Goal: Task Accomplishment & Management: Use online tool/utility

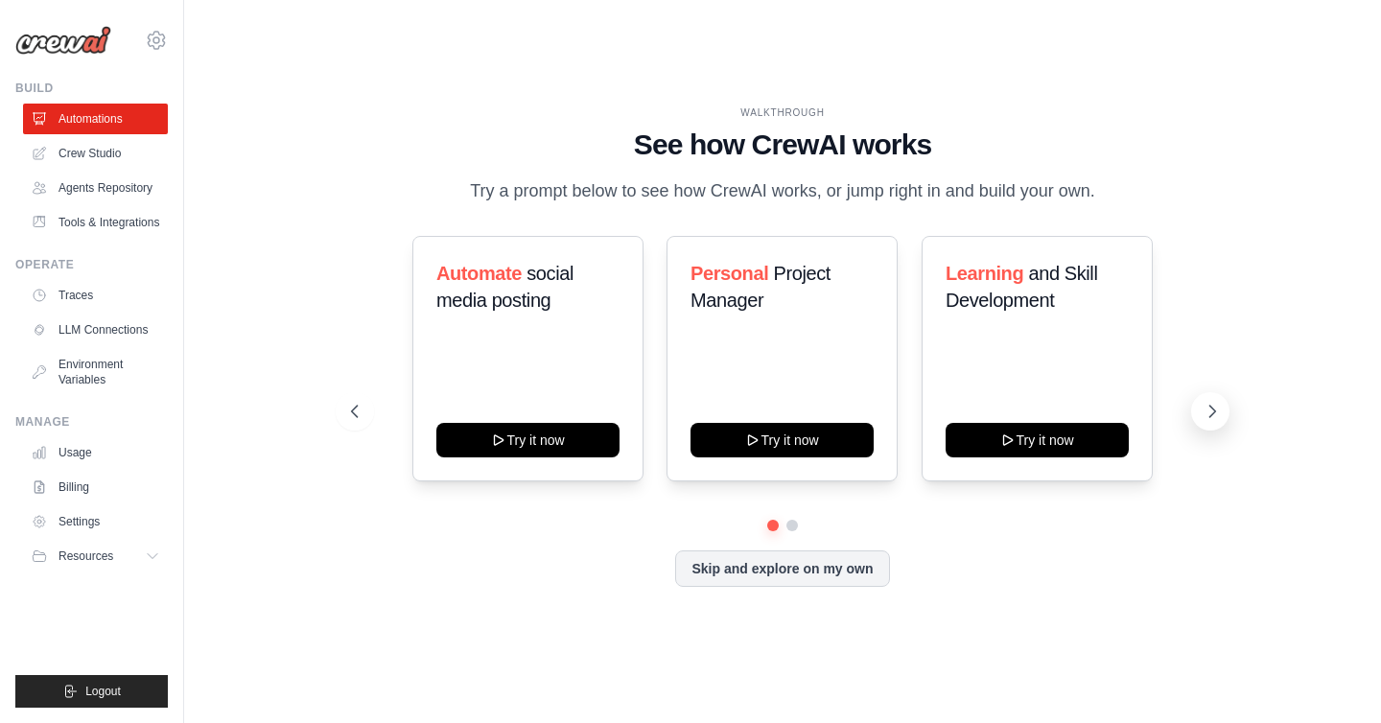
click at [1208, 406] on icon at bounding box center [1211, 411] width 19 height 19
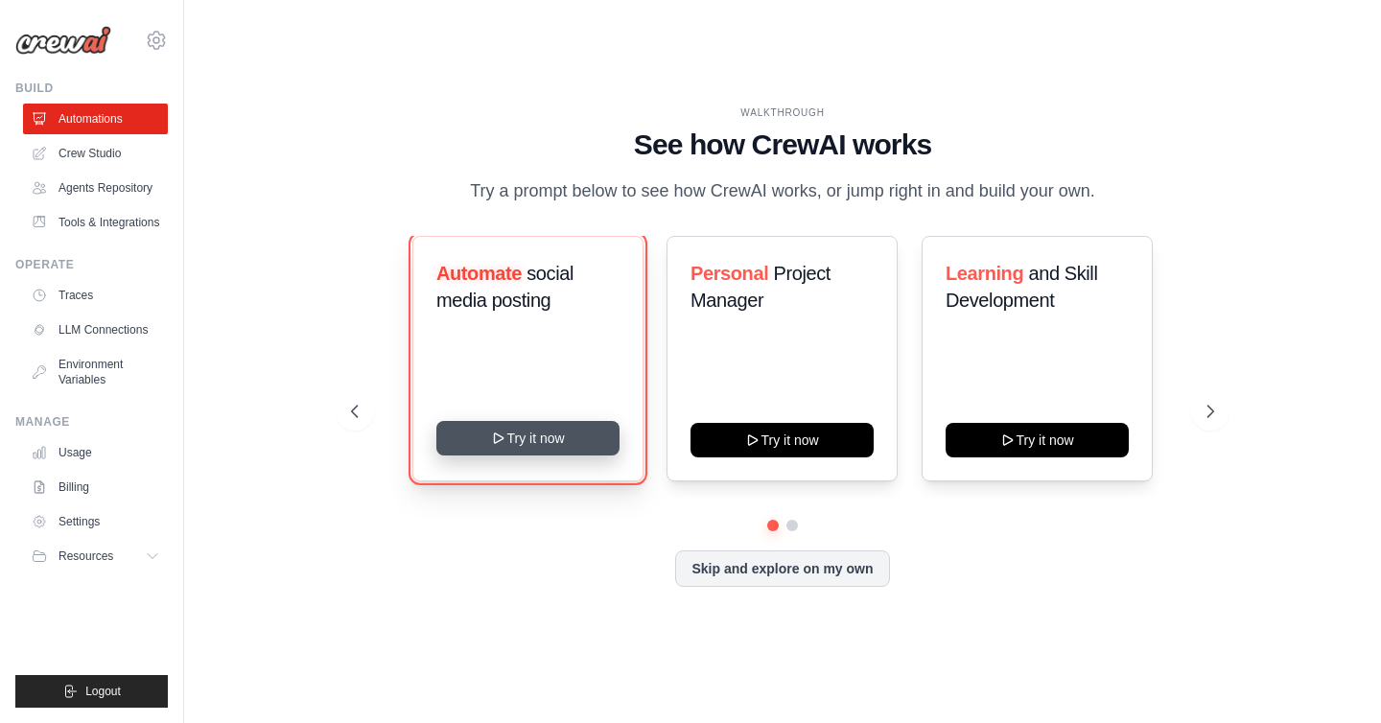
click at [546, 434] on button "Try it now" at bounding box center [527, 438] width 183 height 35
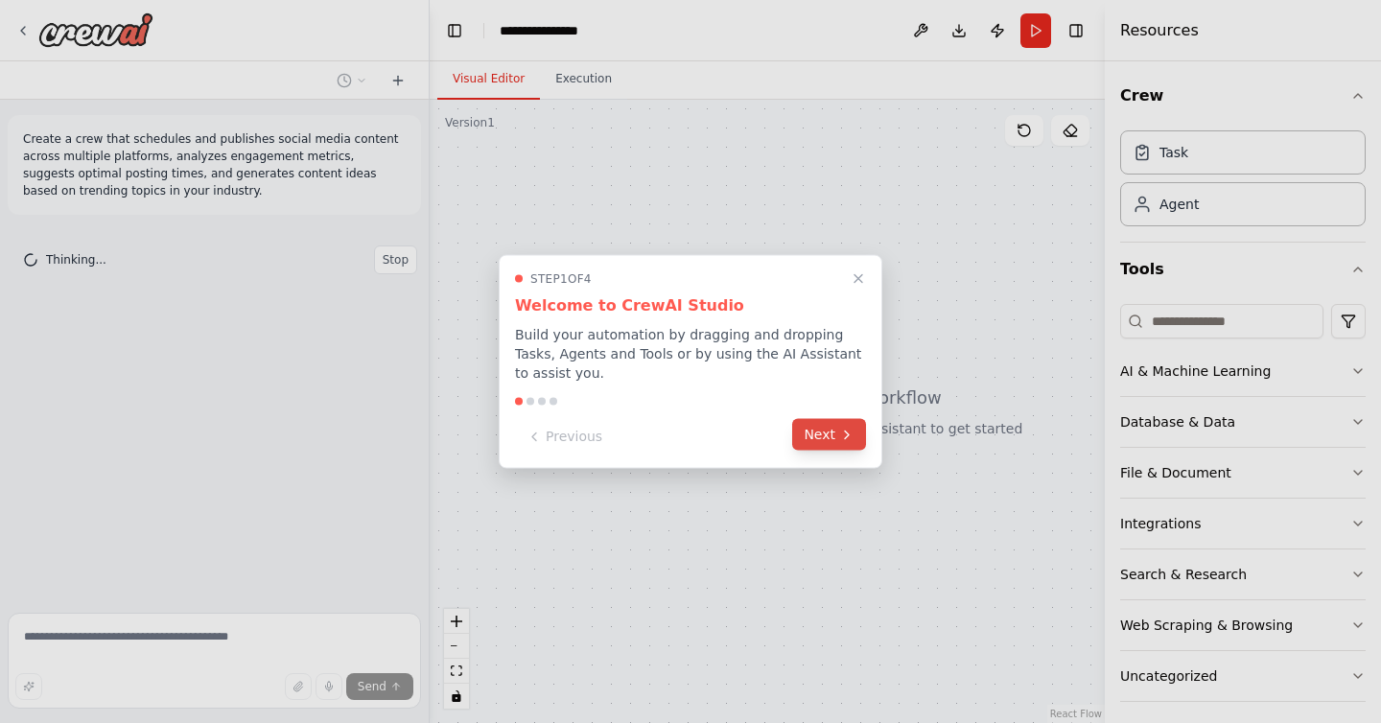
click at [842, 444] on button "Next" at bounding box center [829, 435] width 74 height 32
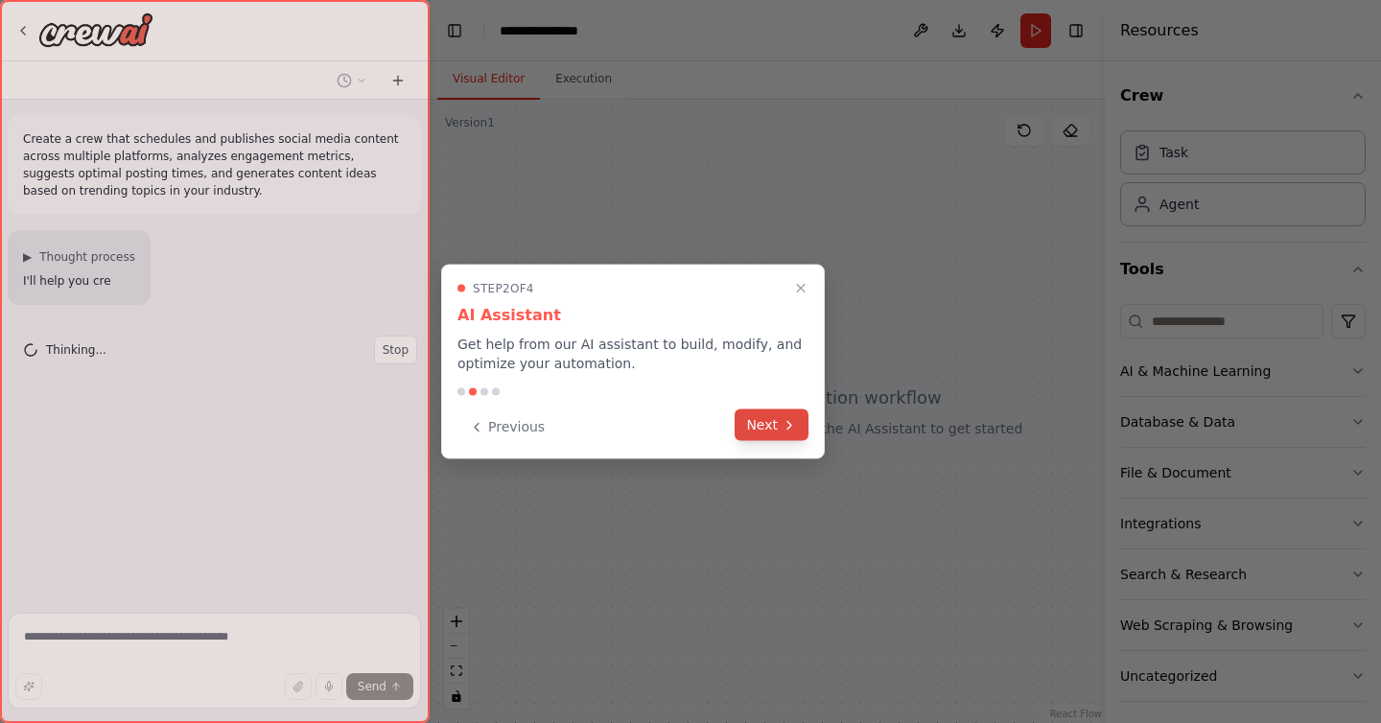
click at [796, 438] on button "Next" at bounding box center [771, 425] width 74 height 32
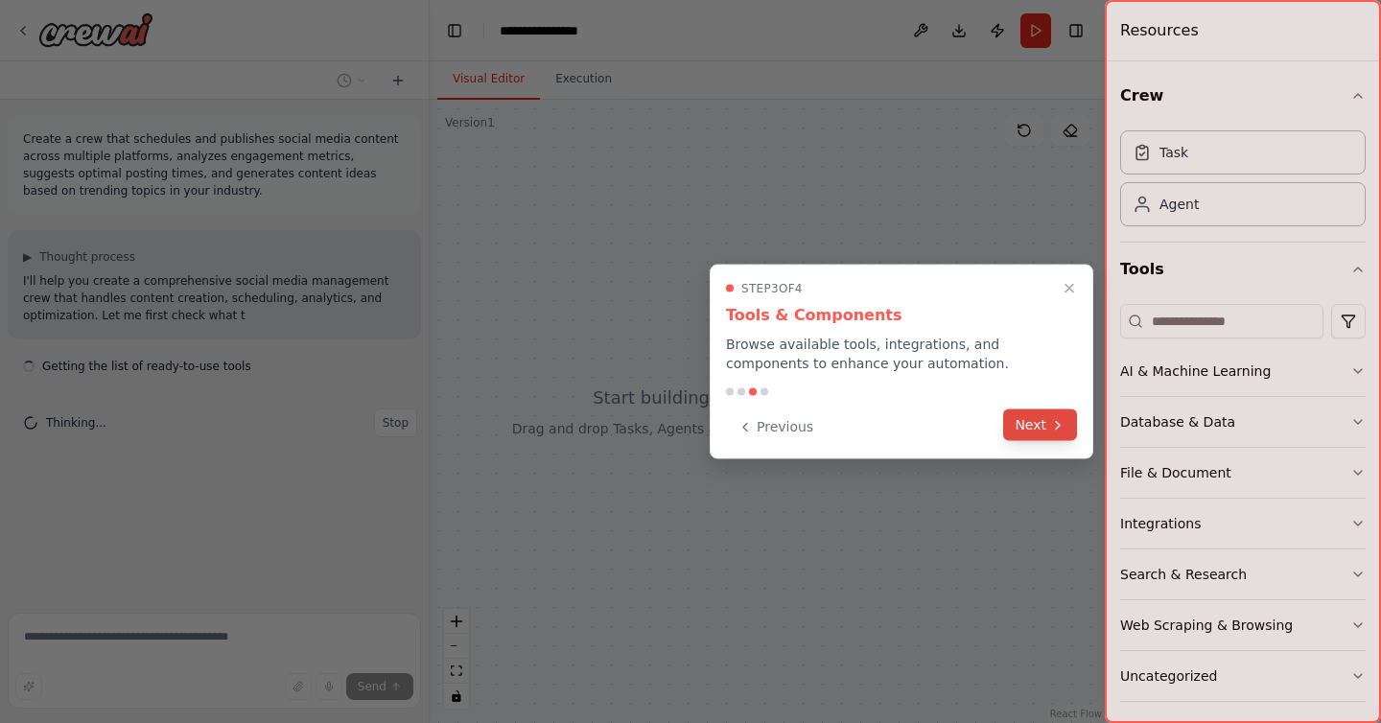
click at [1022, 437] on button "Next" at bounding box center [1040, 425] width 74 height 32
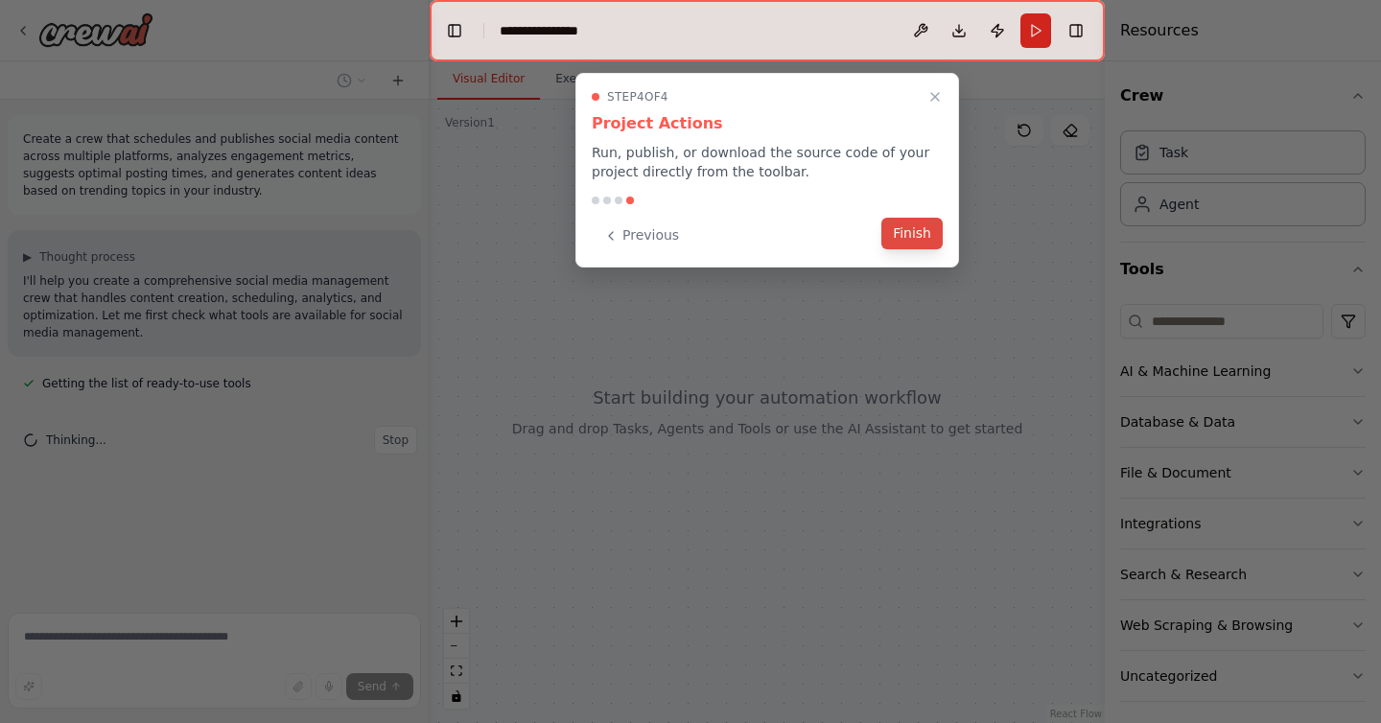
click at [907, 232] on button "Finish" at bounding box center [911, 234] width 61 height 32
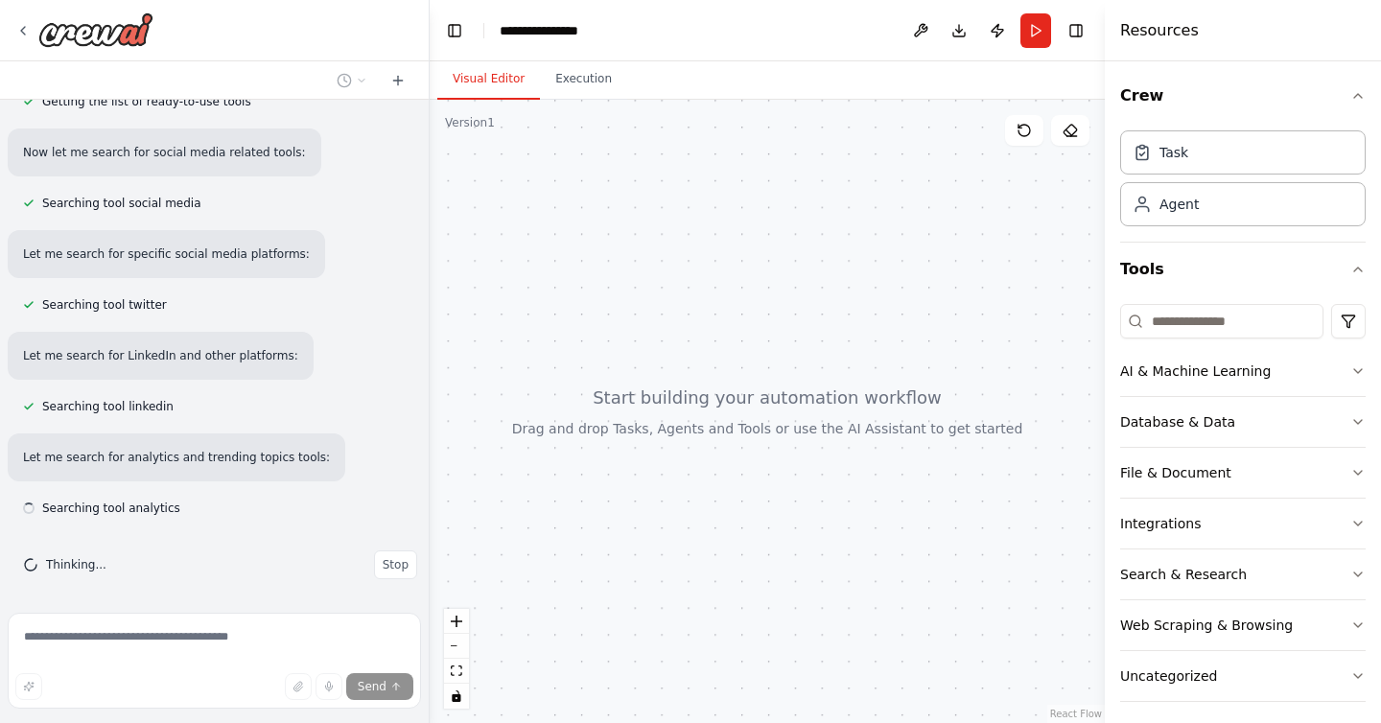
scroll to position [286, 0]
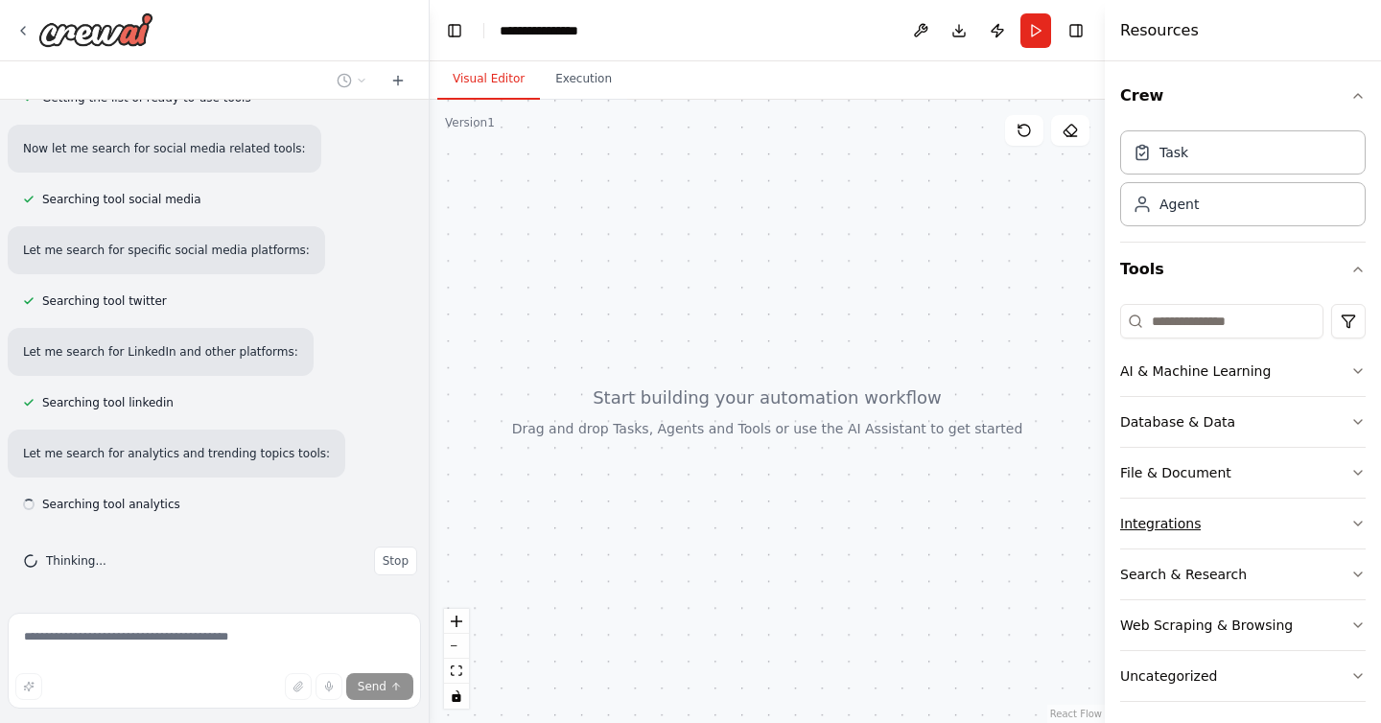
click at [1360, 530] on icon "button" at bounding box center [1357, 523] width 15 height 15
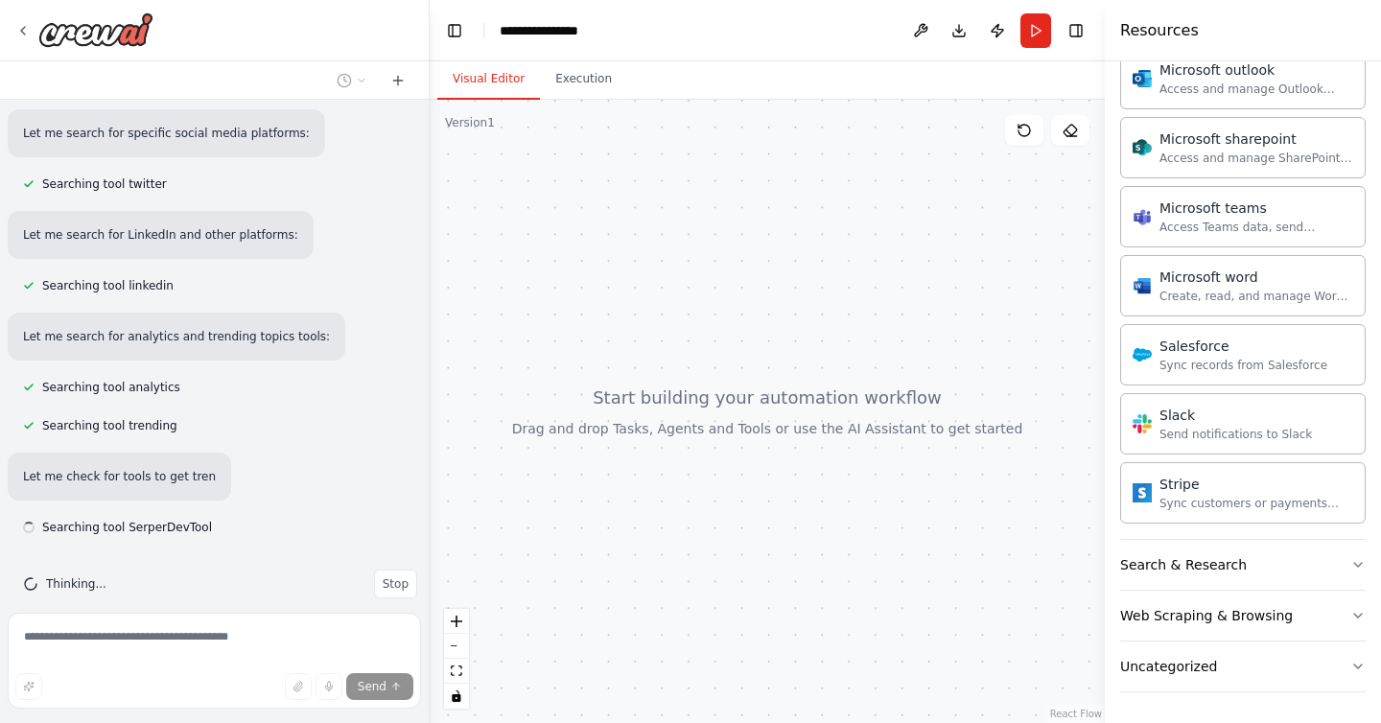
scroll to position [426, 0]
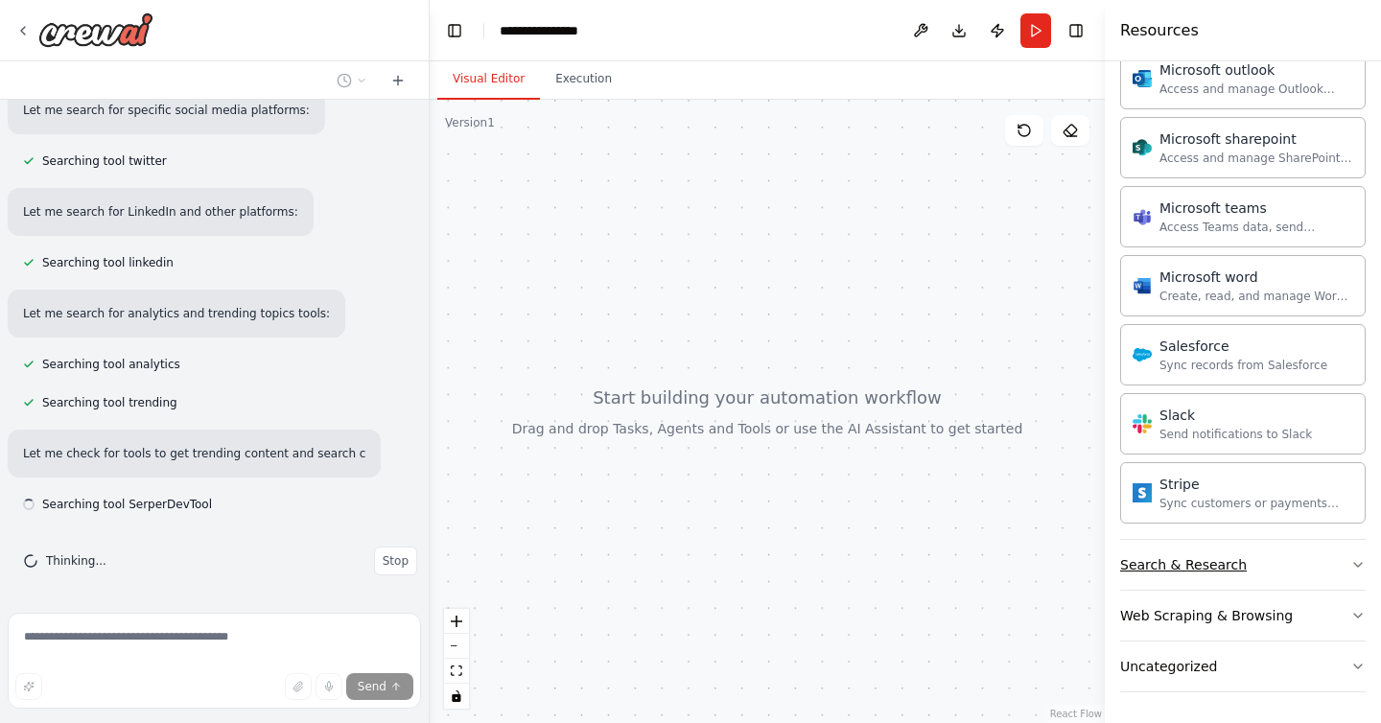
click at [1325, 576] on button "Search & Research" at bounding box center [1242, 565] width 245 height 50
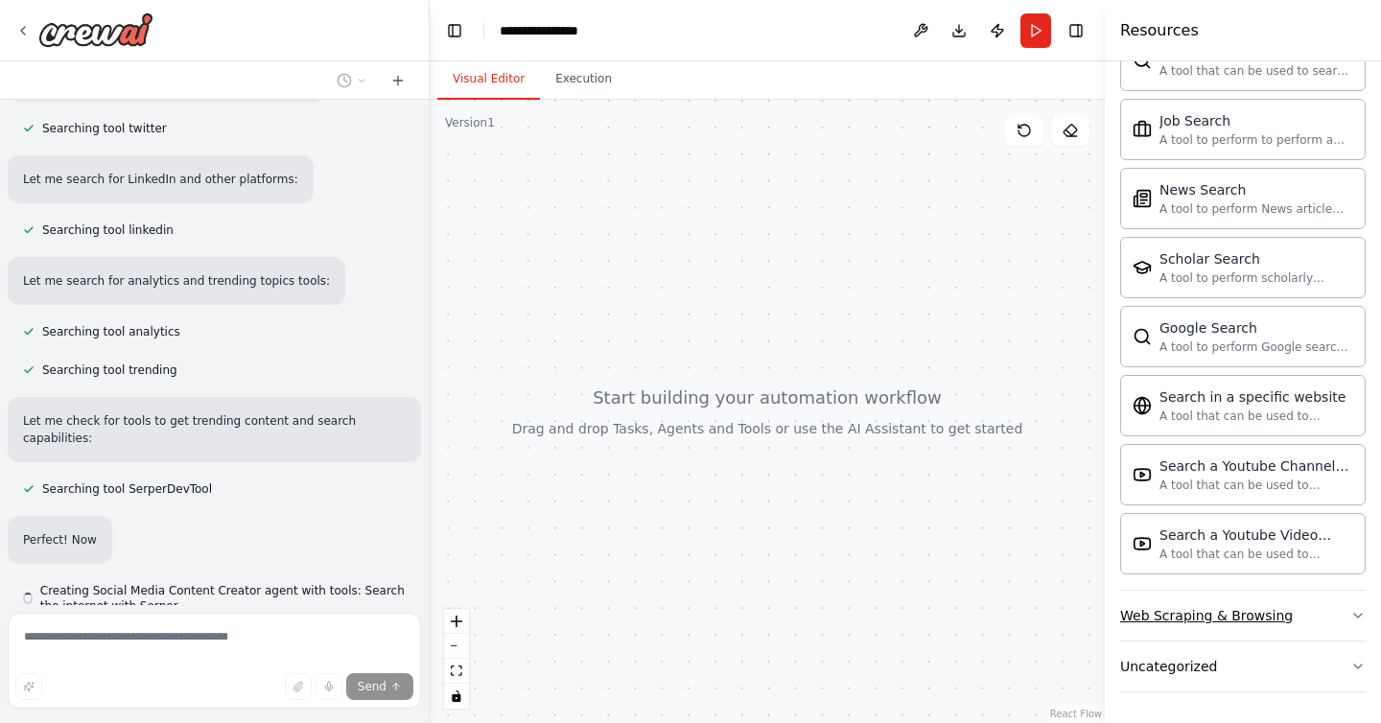
scroll to position [543, 0]
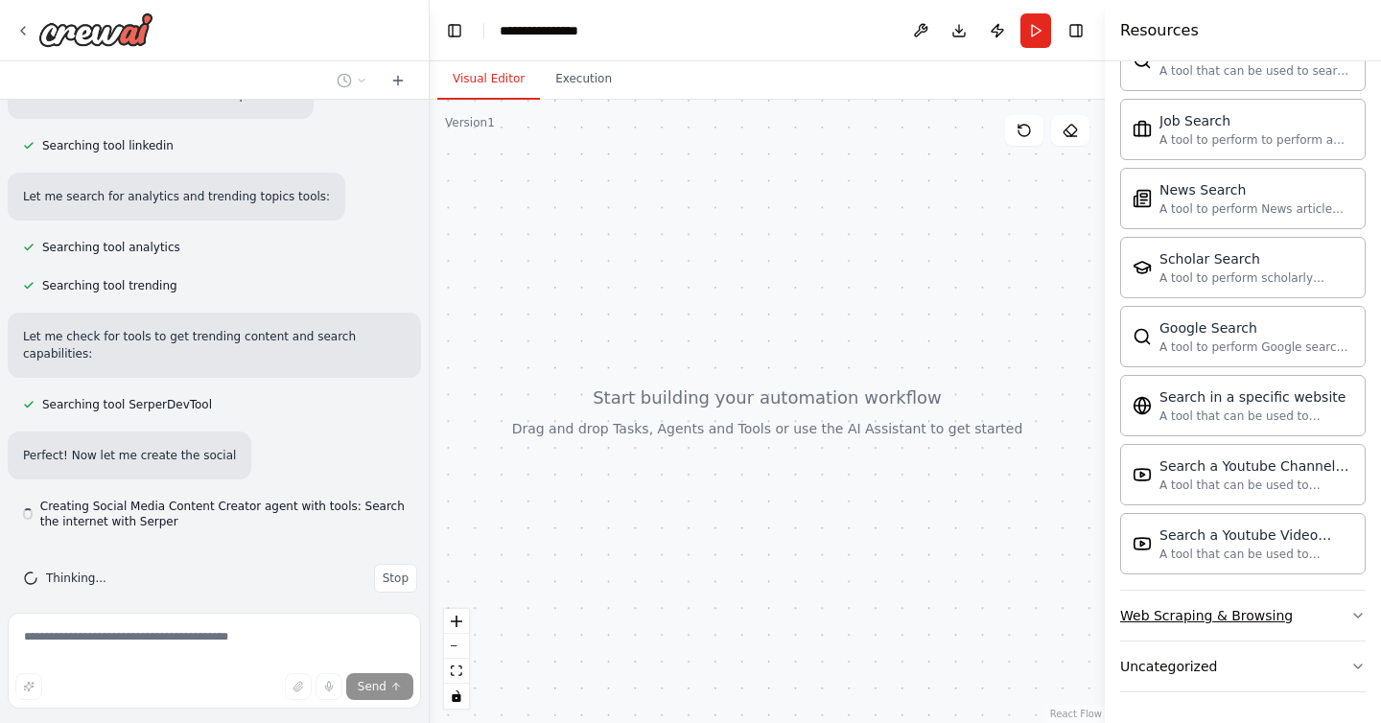
click at [1344, 601] on button "Web Scraping & Browsing" at bounding box center [1242, 616] width 245 height 50
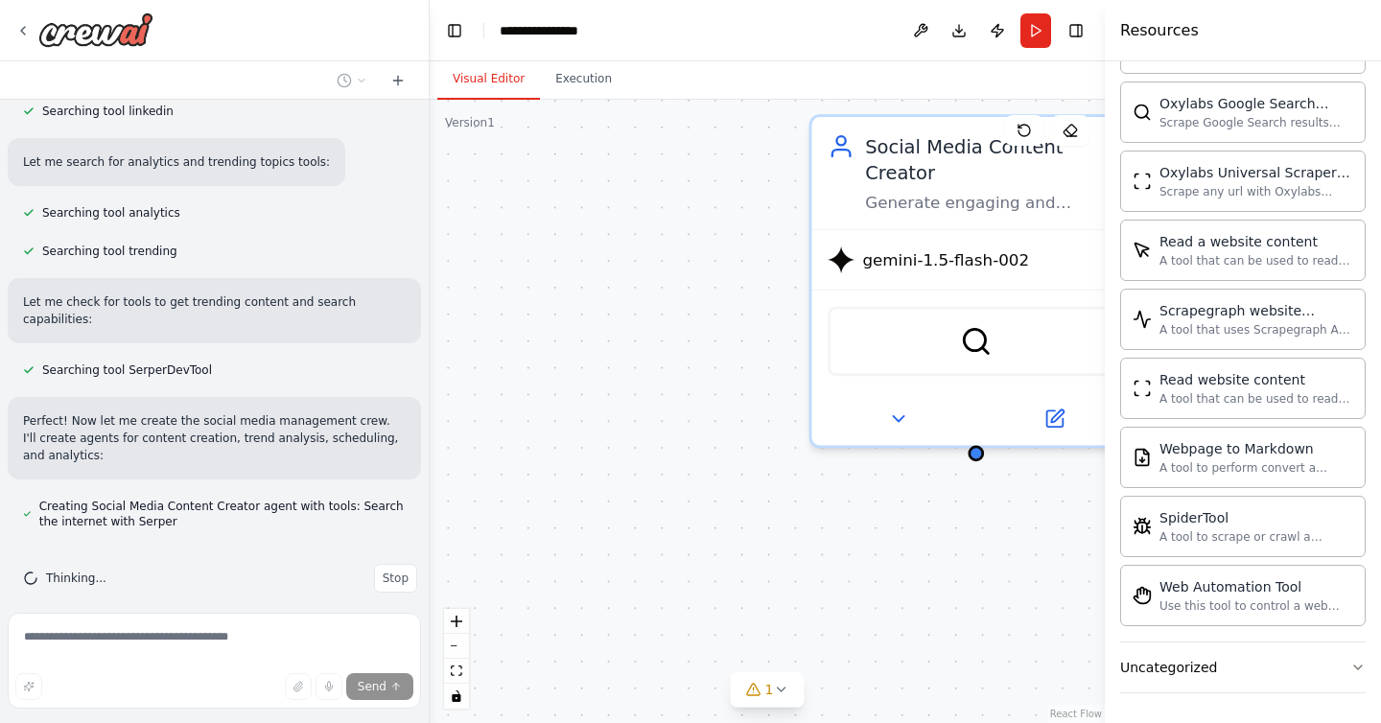
scroll to position [3231, 0]
click at [1334, 660] on button "Uncategorized" at bounding box center [1242, 666] width 245 height 50
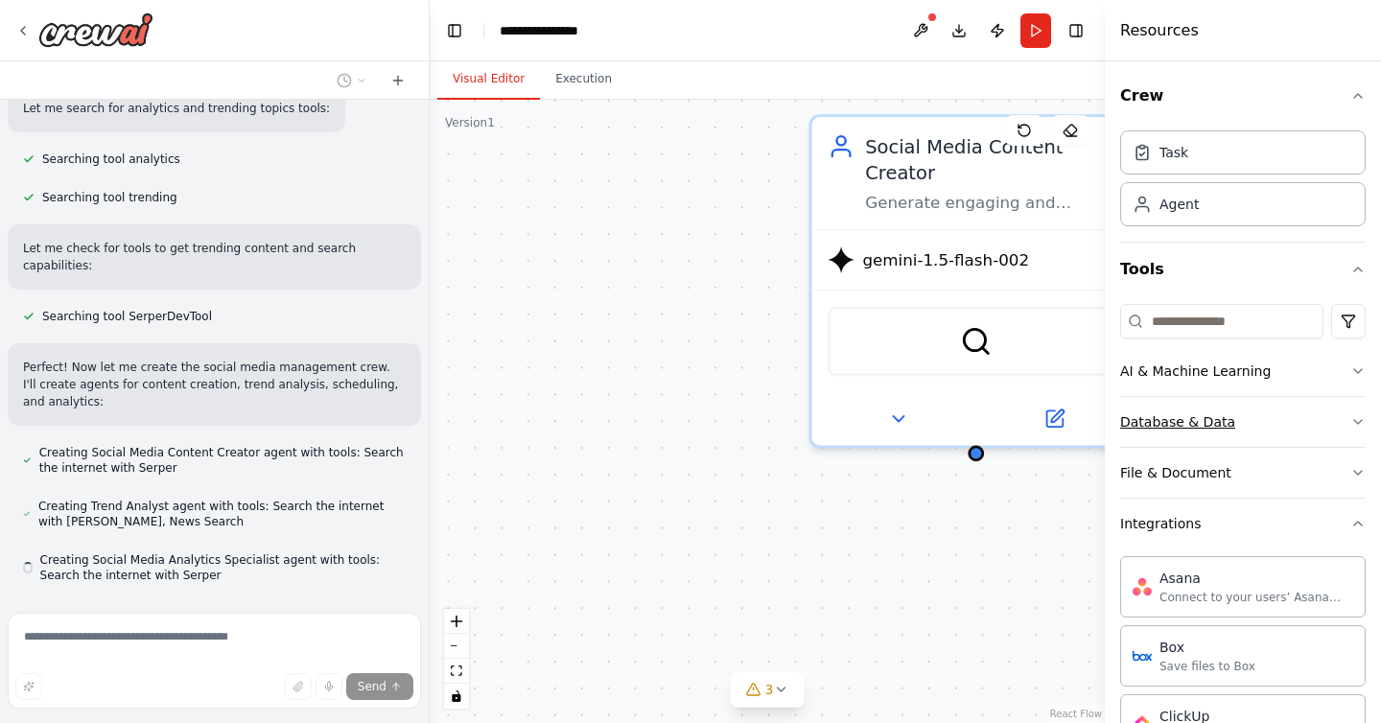
scroll to position [685, 0]
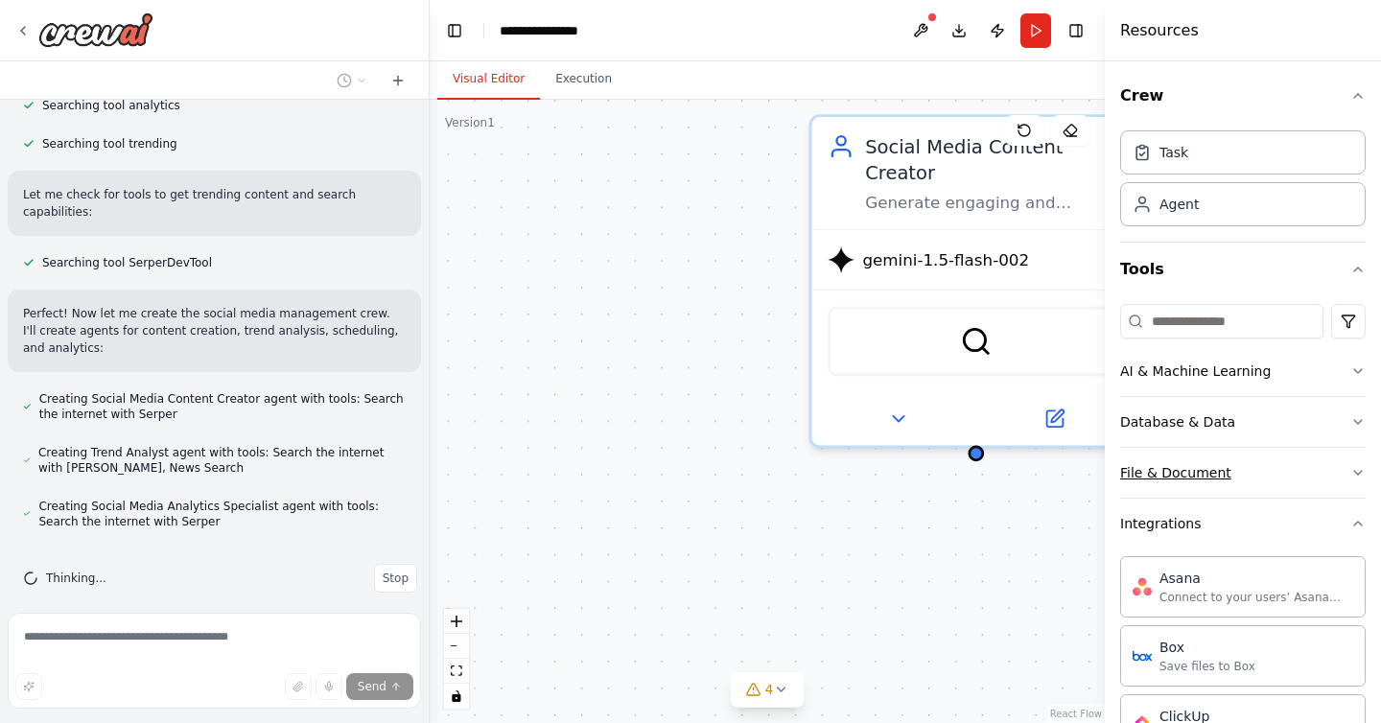
click at [1352, 469] on icon "button" at bounding box center [1357, 472] width 15 height 15
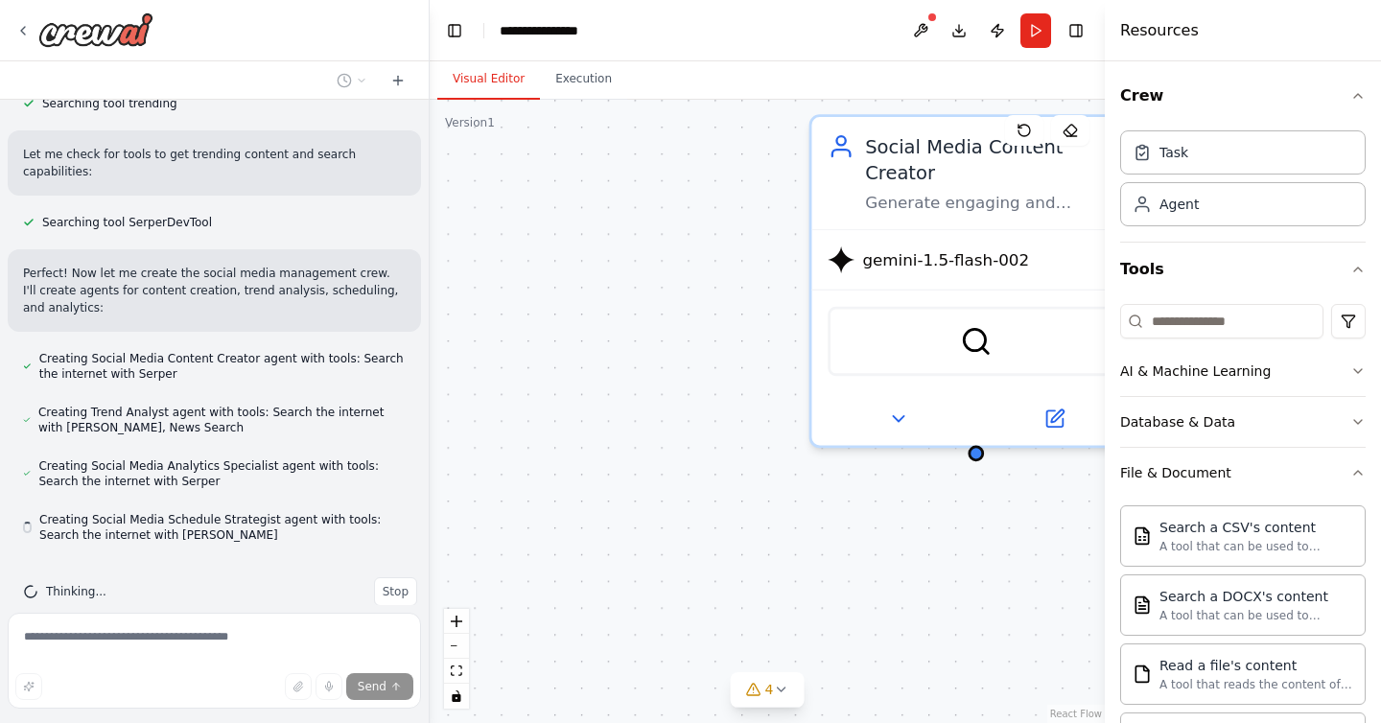
scroll to position [738, 0]
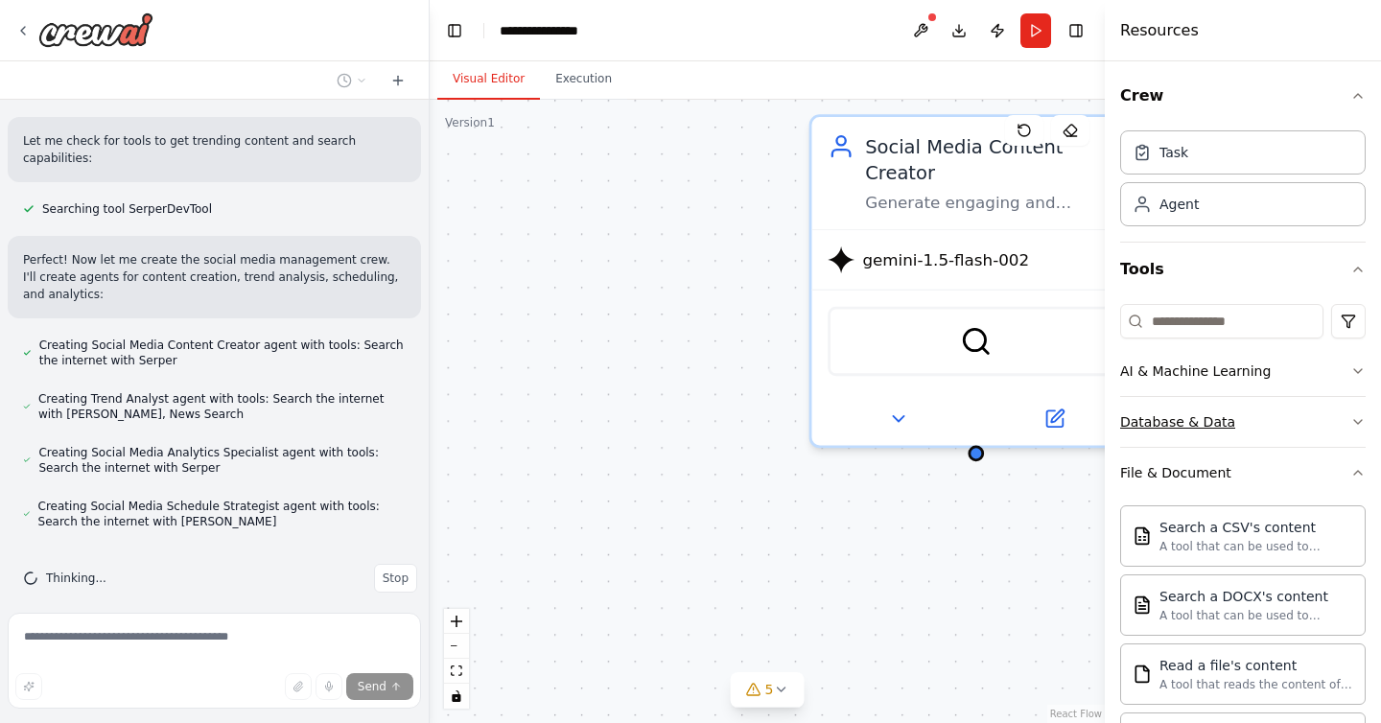
click at [1335, 417] on button "Database & Data" at bounding box center [1242, 422] width 245 height 50
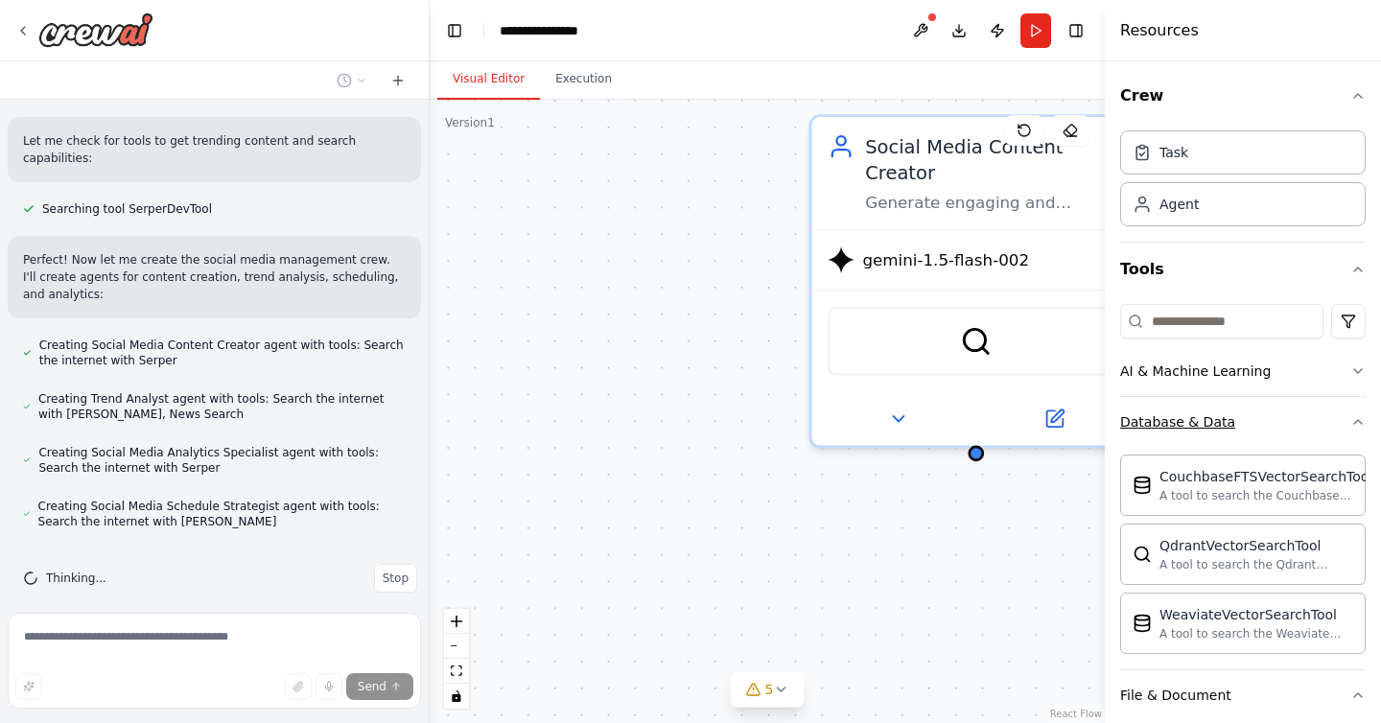
click at [1335, 417] on button "Database & Data" at bounding box center [1242, 422] width 245 height 50
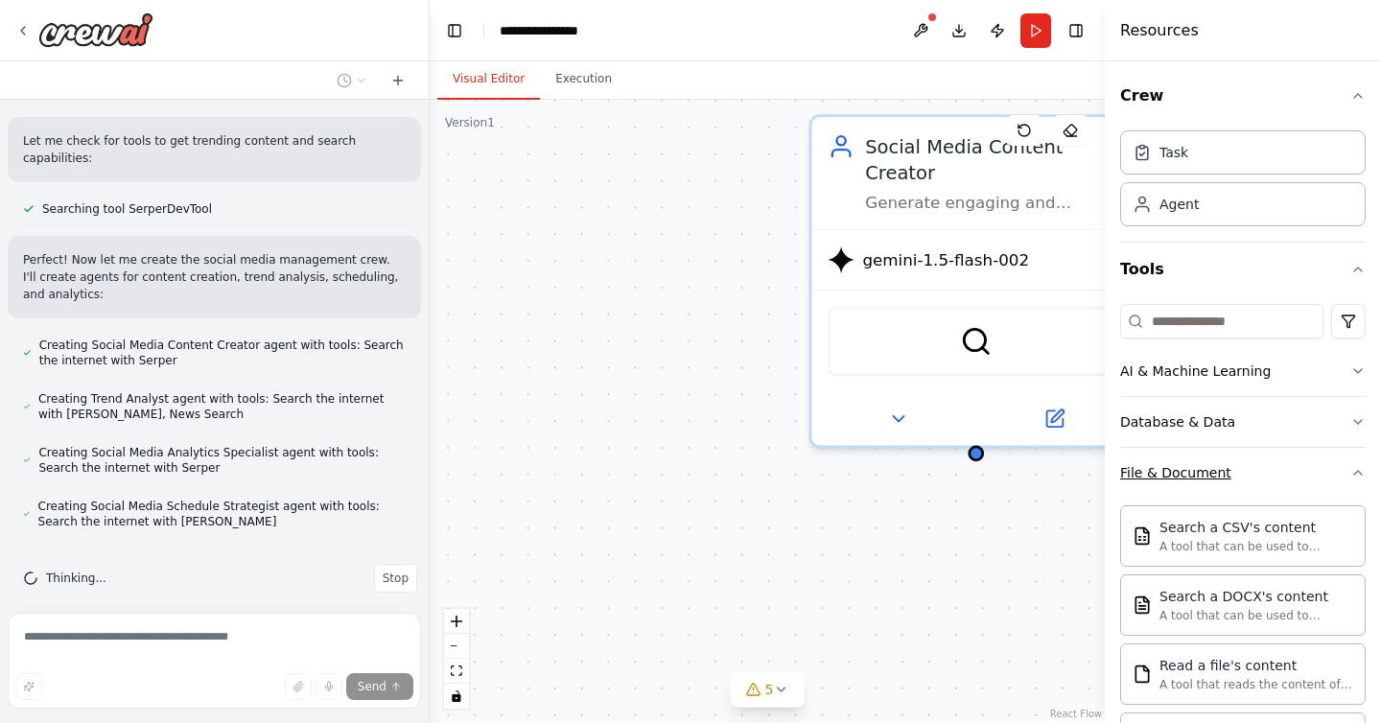
click at [1328, 464] on button "File & Document" at bounding box center [1242, 473] width 245 height 50
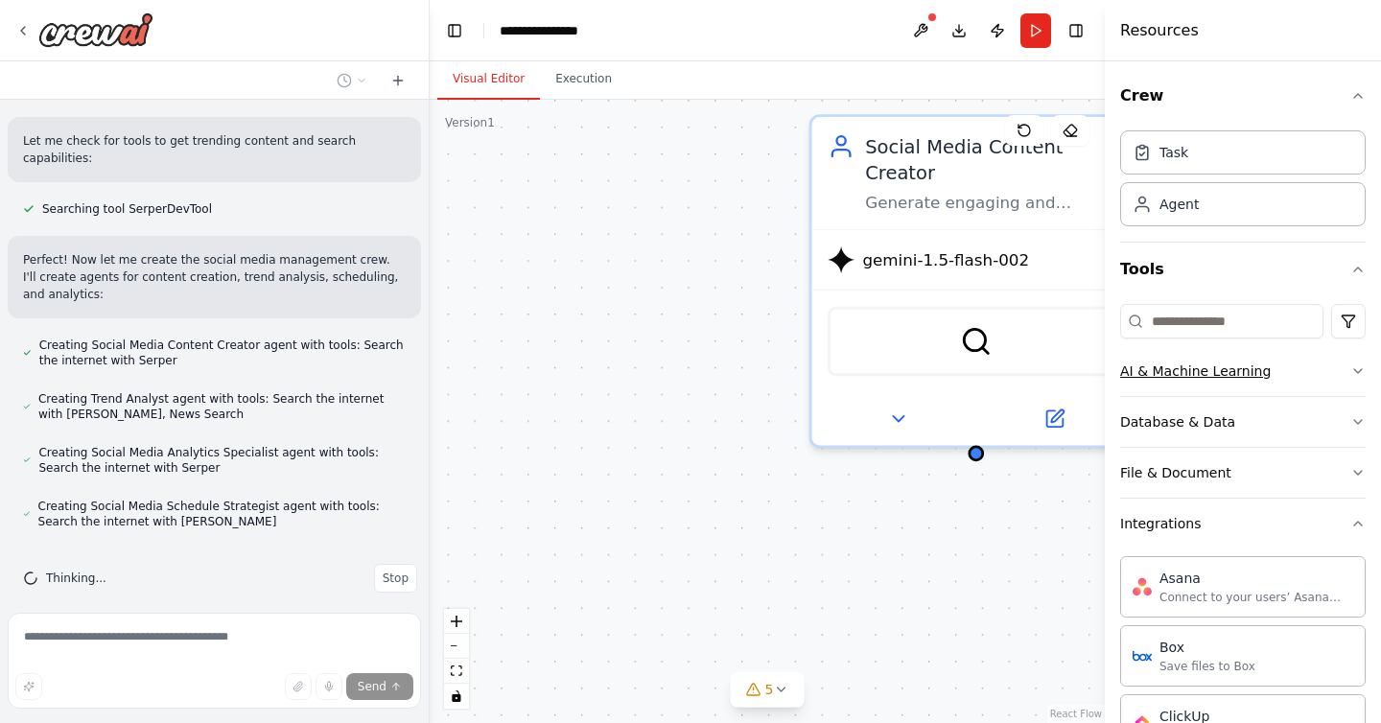
click at [1334, 379] on button "AI & Machine Learning" at bounding box center [1242, 371] width 245 height 50
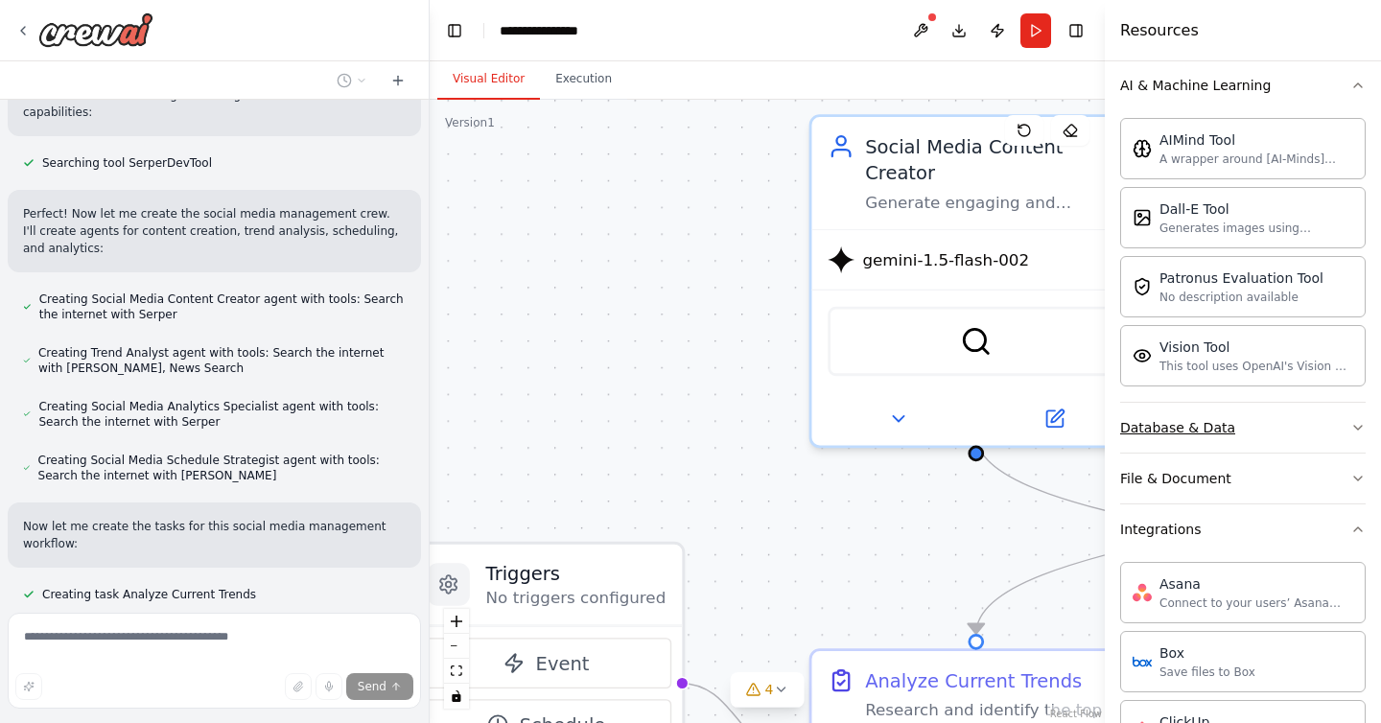
scroll to position [0, 0]
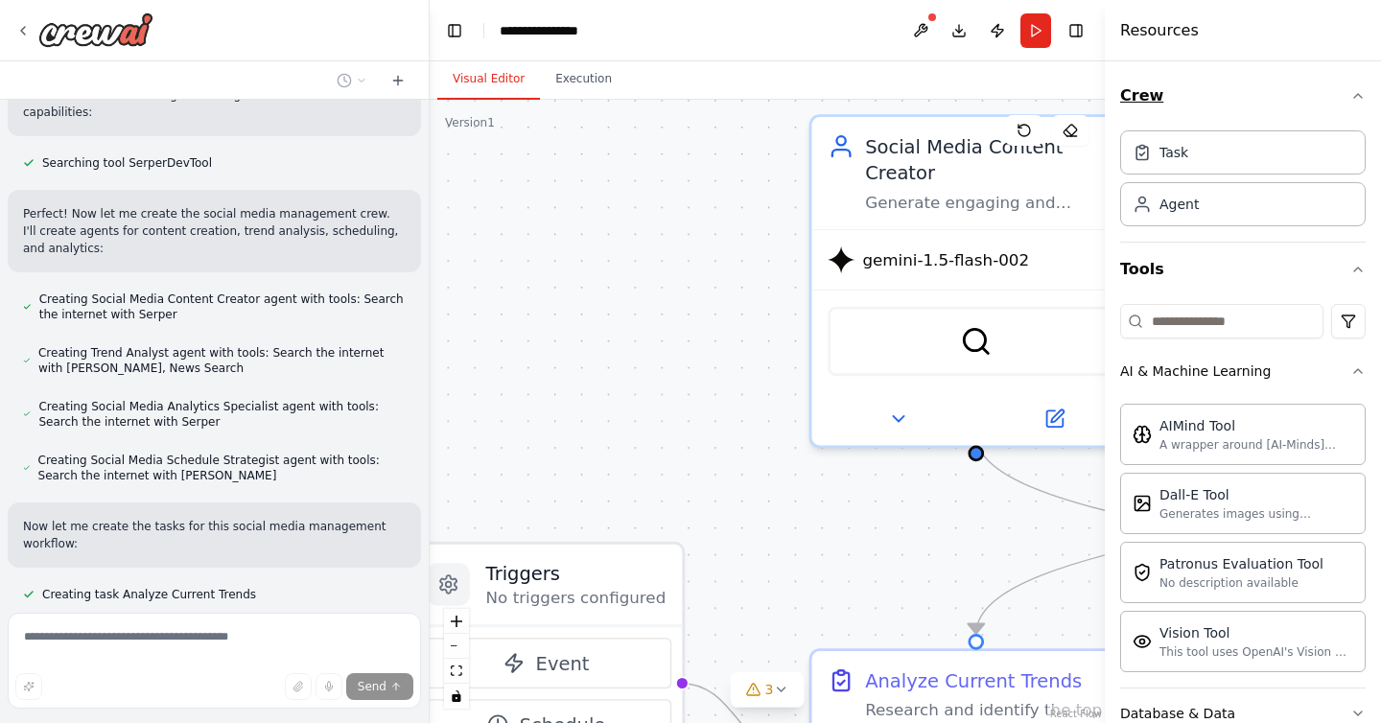
click at [1355, 99] on icon "button" at bounding box center [1357, 95] width 15 height 15
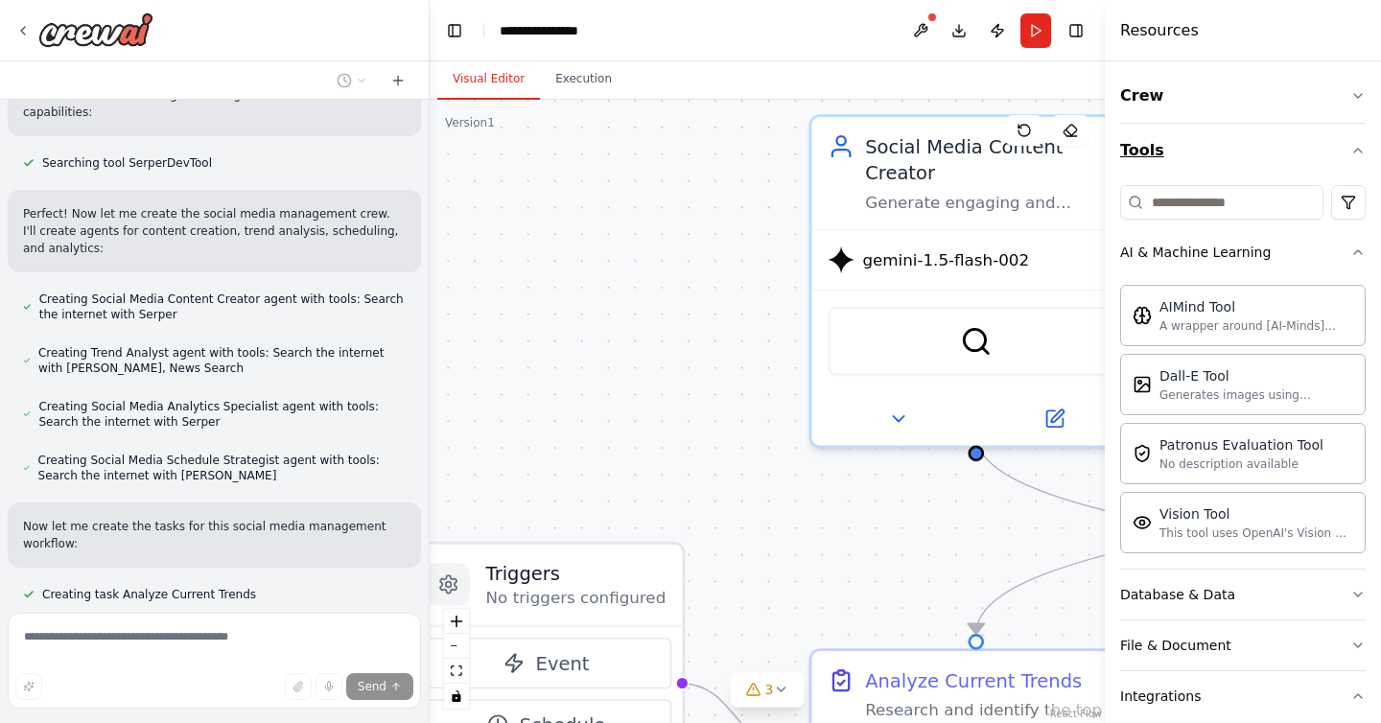
click at [1357, 156] on icon "button" at bounding box center [1357, 150] width 15 height 15
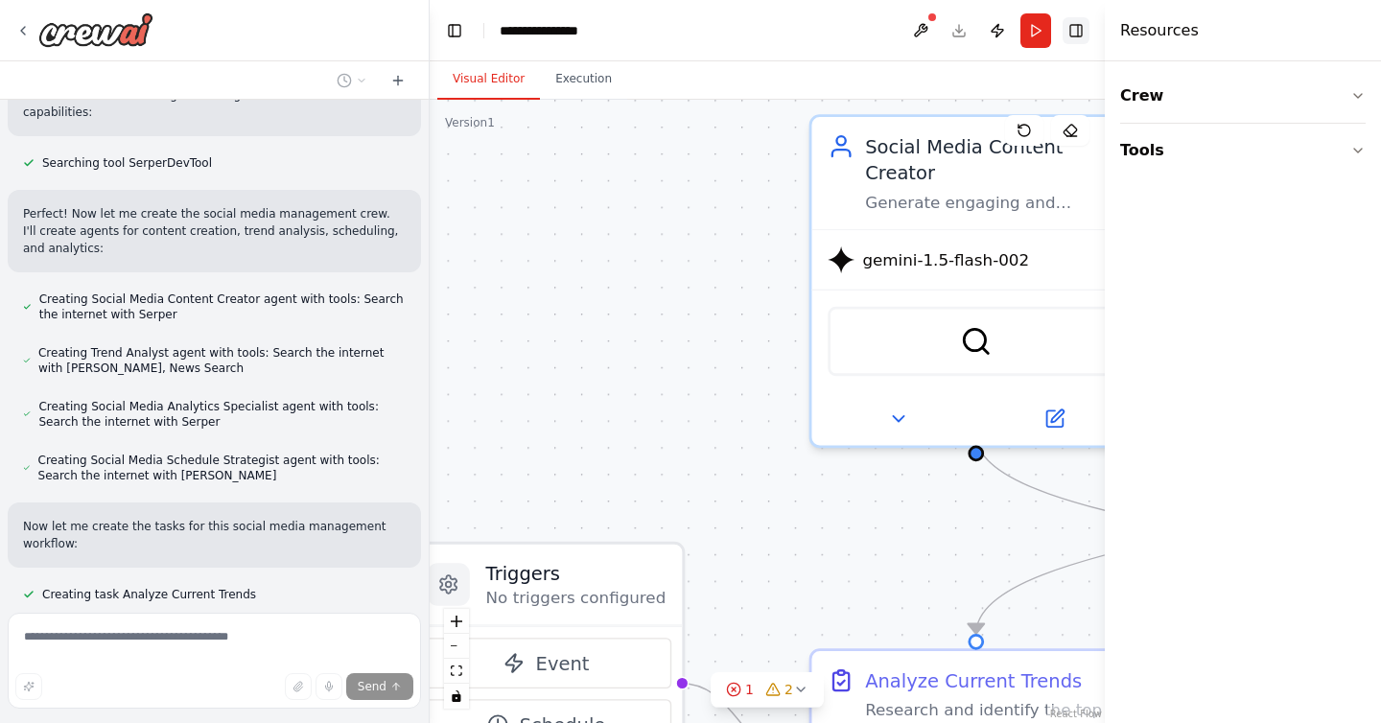
click at [1074, 31] on button "Toggle Right Sidebar" at bounding box center [1075, 30] width 27 height 27
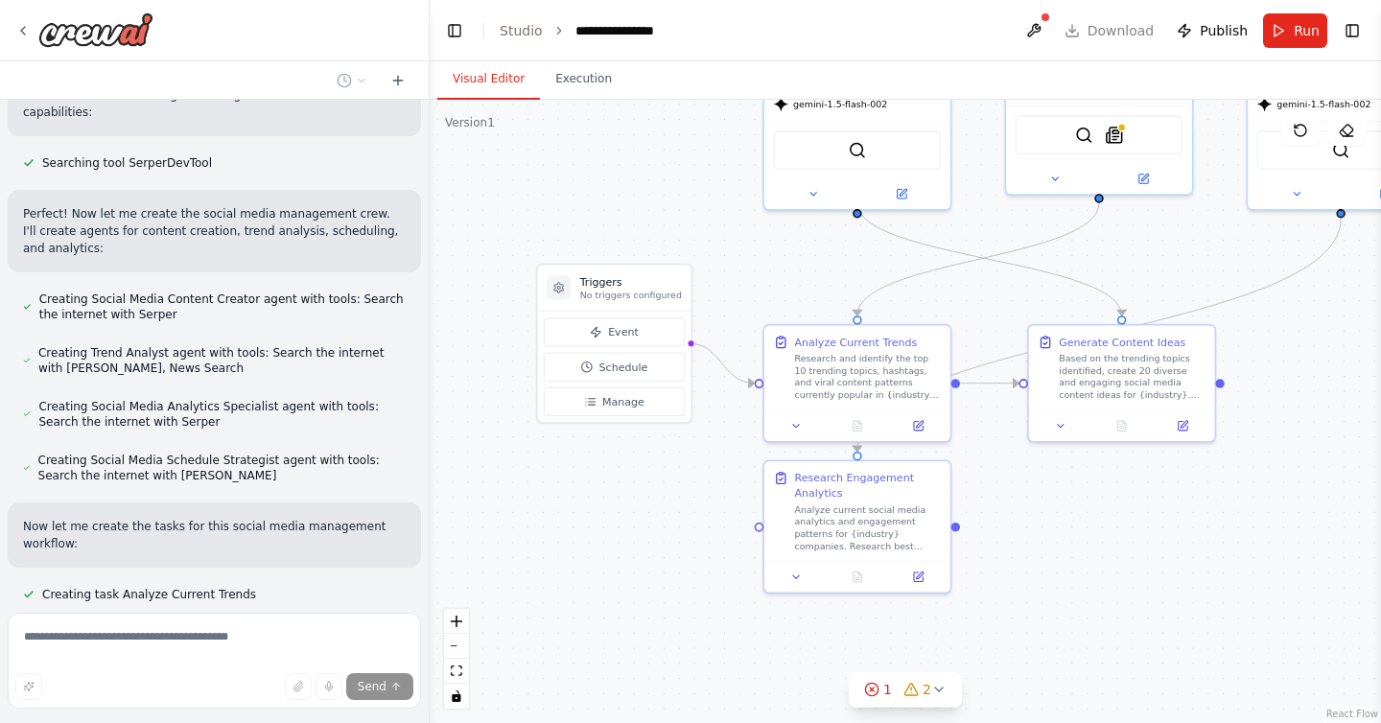
drag, startPoint x: 1217, startPoint y: 471, endPoint x: 993, endPoint y: 223, distance: 333.3
click at [993, 223] on div ".deletable-edge-delete-btn { width: 20px; height: 20px; border: 0px solid #ffff…" at bounding box center [905, 411] width 951 height 623
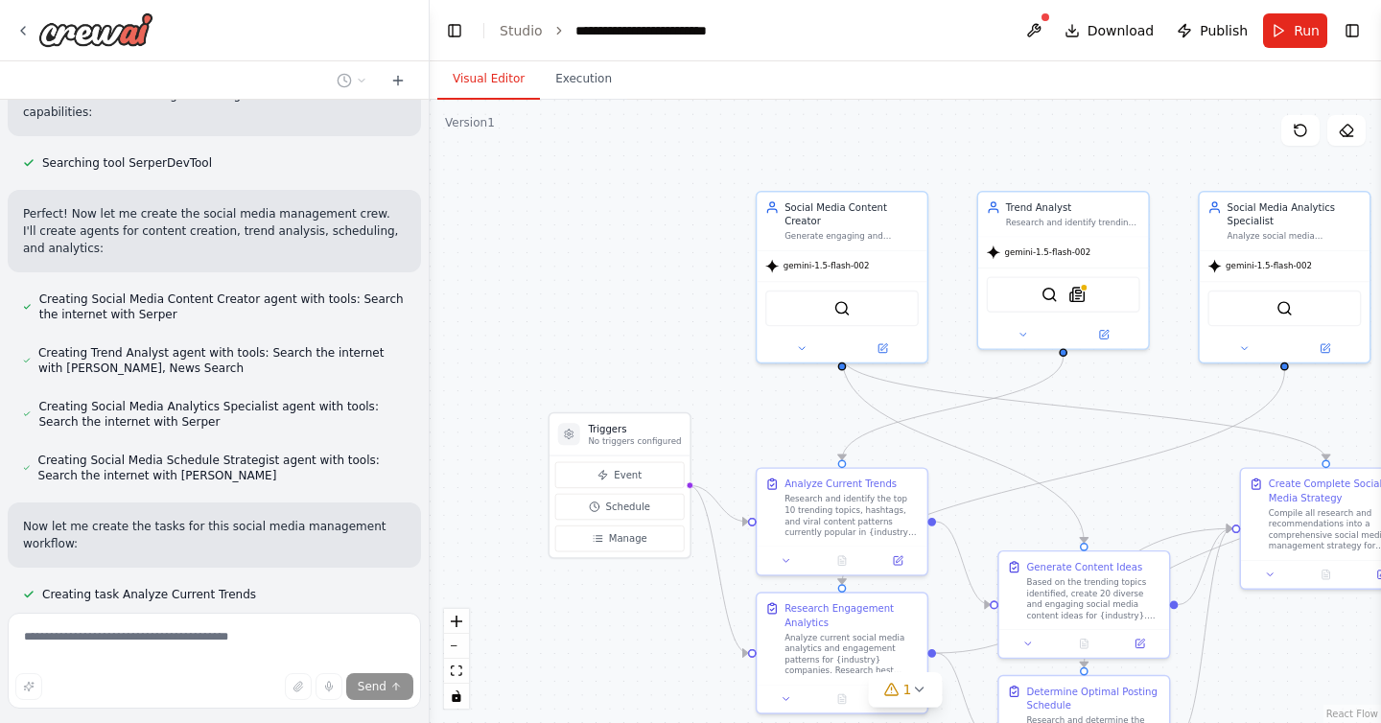
drag, startPoint x: 699, startPoint y: 564, endPoint x: 696, endPoint y: 683, distance: 118.9
click at [696, 683] on div ".deletable-edge-delete-btn { width: 20px; height: 20px; border: 0px solid #ffff…" at bounding box center [905, 411] width 951 height 623
click at [1033, 22] on button at bounding box center [1033, 30] width 31 height 35
click at [1036, 27] on div at bounding box center [1033, 30] width 31 height 35
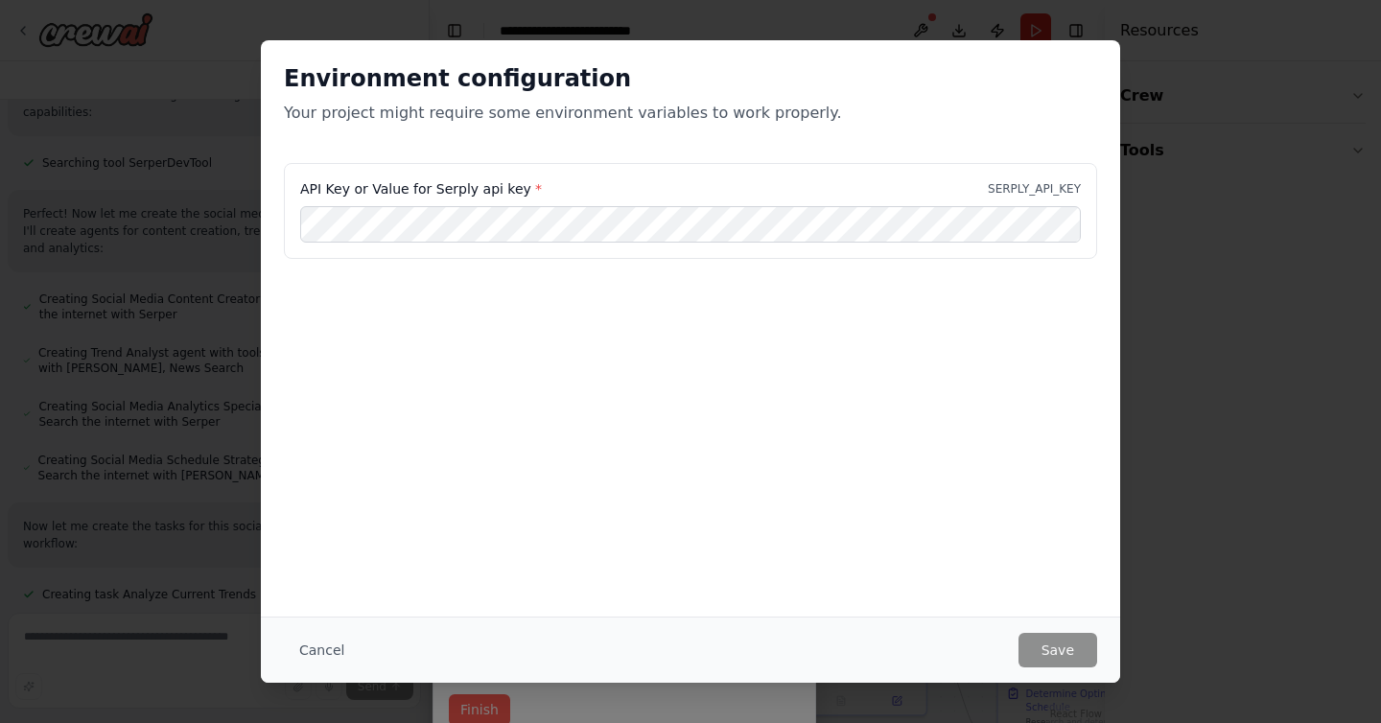
click at [1166, 217] on div "Environment configuration Your project might require some environment variables…" at bounding box center [690, 361] width 1381 height 723
click at [320, 646] on button "Cancel" at bounding box center [322, 650] width 76 height 35
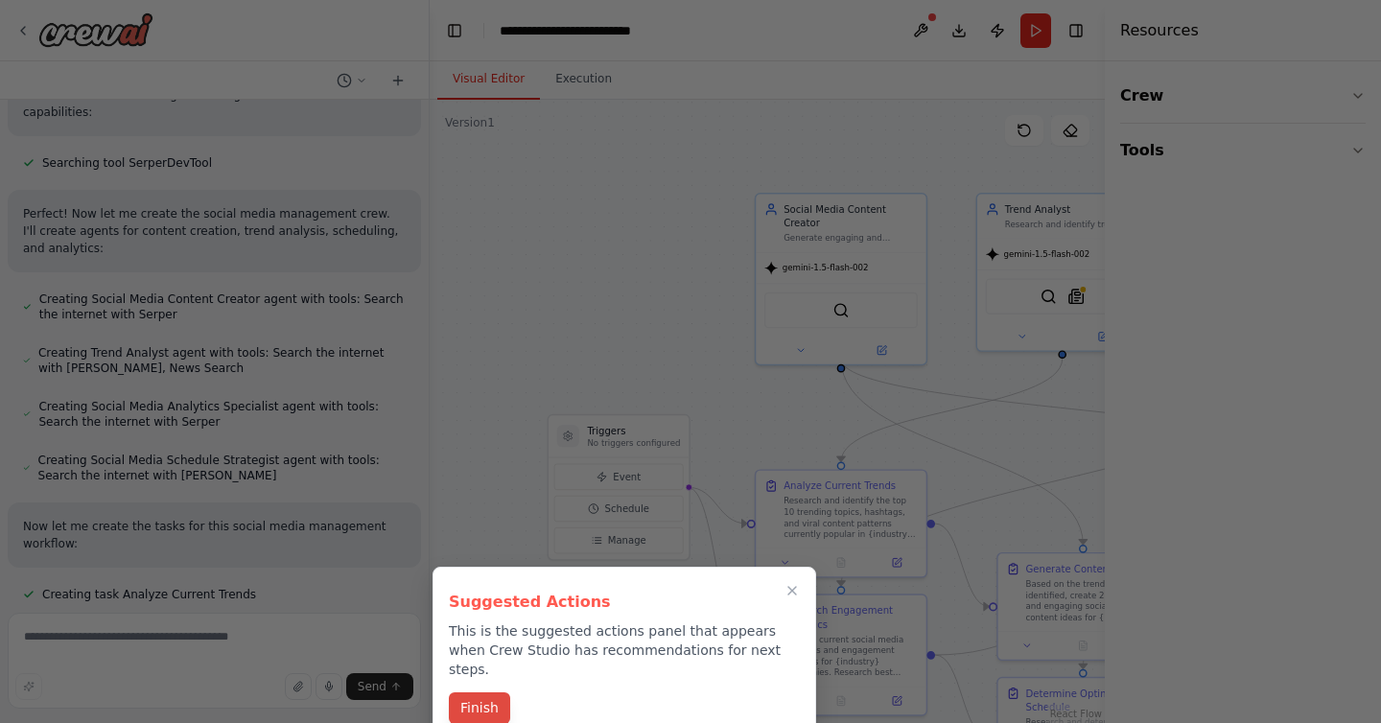
click at [494, 692] on button "Finish" at bounding box center [479, 708] width 61 height 32
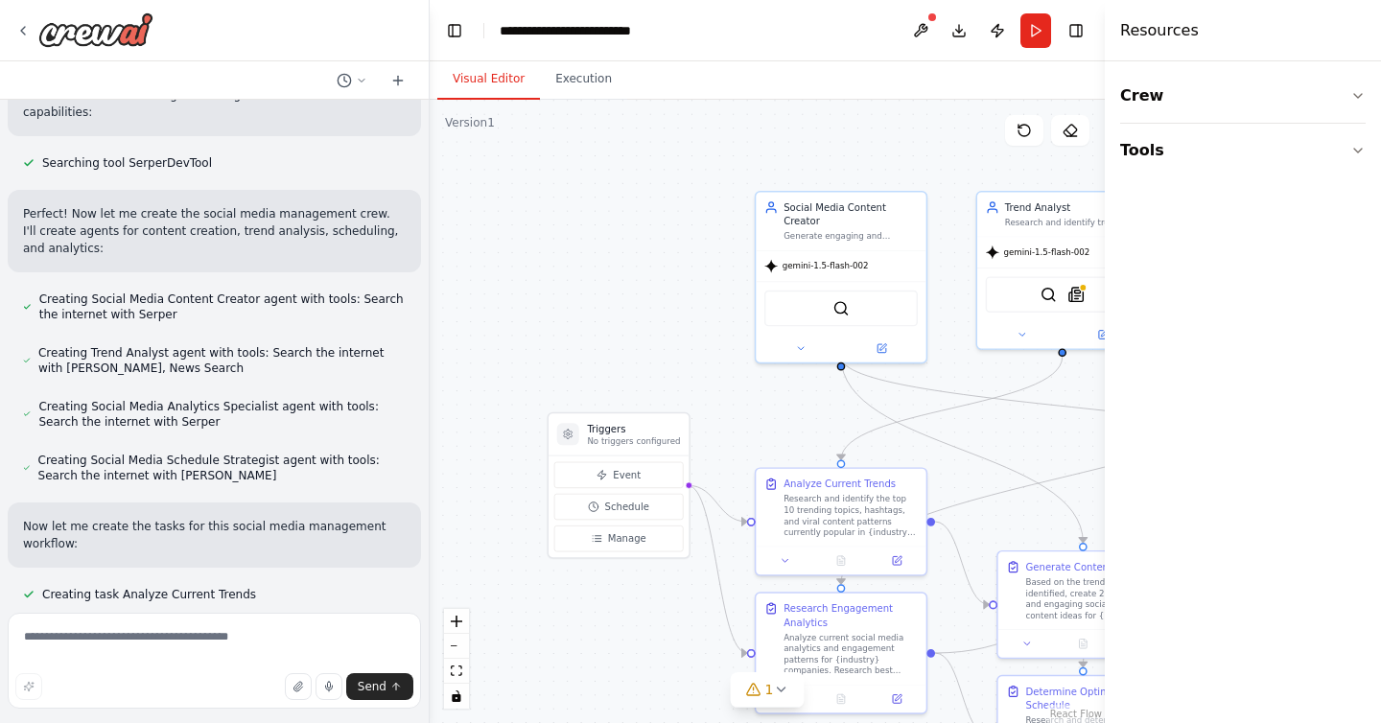
drag, startPoint x: 729, startPoint y: 387, endPoint x: 715, endPoint y: 346, distance: 43.4
click at [717, 346] on div ".deletable-edge-delete-btn { width: 20px; height: 20px; border: 0px solid #ffff…" at bounding box center [767, 411] width 675 height 623
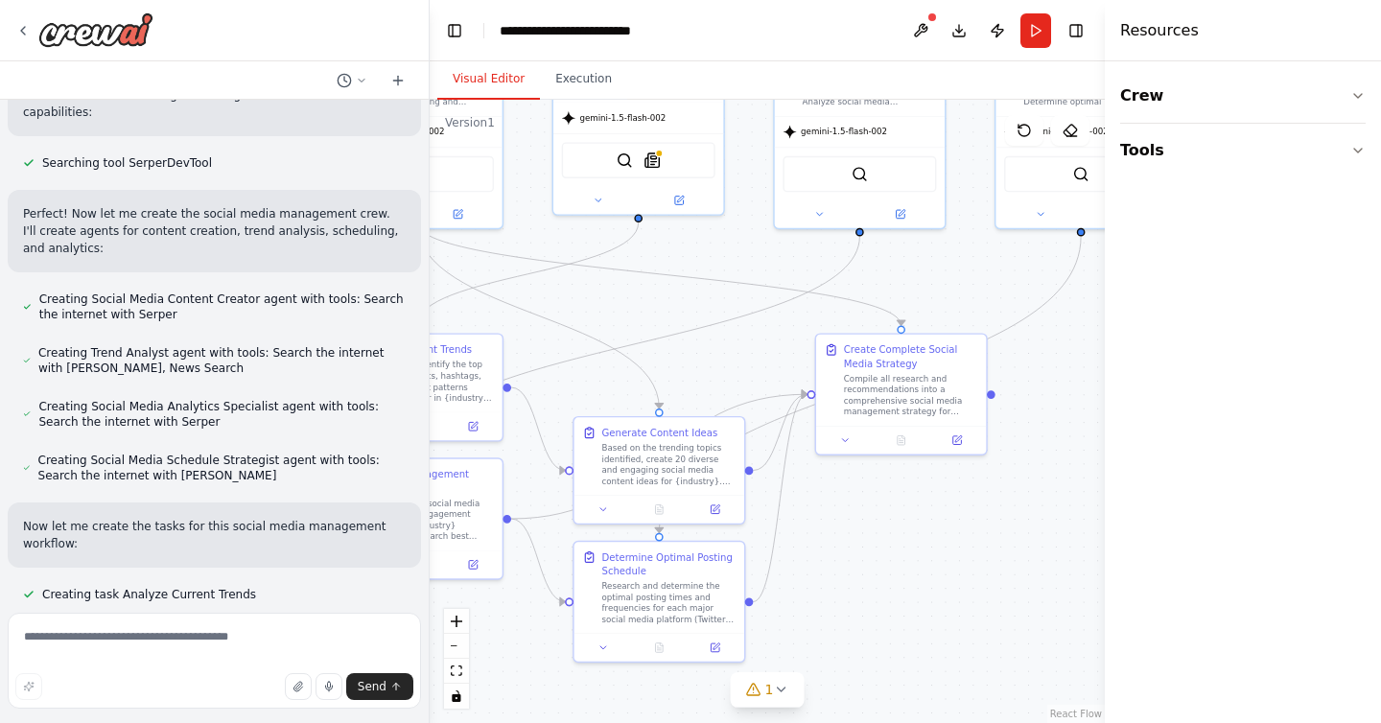
drag, startPoint x: 741, startPoint y: 346, endPoint x: 329, endPoint y: 251, distance: 423.0
click at [329, 251] on div "Create a crew that schedules and publishes social media content across multiple…" at bounding box center [690, 361] width 1381 height 723
click at [1363, 153] on icon "button" at bounding box center [1357, 150] width 15 height 15
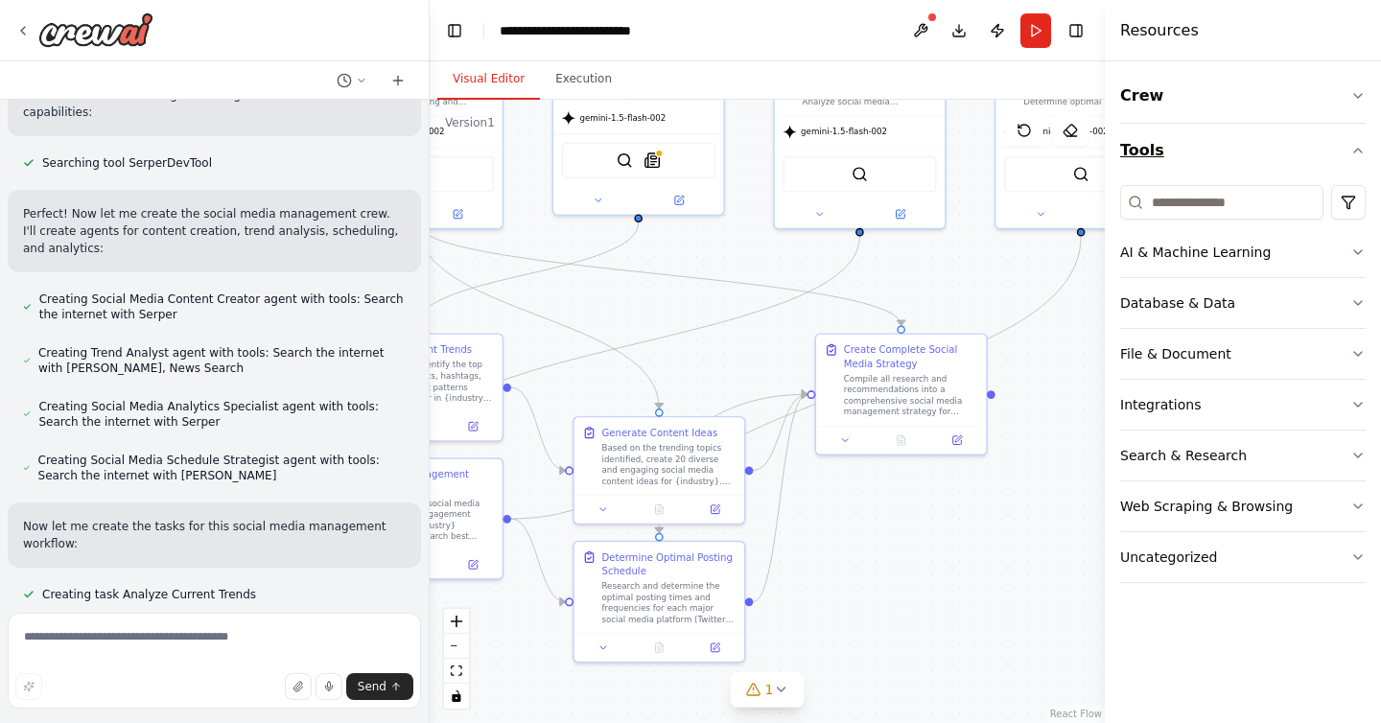
click at [1363, 153] on icon "button" at bounding box center [1357, 150] width 15 height 15
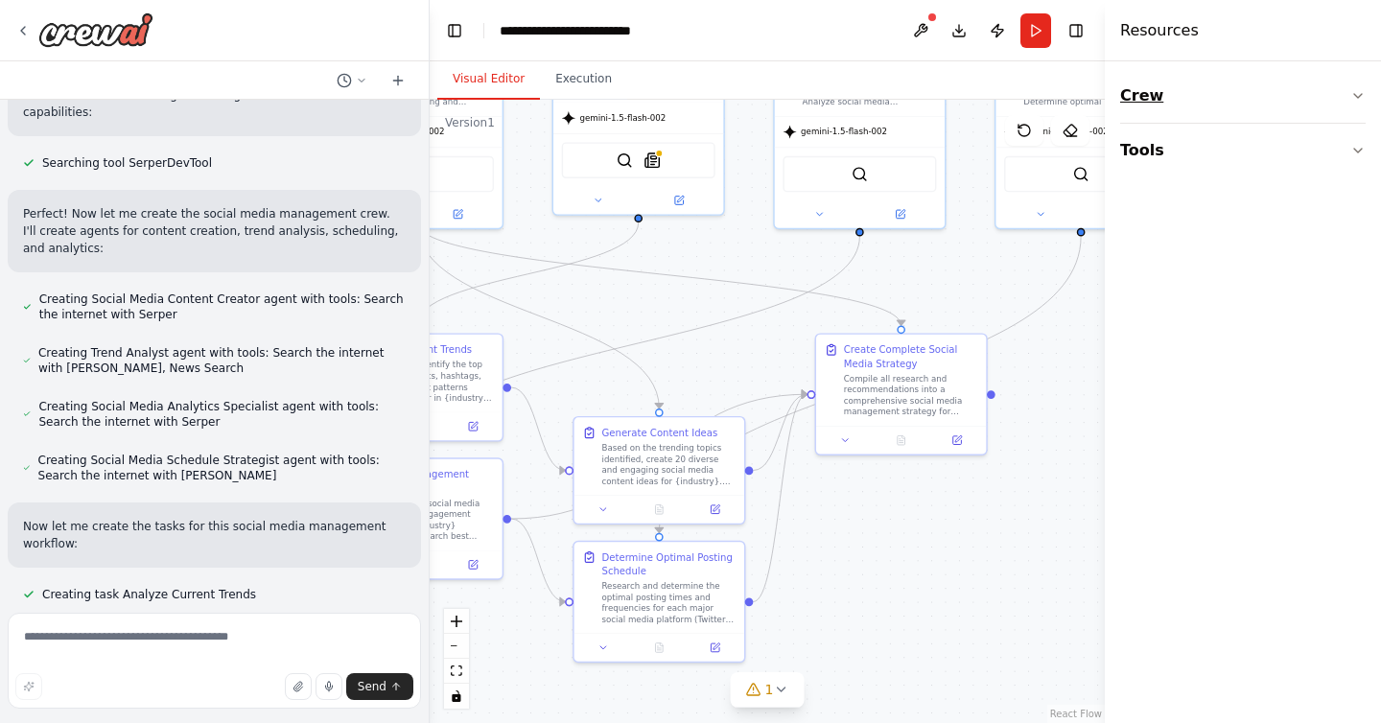
click at [1357, 89] on icon "button" at bounding box center [1357, 95] width 15 height 15
click at [28, 31] on icon at bounding box center [22, 30] width 15 height 15
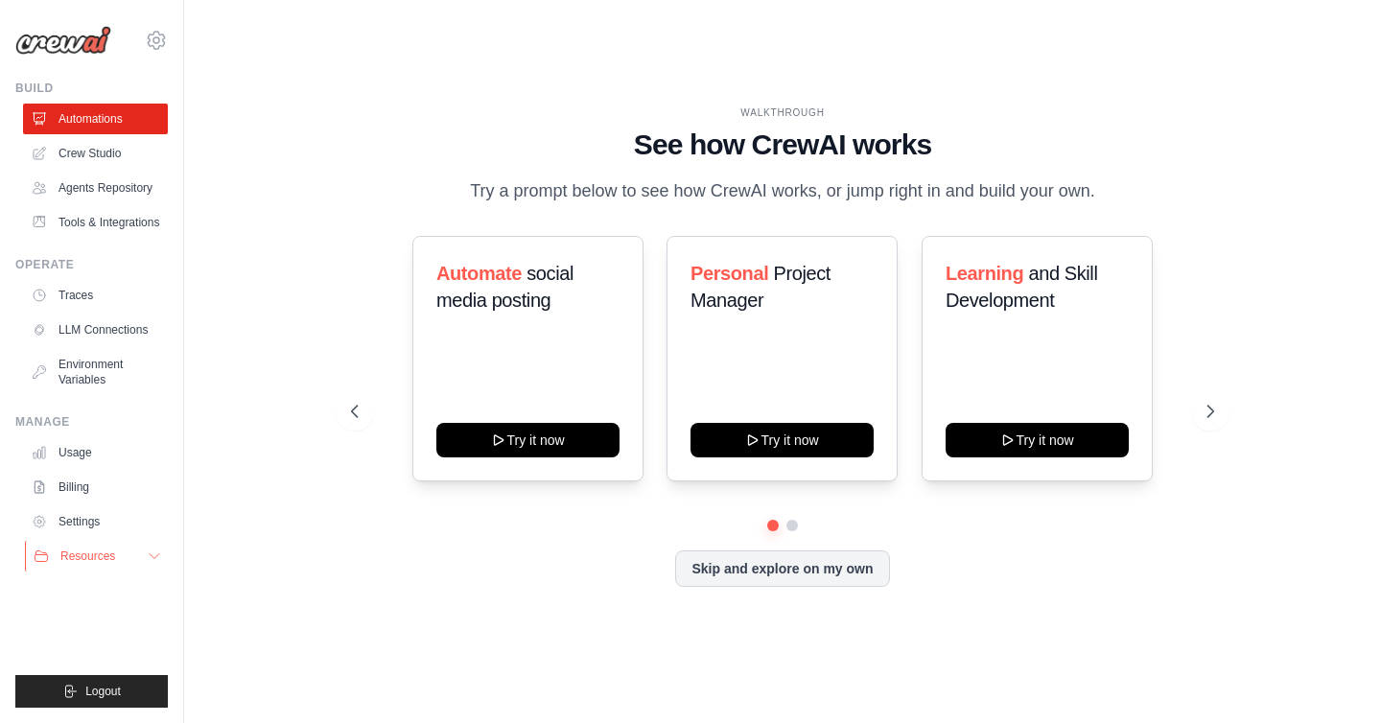
click at [148, 567] on button "Resources" at bounding box center [97, 556] width 145 height 31
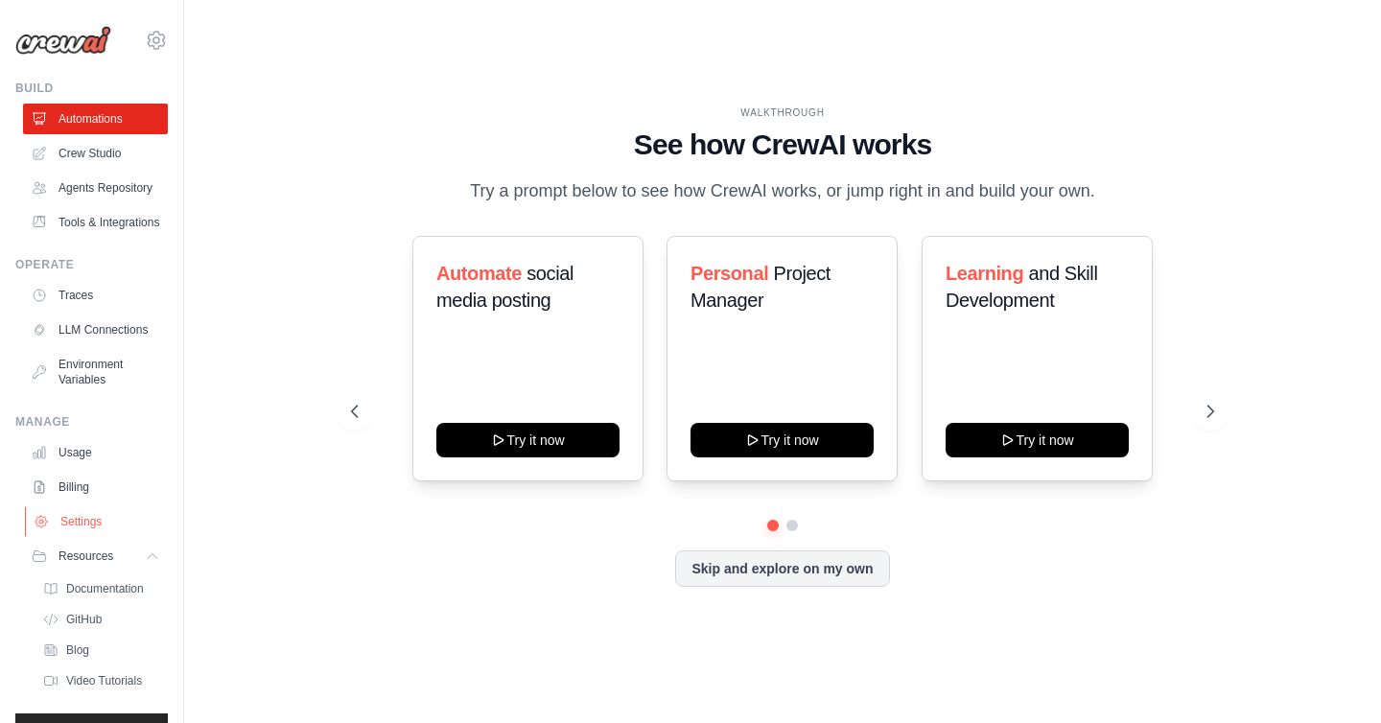
scroll to position [38, 0]
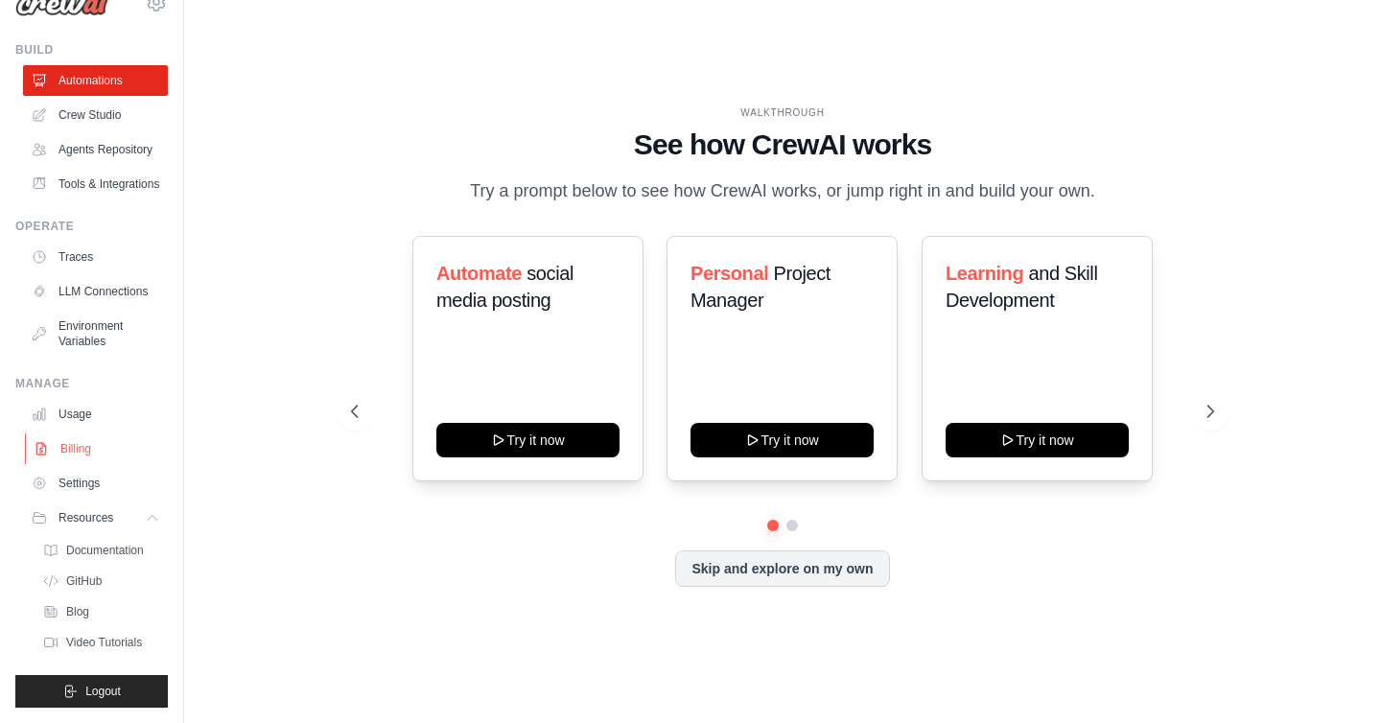
click at [99, 444] on link "Billing" at bounding box center [97, 448] width 145 height 31
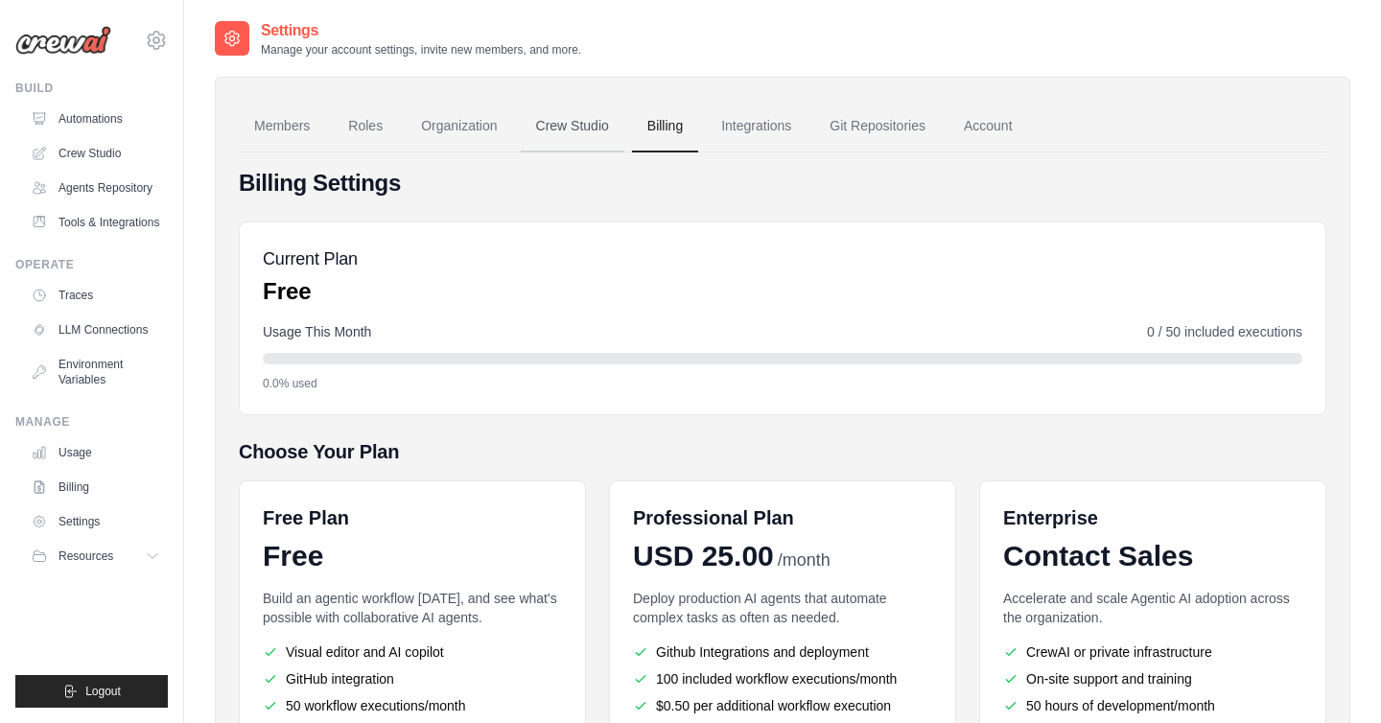
click at [568, 135] on link "Crew Studio" at bounding box center [573, 127] width 104 height 52
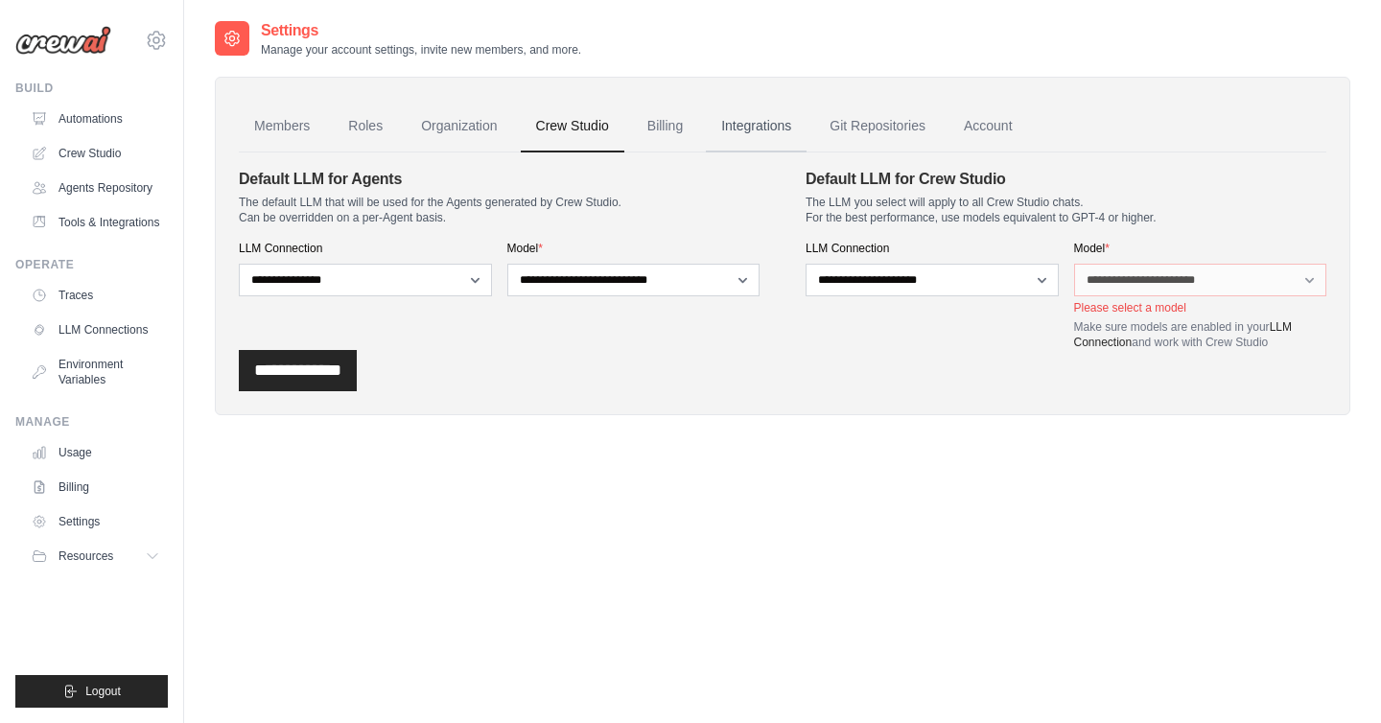
click at [727, 129] on link "Integrations" at bounding box center [756, 127] width 101 height 52
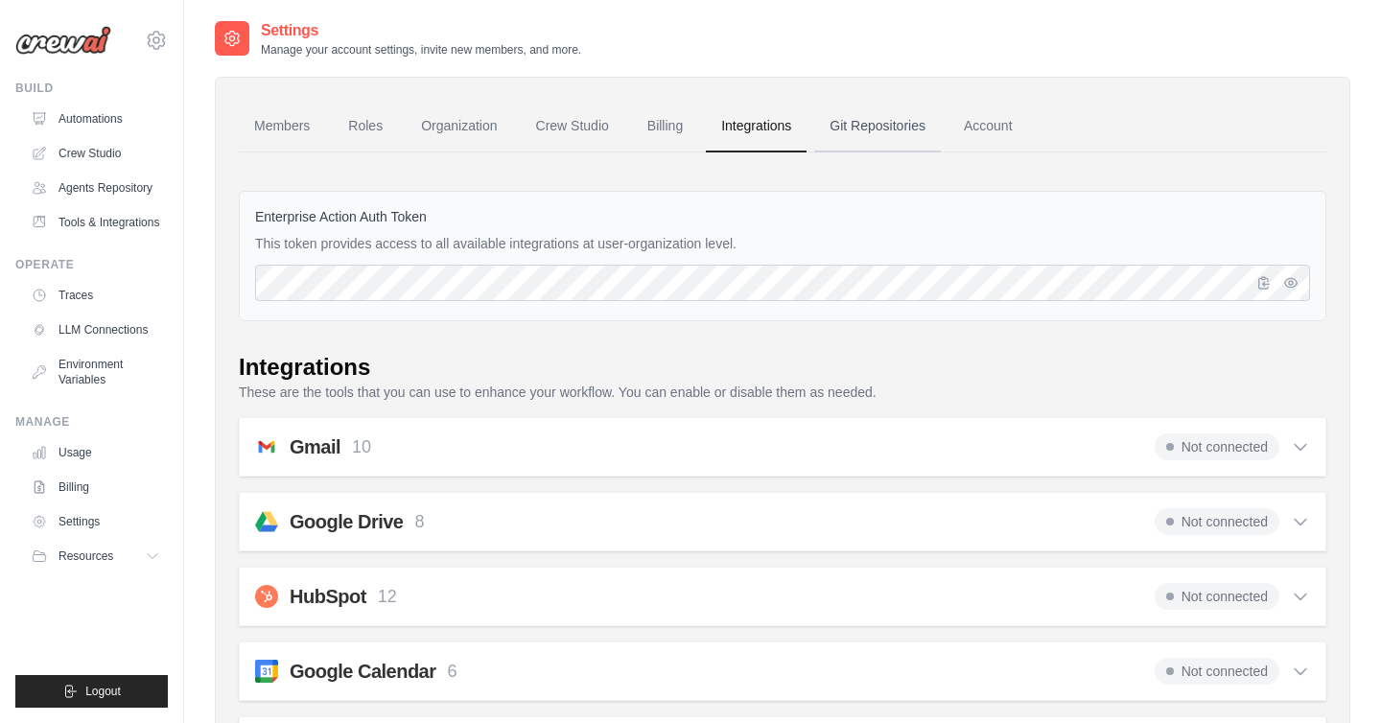
click at [879, 123] on link "Git Repositories" at bounding box center [877, 127] width 127 height 52
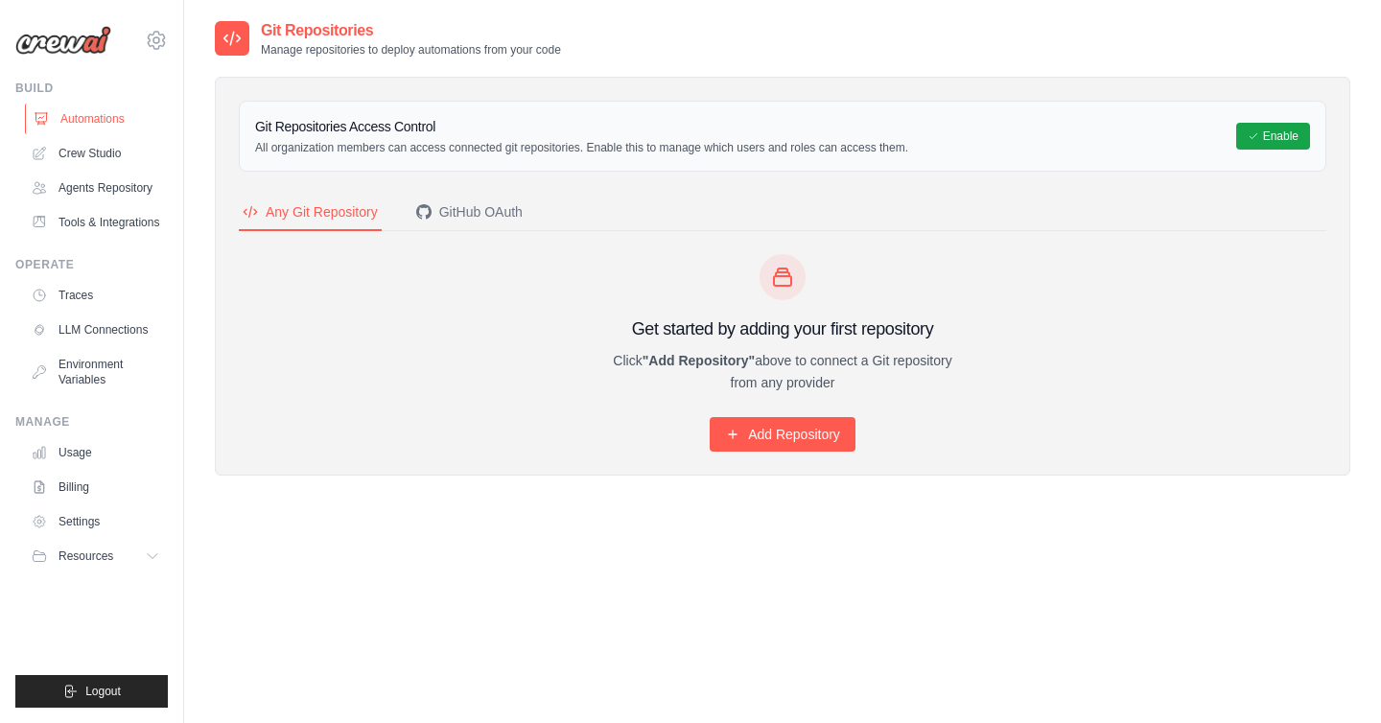
click at [118, 122] on link "Automations" at bounding box center [97, 119] width 145 height 31
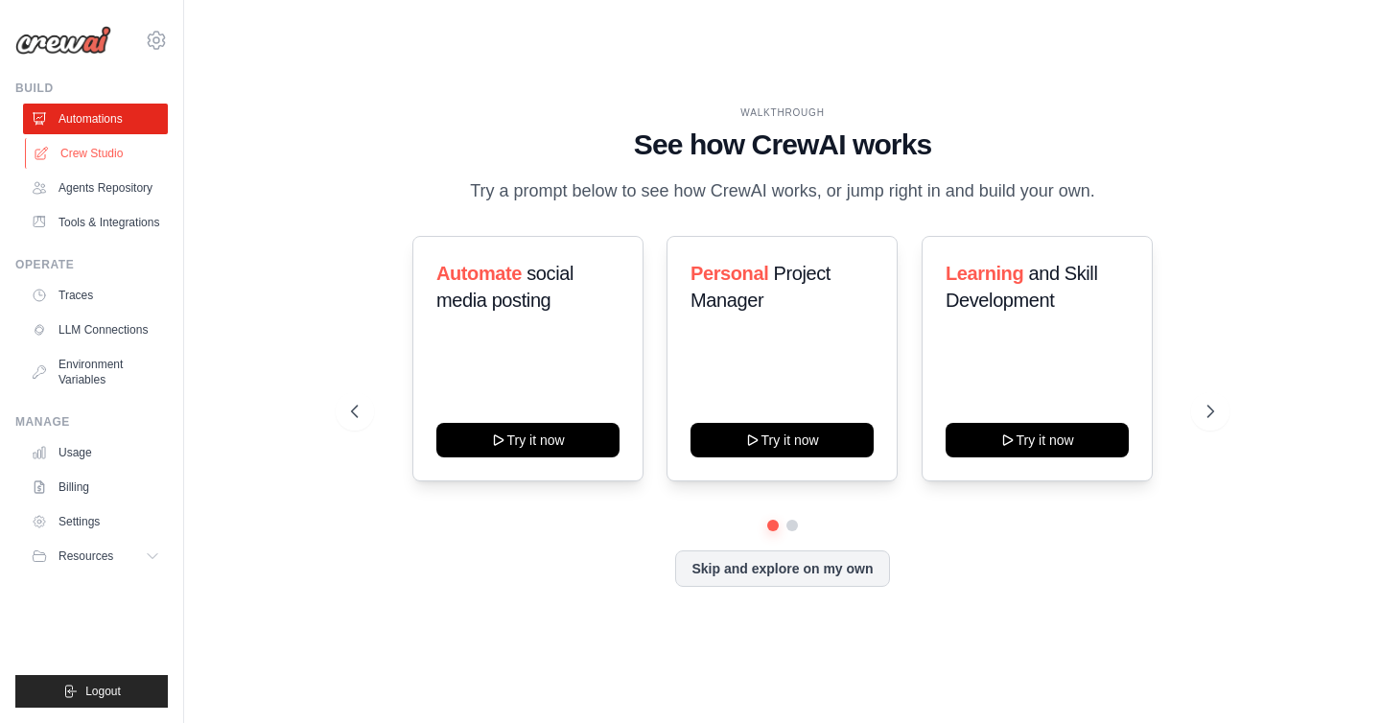
click at [105, 150] on link "Crew Studio" at bounding box center [97, 153] width 145 height 31
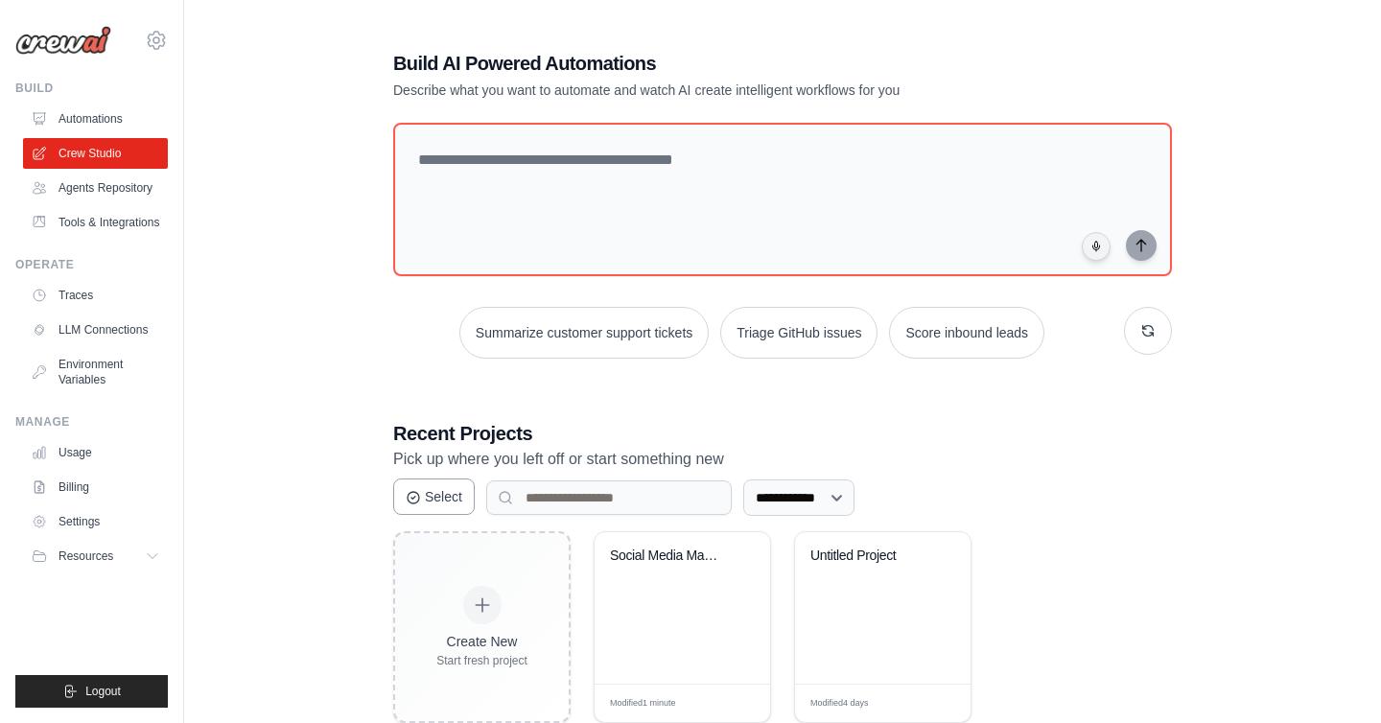
scroll to position [49, 0]
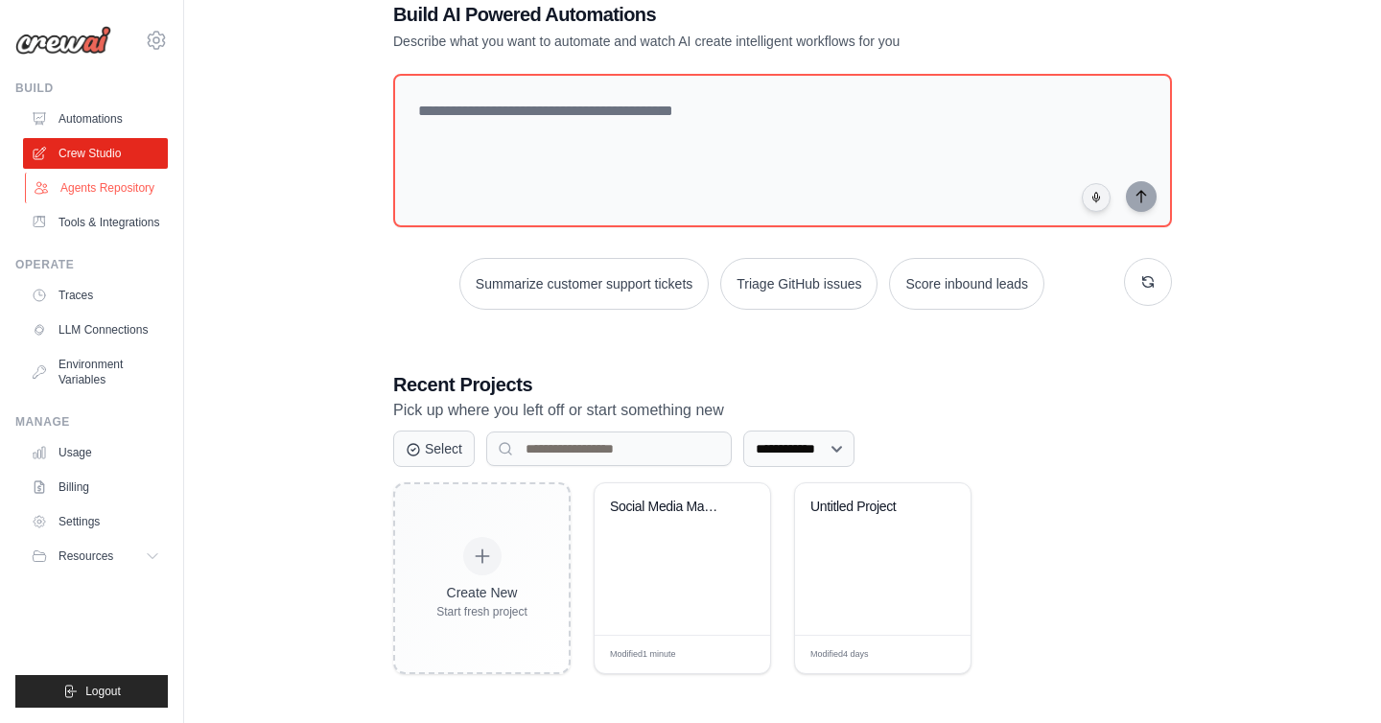
click at [143, 197] on link "Agents Repository" at bounding box center [97, 188] width 145 height 31
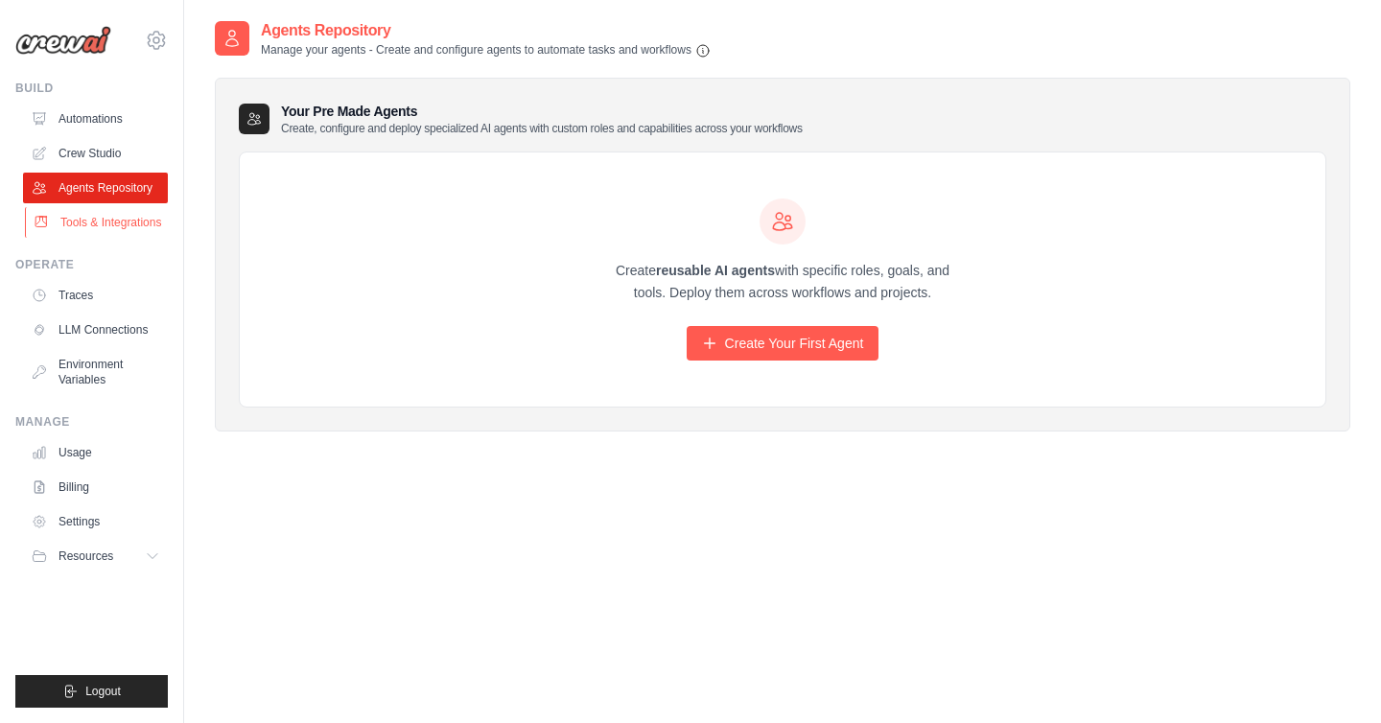
click at [141, 221] on link "Tools & Integrations" at bounding box center [97, 222] width 145 height 31
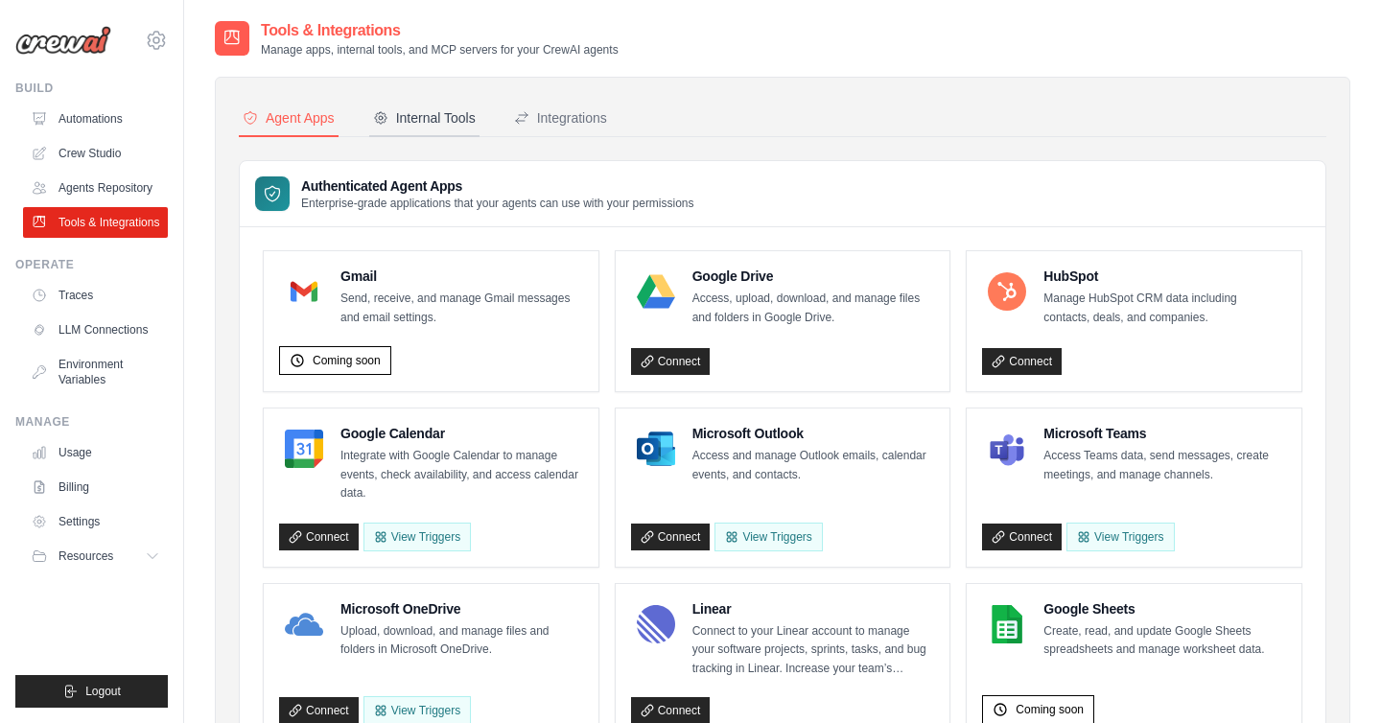
click at [443, 120] on div "Internal Tools" at bounding box center [424, 117] width 103 height 19
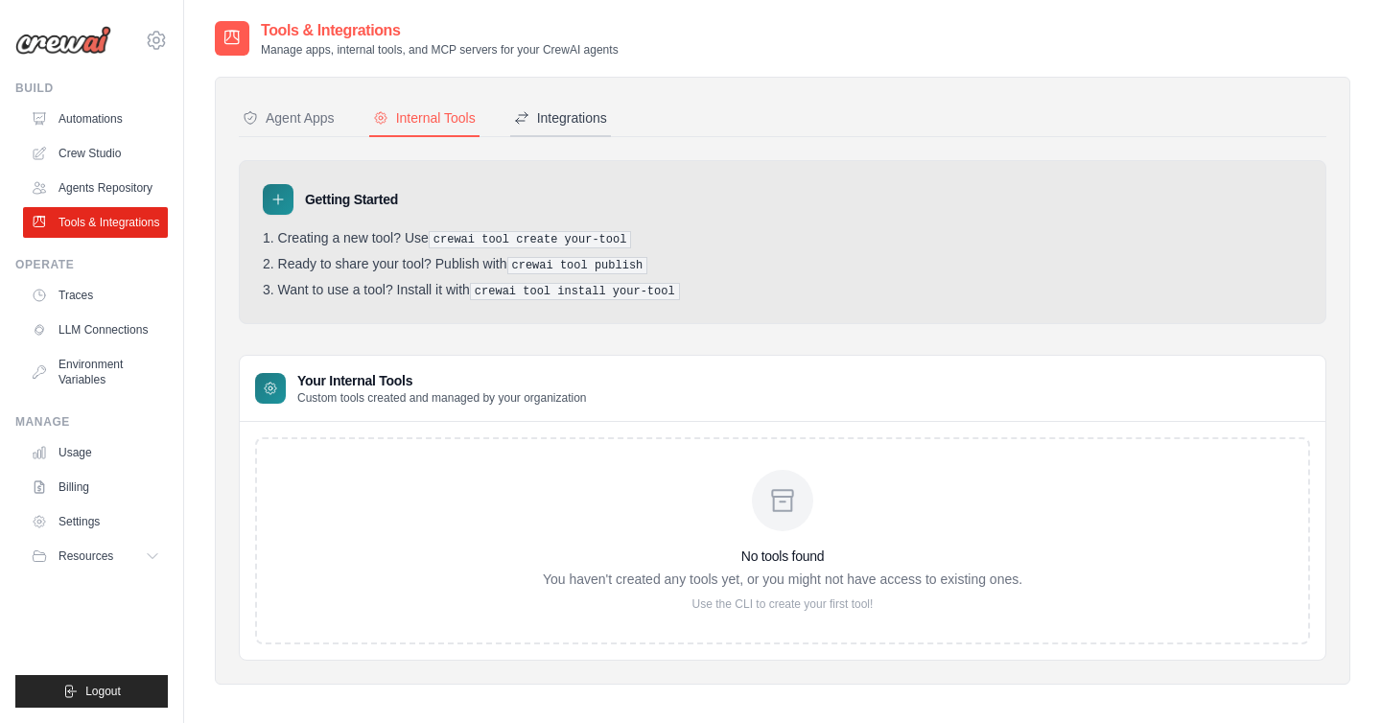
click at [559, 127] on div "Integrations" at bounding box center [560, 117] width 93 height 19
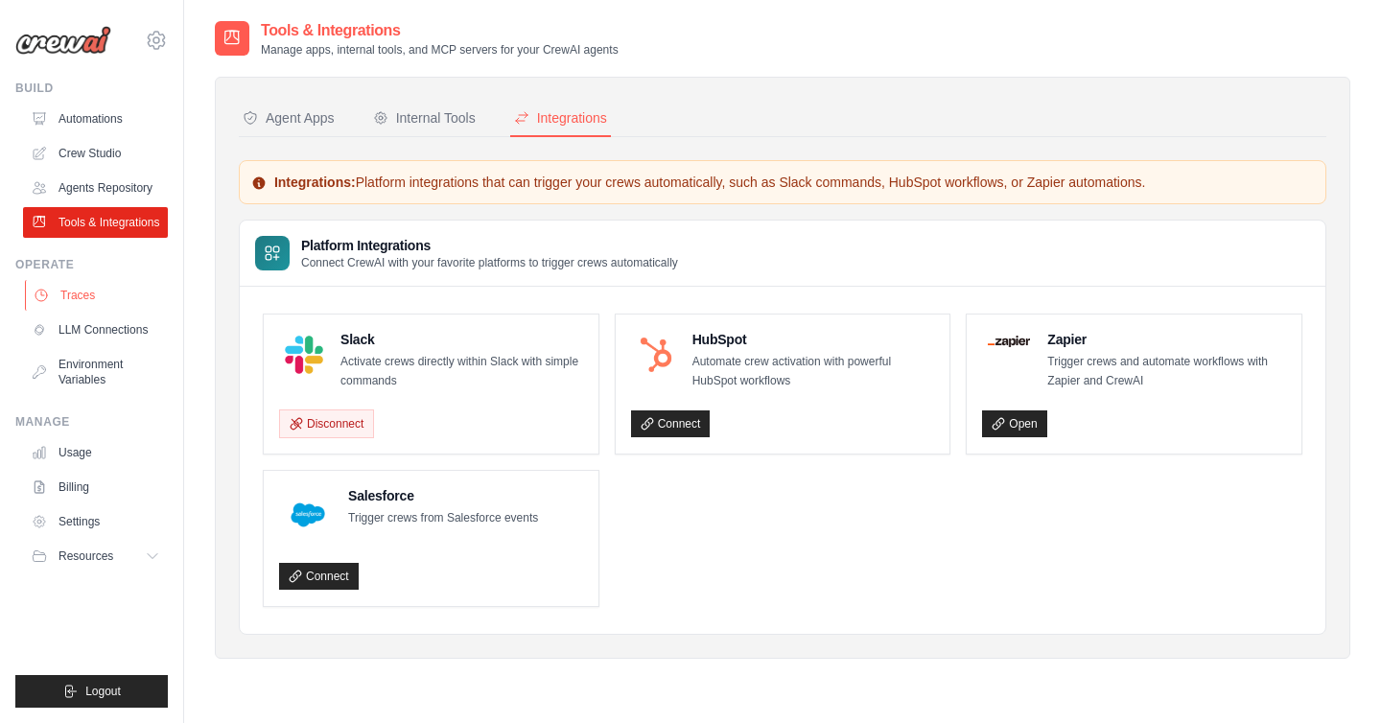
click at [101, 298] on link "Traces" at bounding box center [97, 295] width 145 height 31
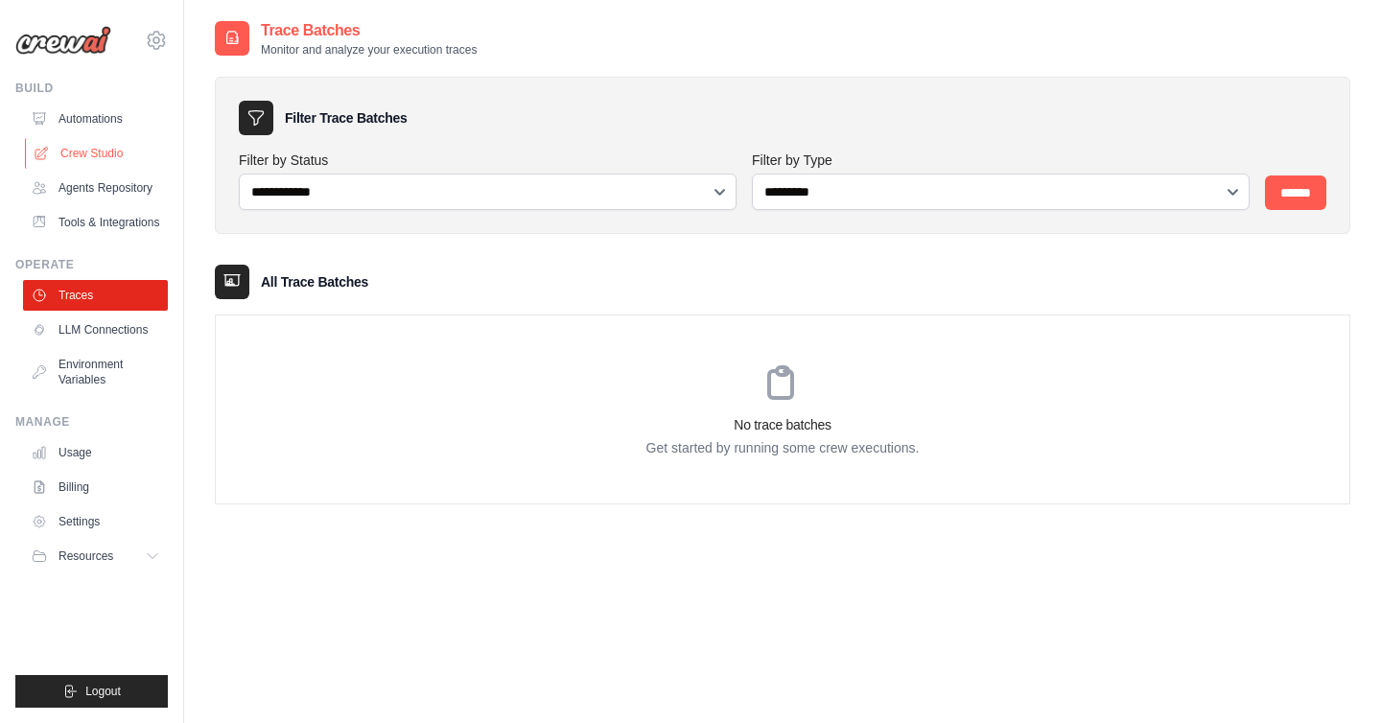
click at [127, 152] on link "Crew Studio" at bounding box center [97, 153] width 145 height 31
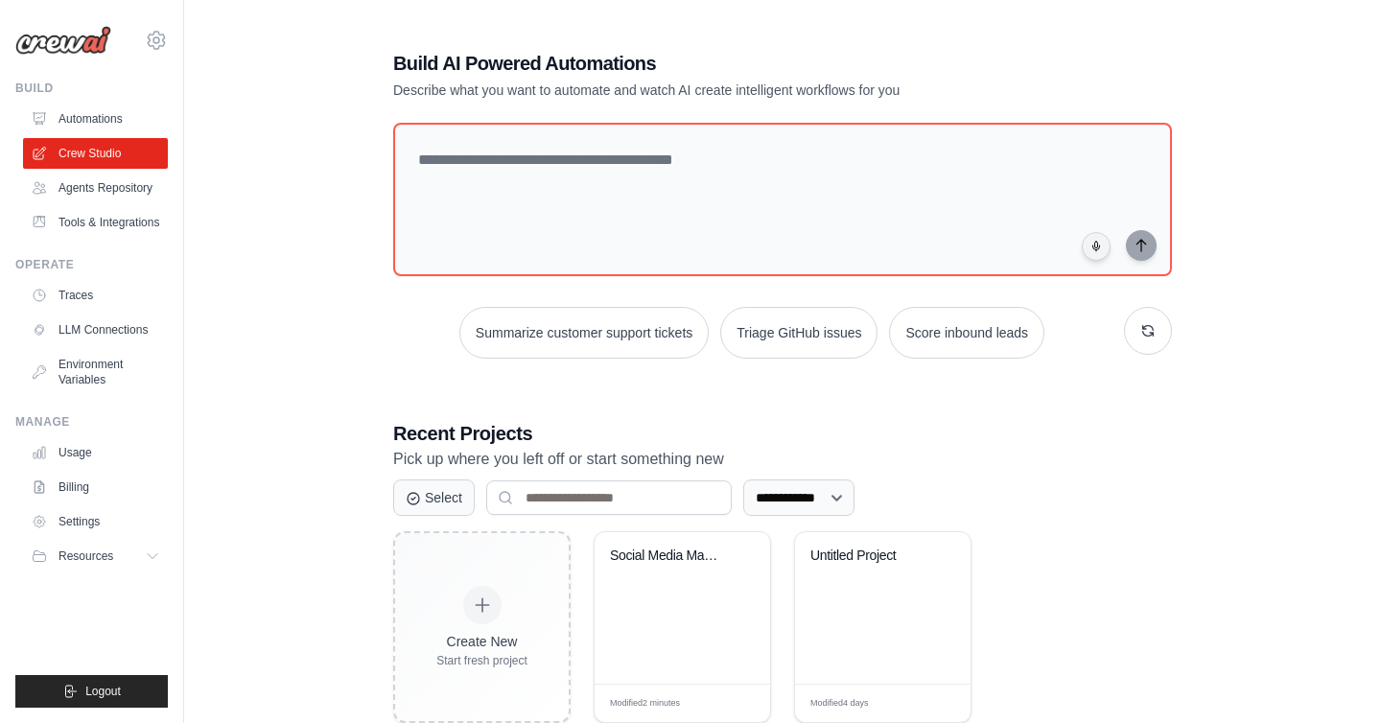
scroll to position [49, 0]
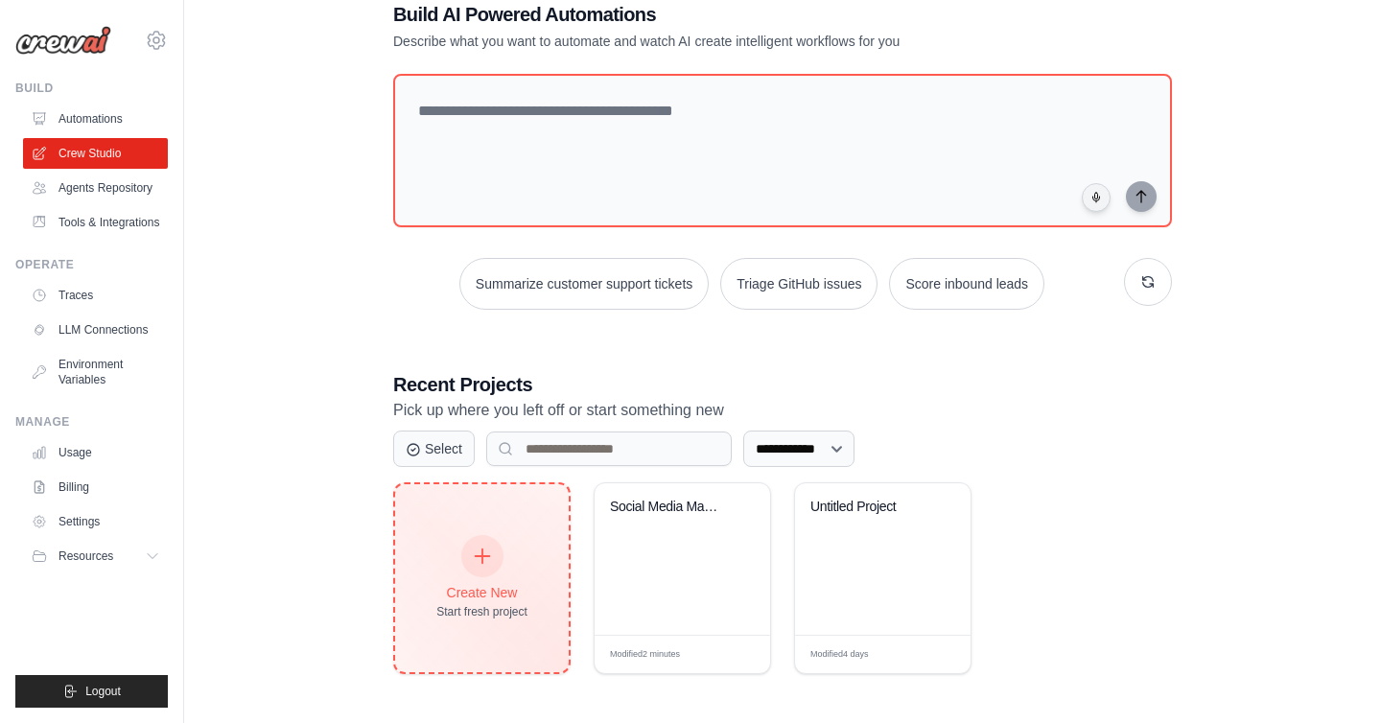
click at [477, 519] on div "Create New Start fresh project" at bounding box center [482, 578] width 174 height 188
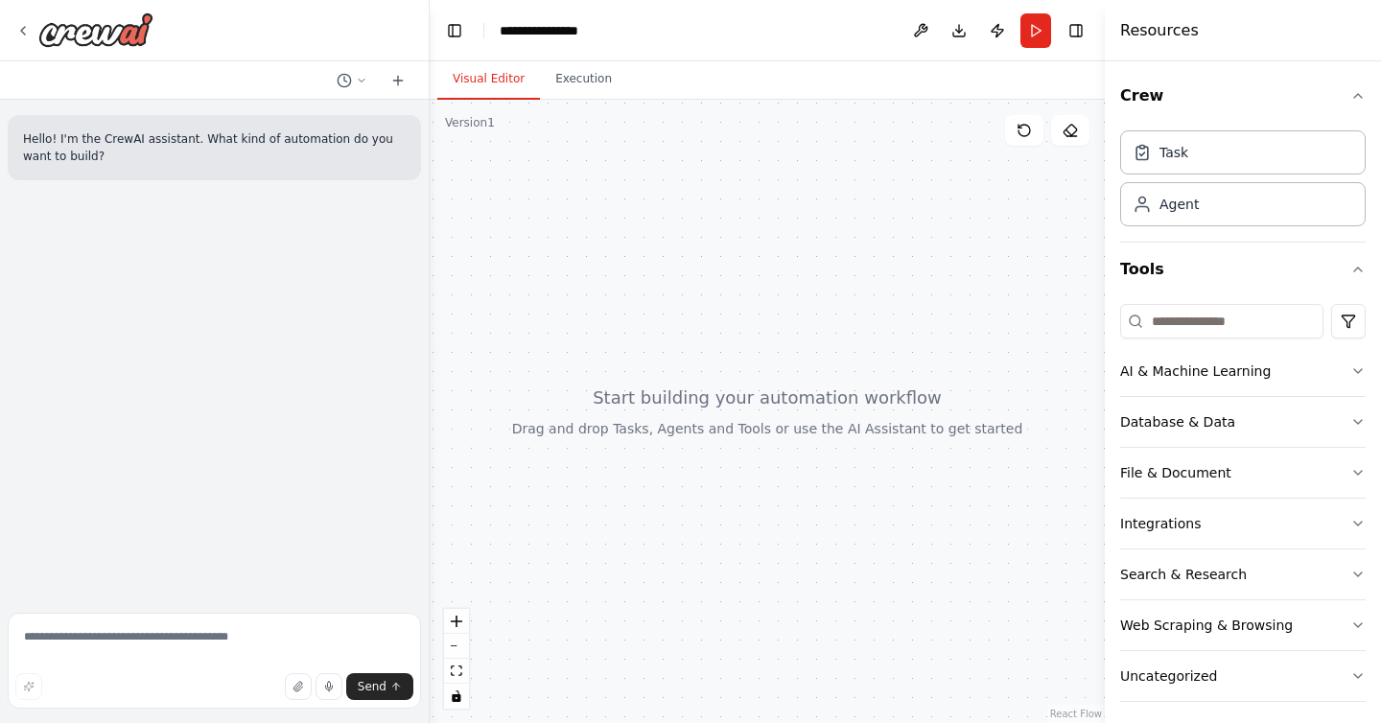
drag, startPoint x: 704, startPoint y: 425, endPoint x: 698, endPoint y: 381, distance: 44.5
click at [698, 381] on div at bounding box center [767, 411] width 675 height 623
click at [590, 77] on button "Execution" at bounding box center [583, 79] width 87 height 40
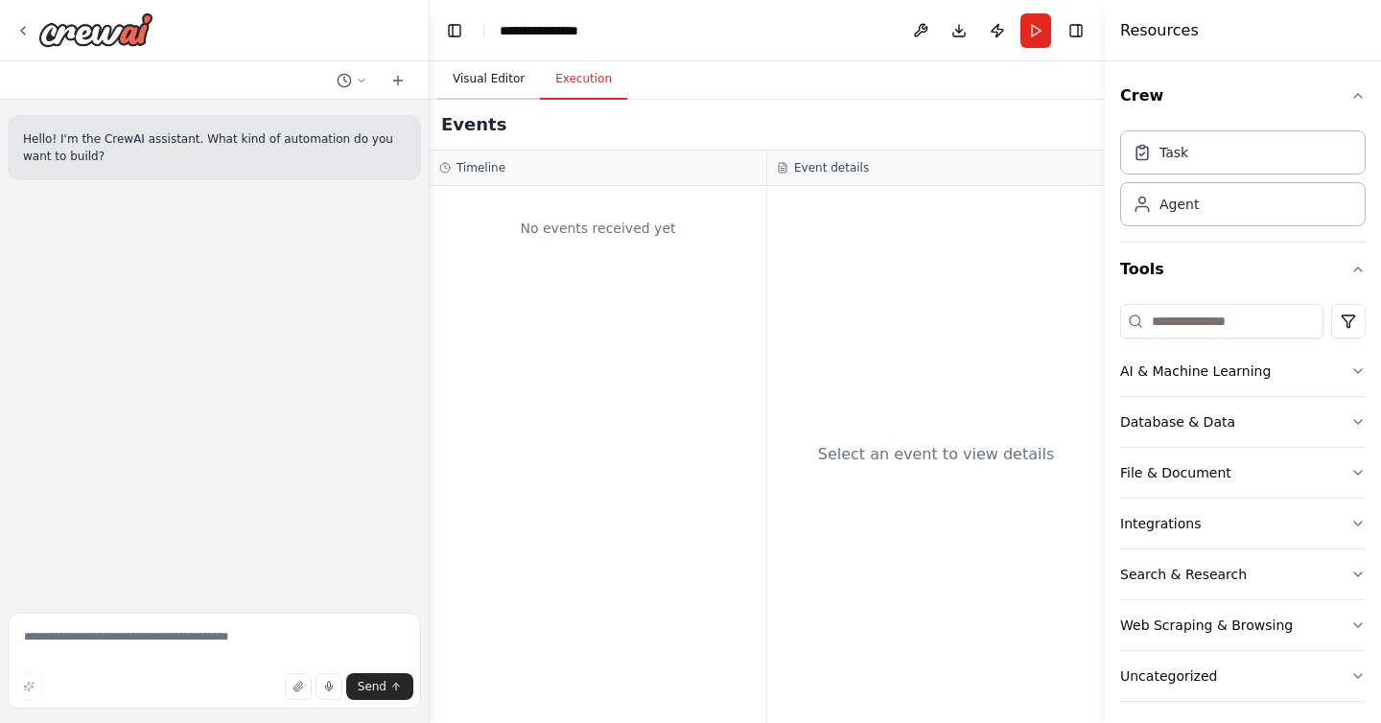
click at [525, 75] on button "Visual Editor" at bounding box center [488, 79] width 103 height 40
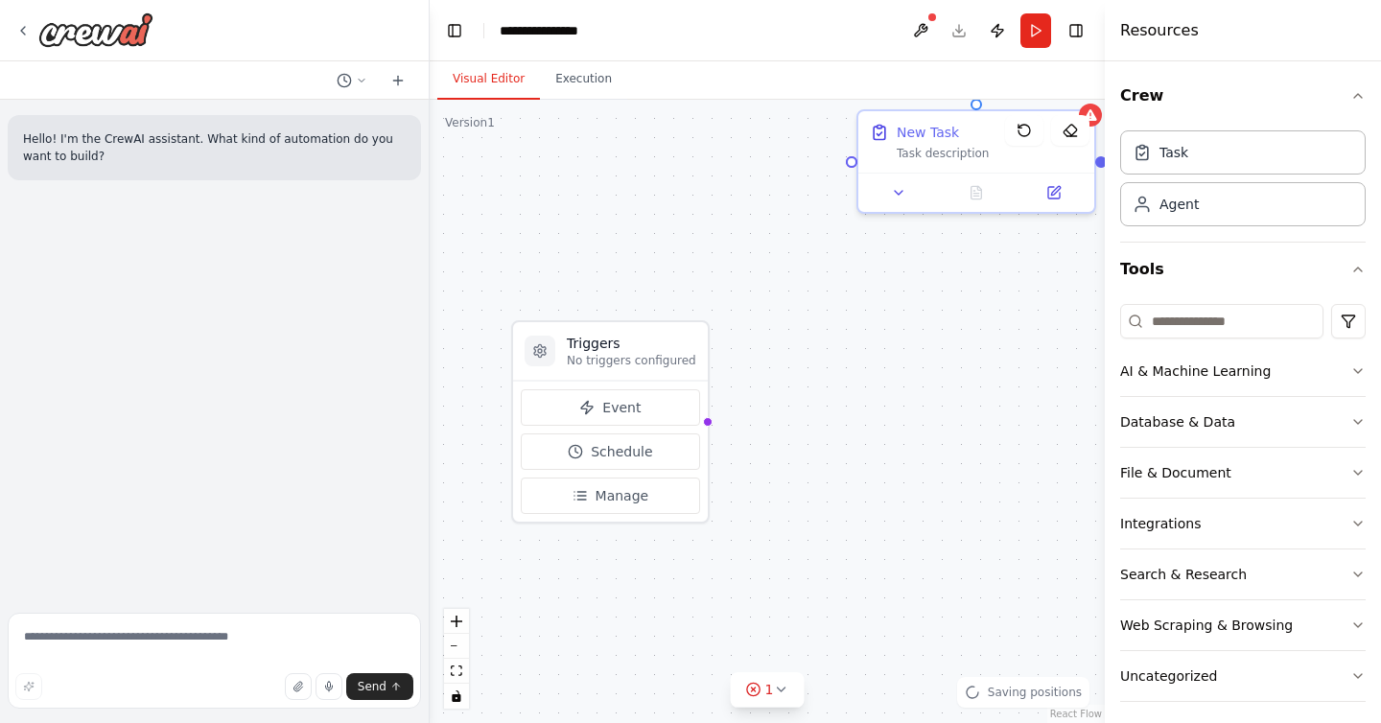
drag, startPoint x: 751, startPoint y: 539, endPoint x: 737, endPoint y: 409, distance: 130.1
click at [737, 409] on div "Triggers No triggers configured Event Schedule Manage New Task Task description" at bounding box center [767, 411] width 675 height 623
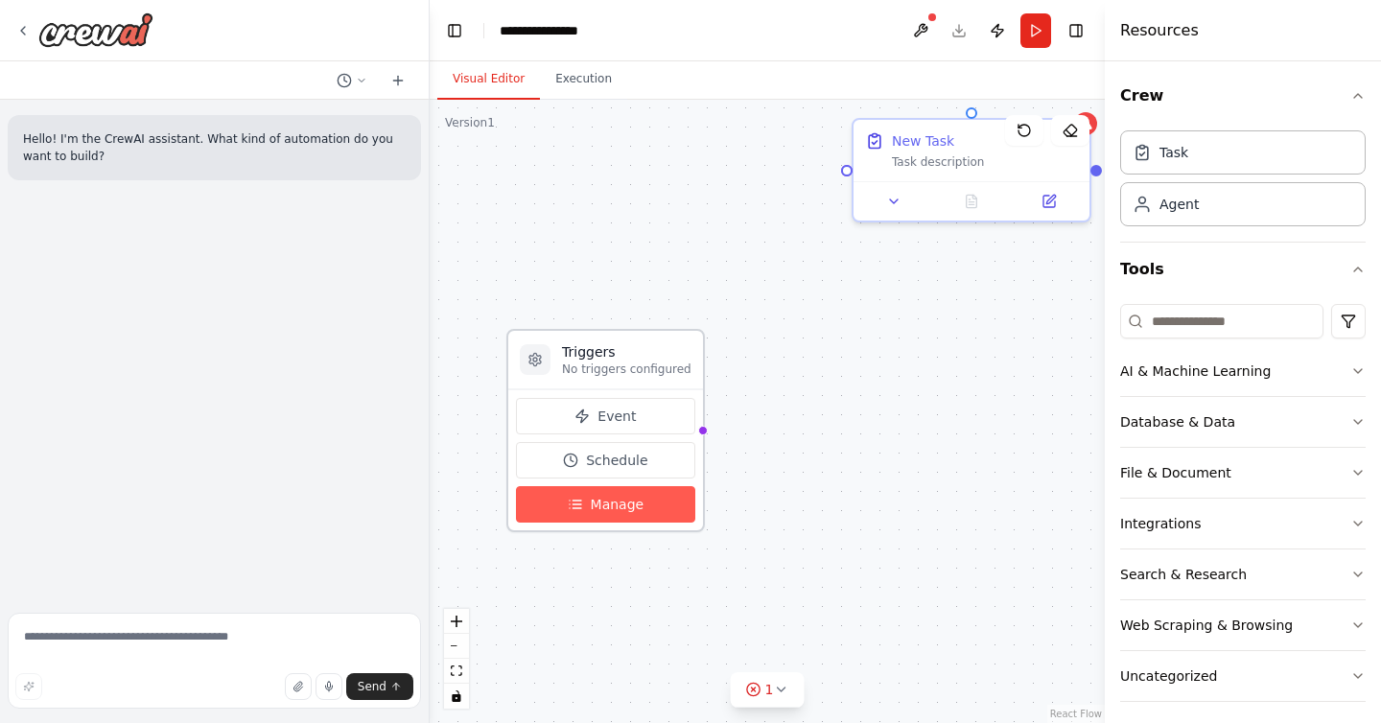
click at [626, 506] on span "Manage" at bounding box center [618, 504] width 54 height 19
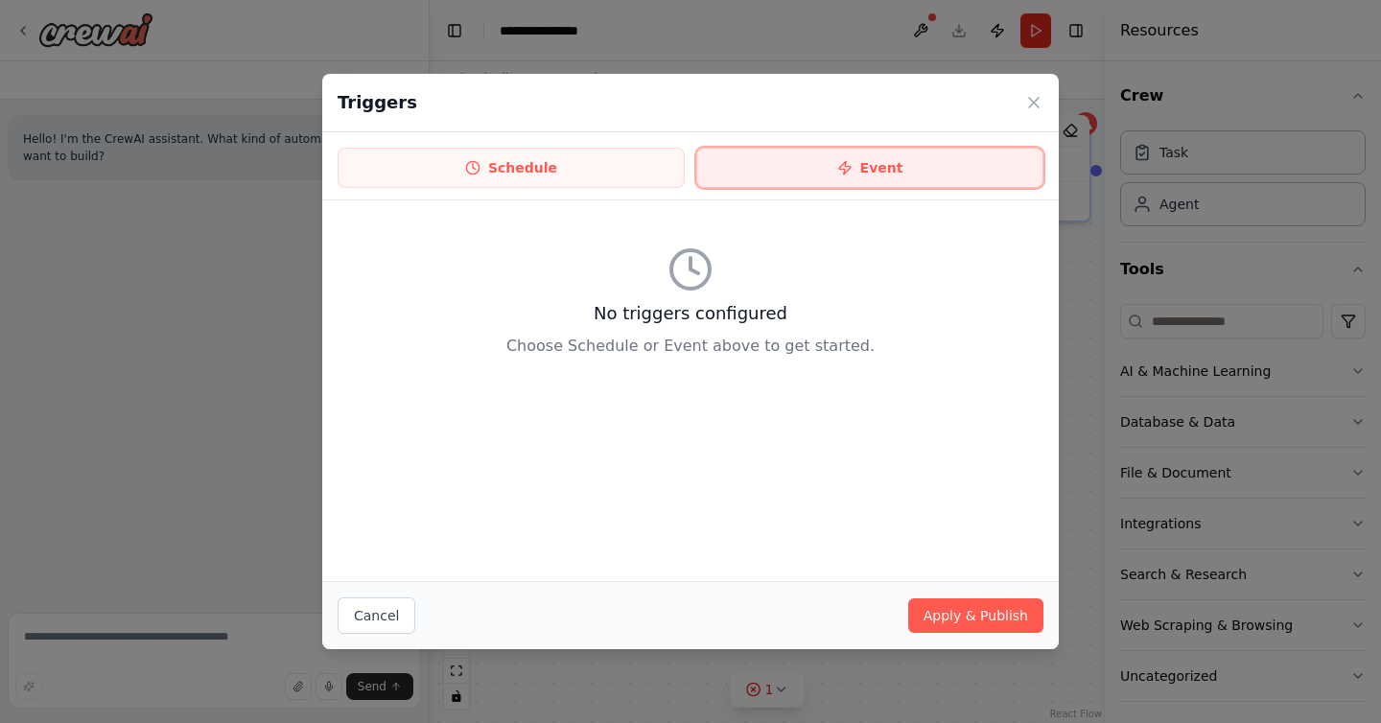
click at [884, 166] on button "Event" at bounding box center [869, 168] width 347 height 40
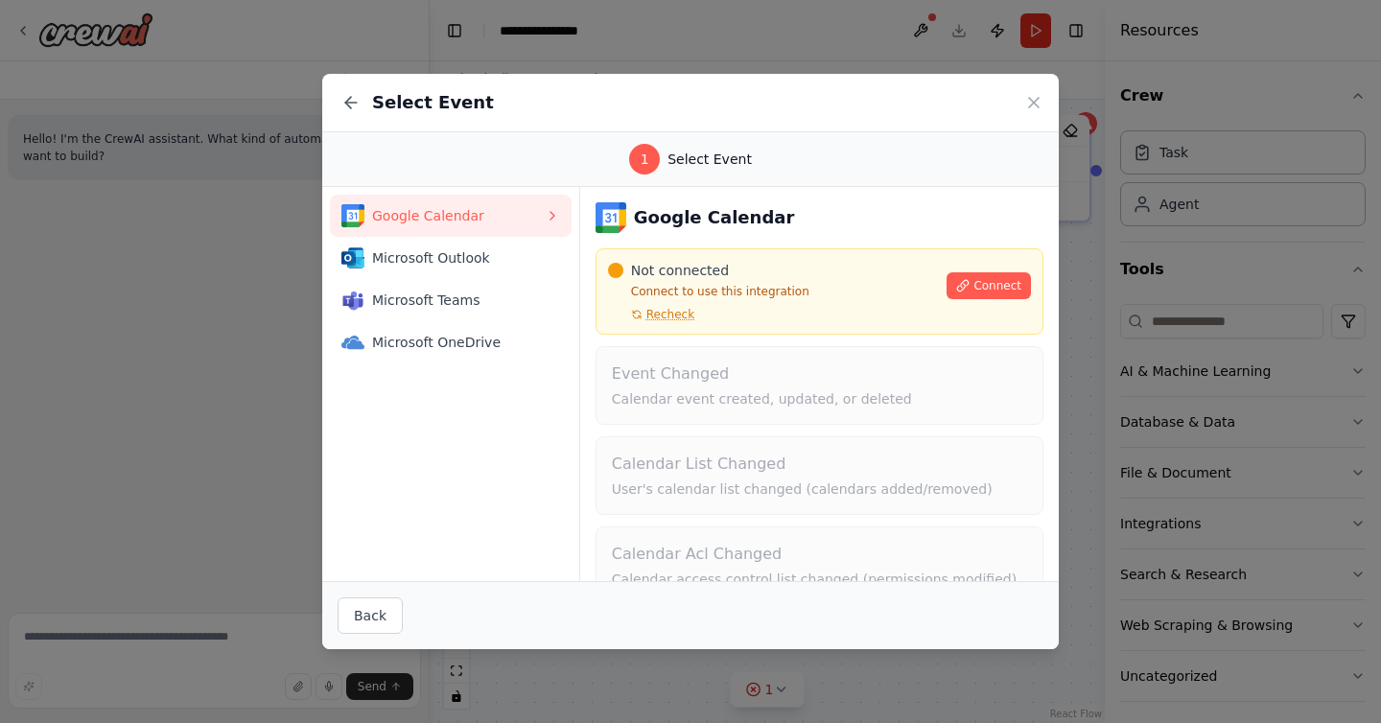
scroll to position [129, 0]
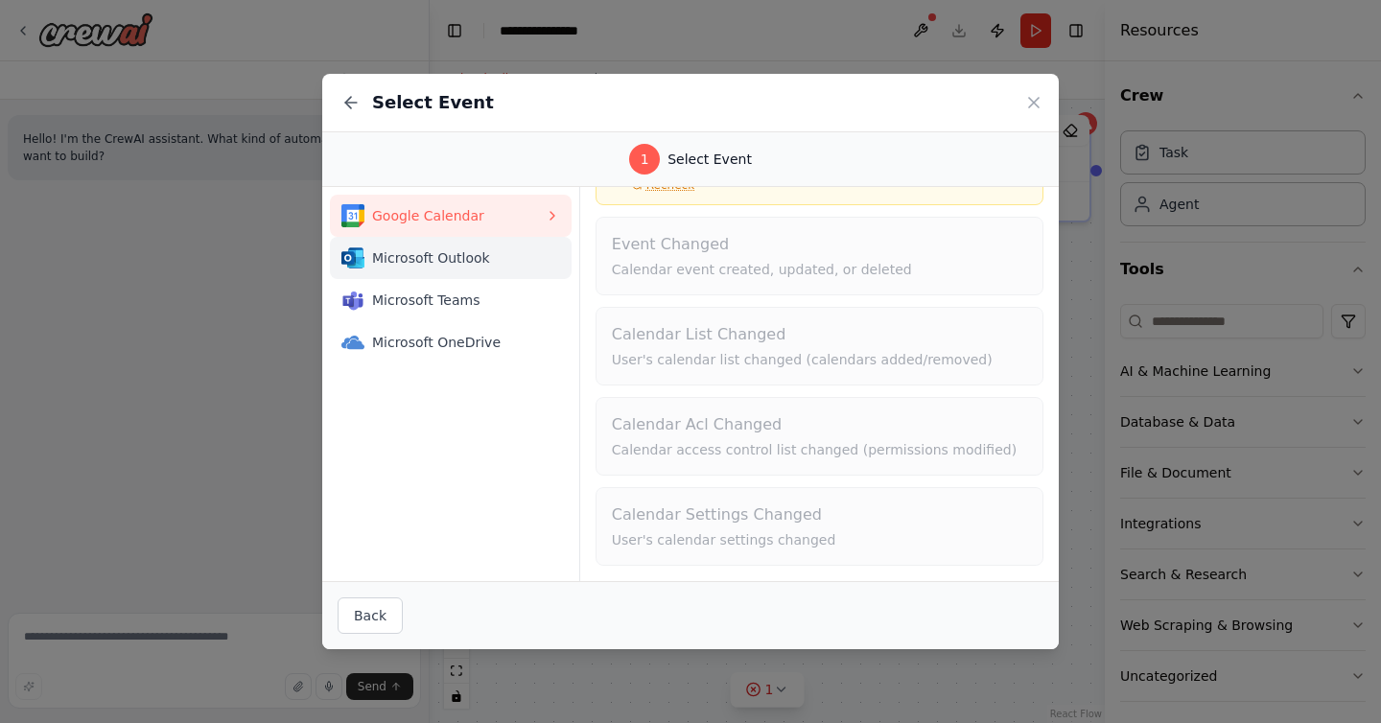
click at [508, 259] on span "Microsoft Outlook" at bounding box center [458, 257] width 173 height 19
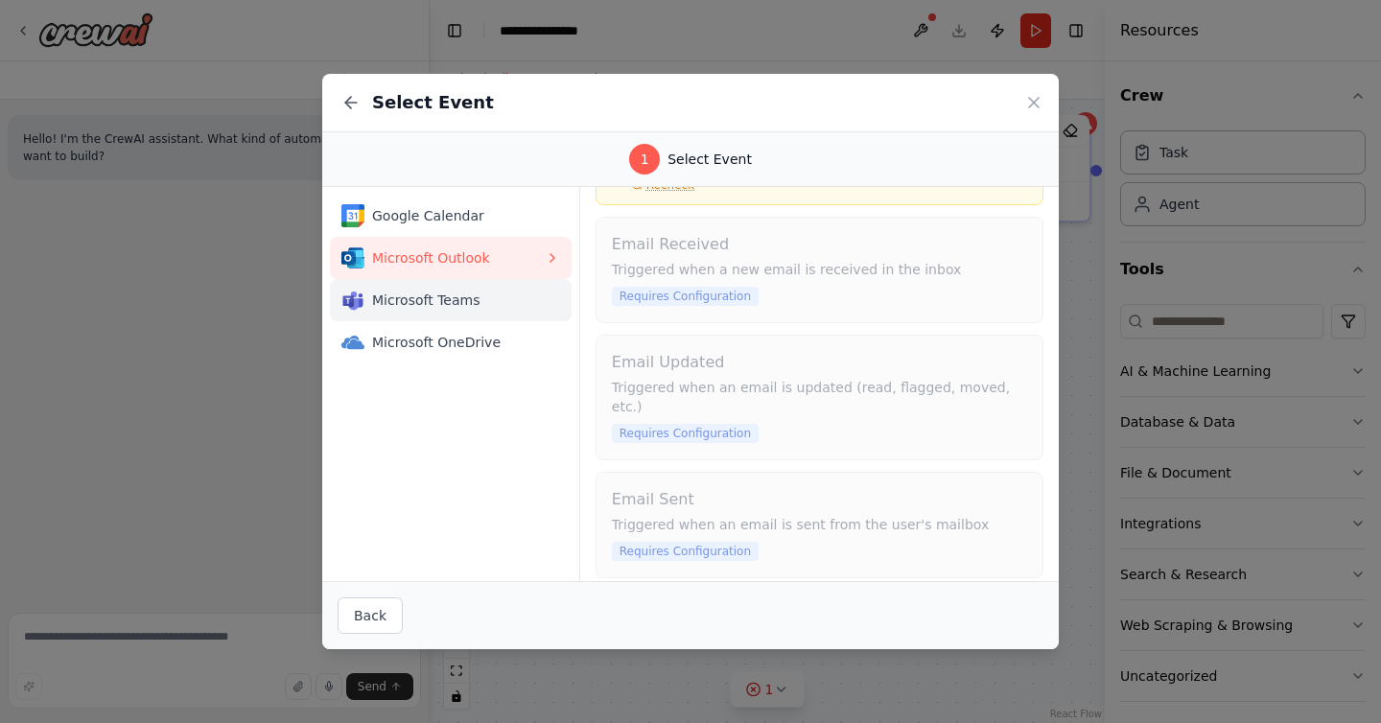
click at [496, 302] on span "Microsoft Teams" at bounding box center [458, 299] width 173 height 19
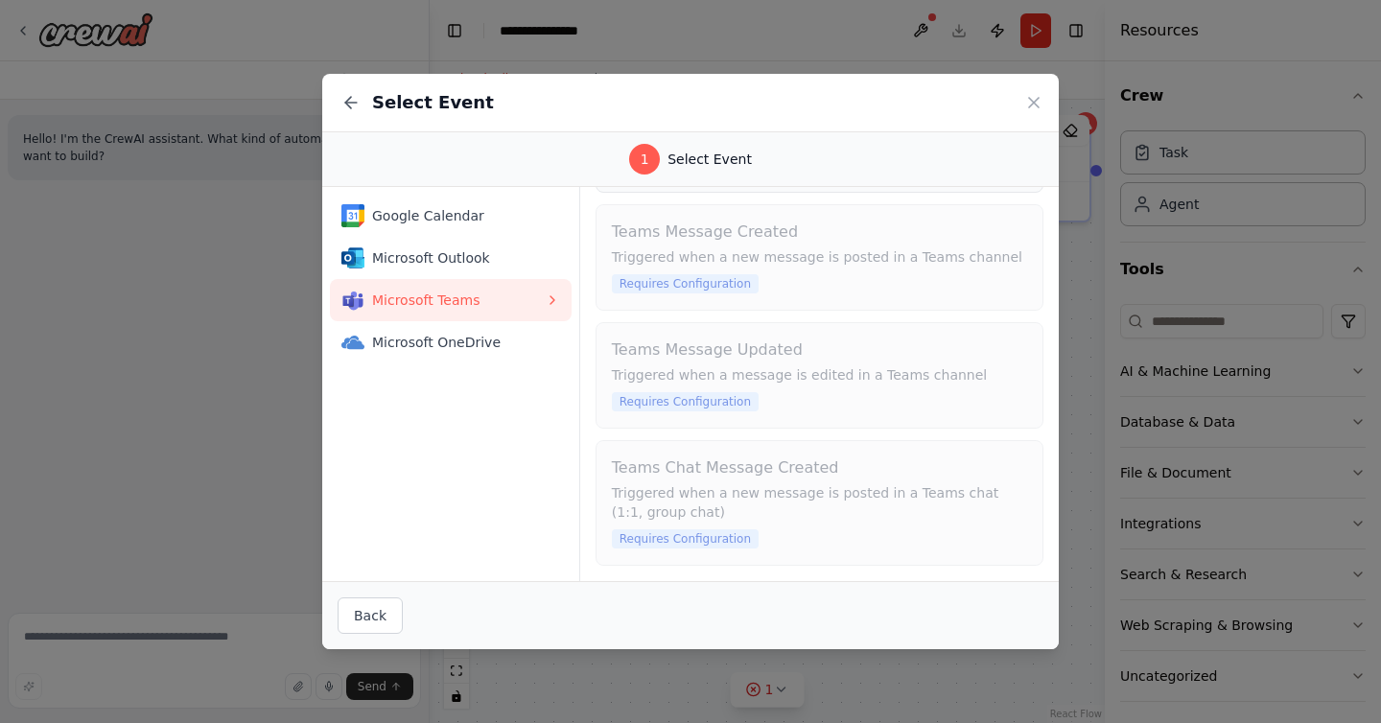
scroll to position [98, 0]
click at [505, 337] on span "Microsoft OneDrive" at bounding box center [458, 342] width 173 height 19
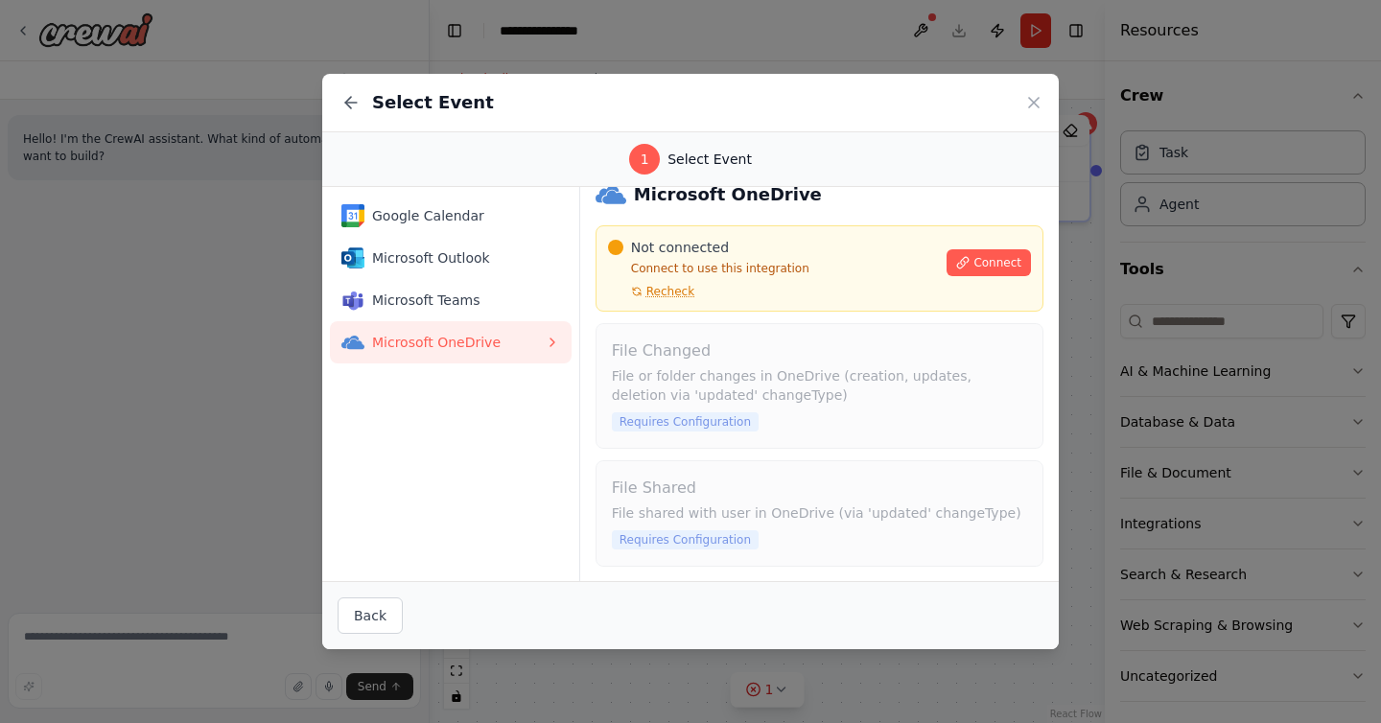
scroll to position [0, 0]
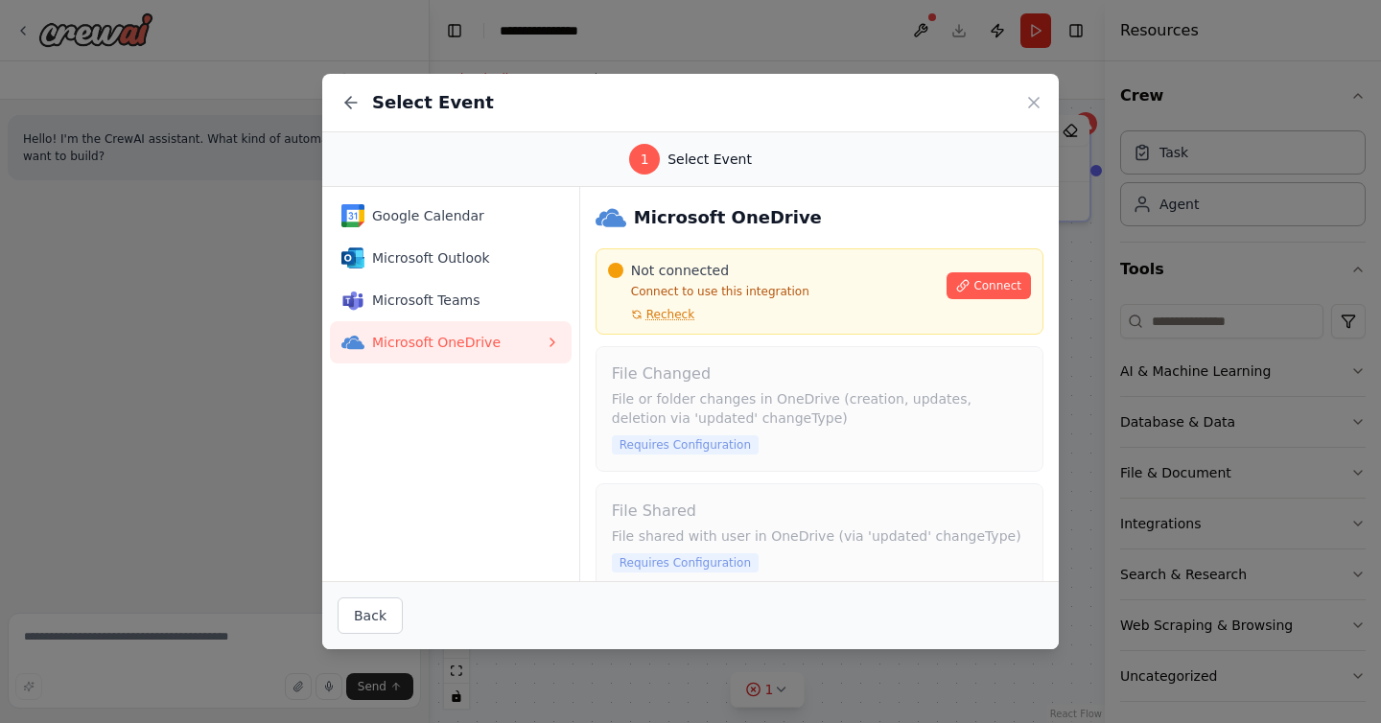
click at [1030, 91] on div "Select Event" at bounding box center [690, 103] width 736 height 58
click at [1032, 103] on icon at bounding box center [1034, 103] width 10 height 10
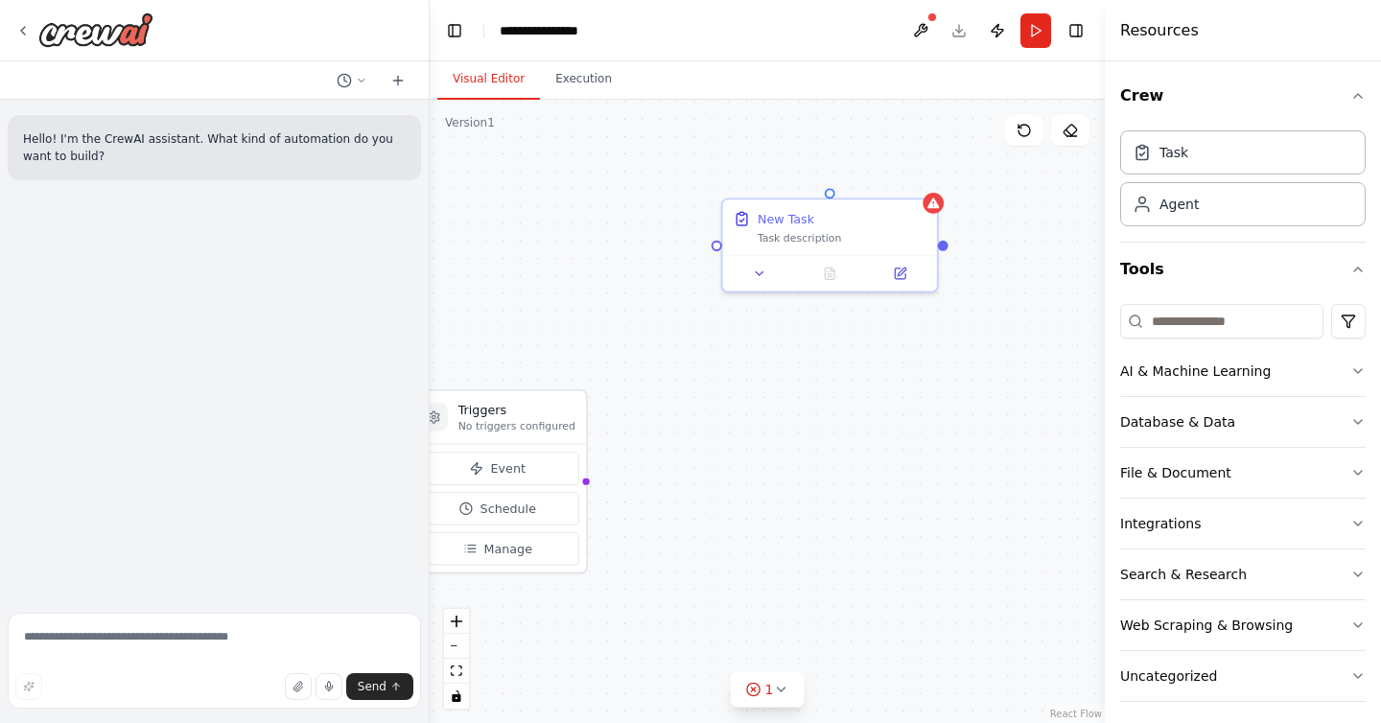
drag, startPoint x: 889, startPoint y: 288, endPoint x: 756, endPoint y: 356, distance: 148.8
click at [755, 356] on div "Triggers No triggers configured Event Schedule Manage New Task Task description" at bounding box center [767, 411] width 675 height 623
click at [911, 492] on div "Goal of the agent" at bounding box center [949, 493] width 169 height 14
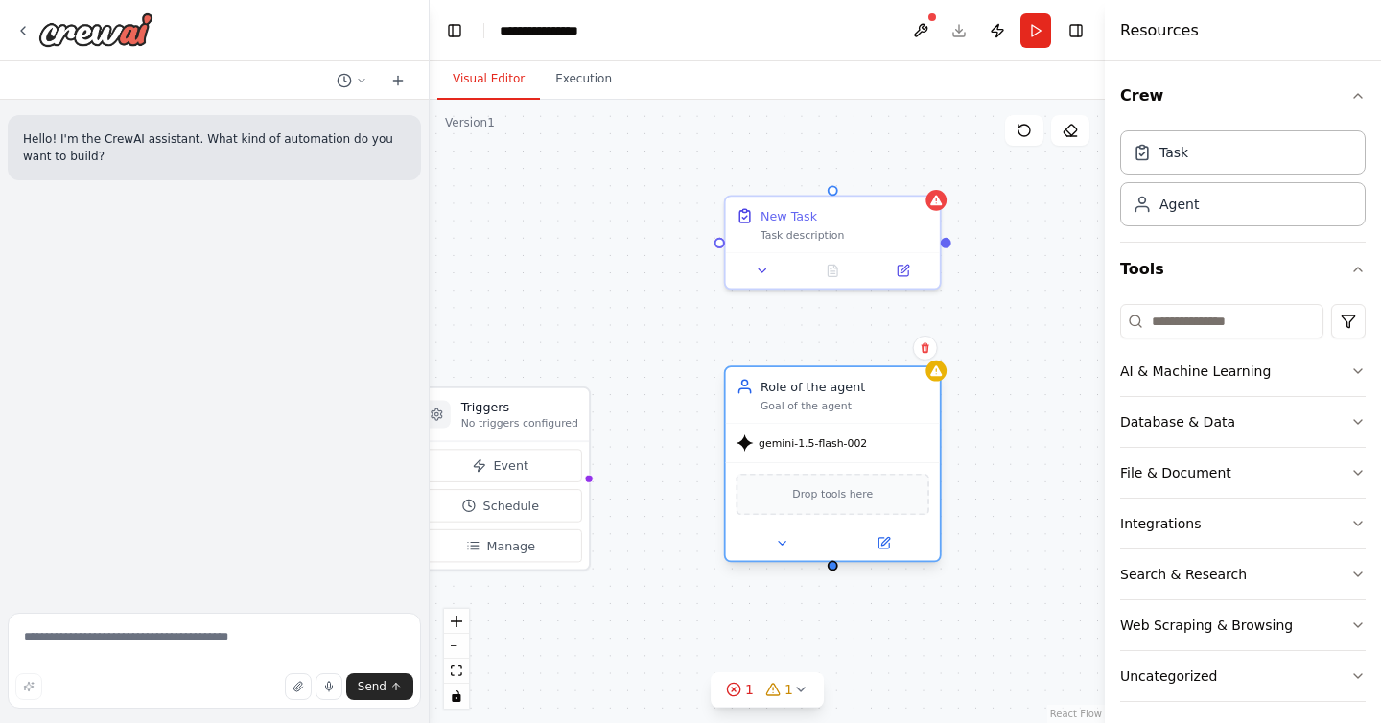
drag, startPoint x: 911, startPoint y: 492, endPoint x: 788, endPoint y: 394, distance: 156.9
click at [788, 399] on div "Goal of the agent" at bounding box center [844, 406] width 169 height 14
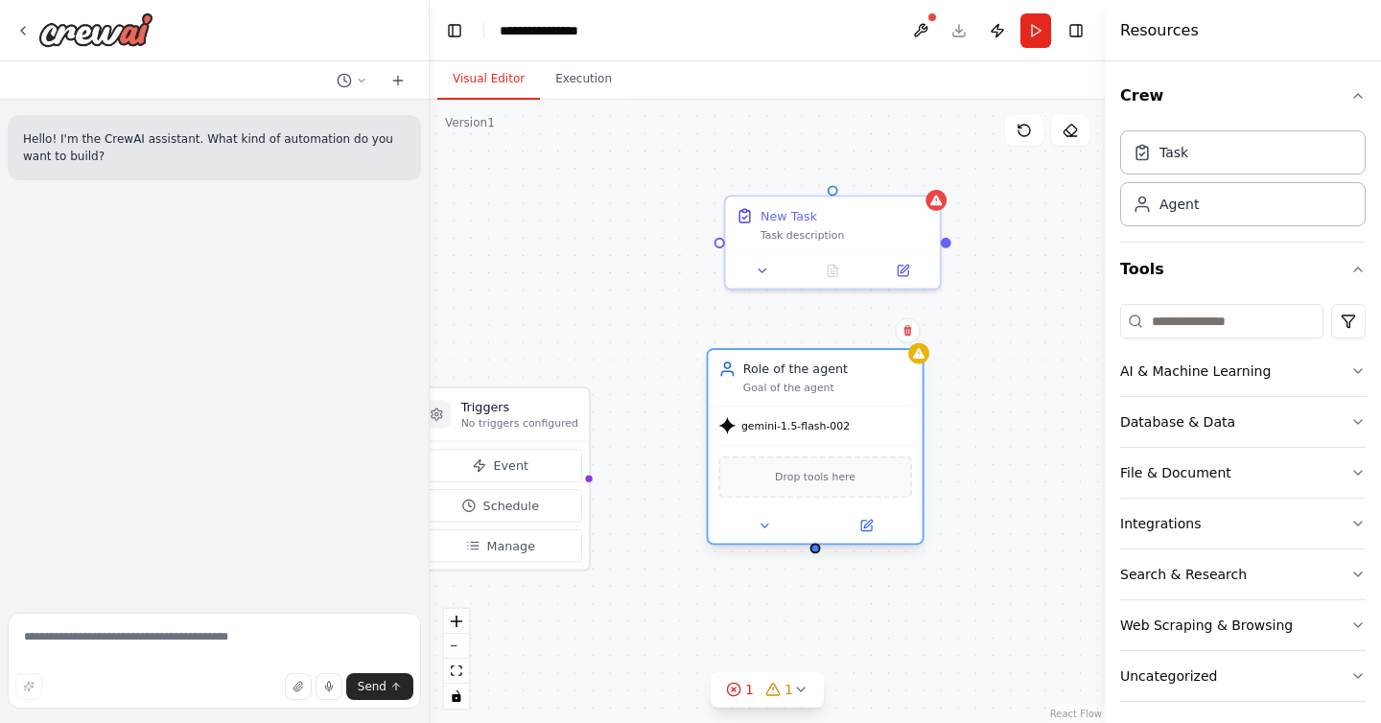
click at [807, 470] on span "Drop tools here" at bounding box center [815, 476] width 81 height 17
click at [812, 489] on div "Drop tools here" at bounding box center [814, 477] width 193 height 42
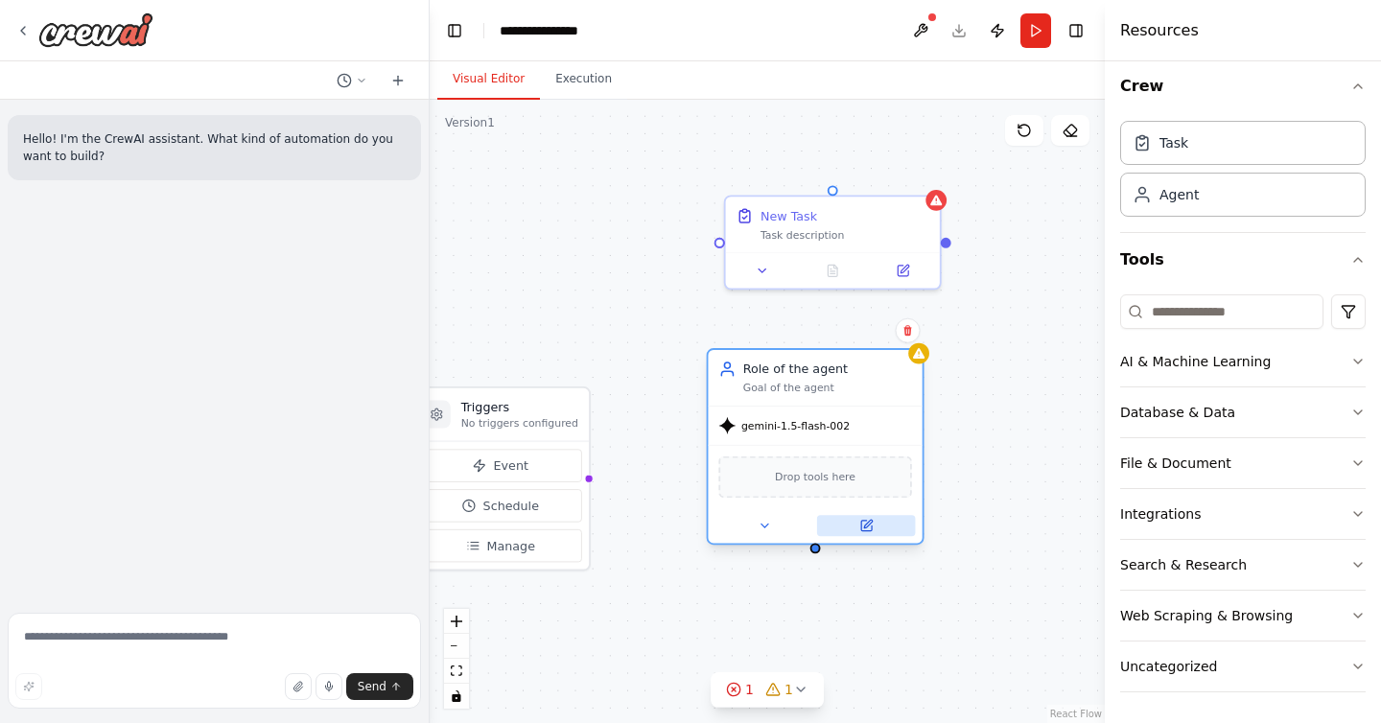
click at [868, 526] on icon at bounding box center [866, 526] width 11 height 11
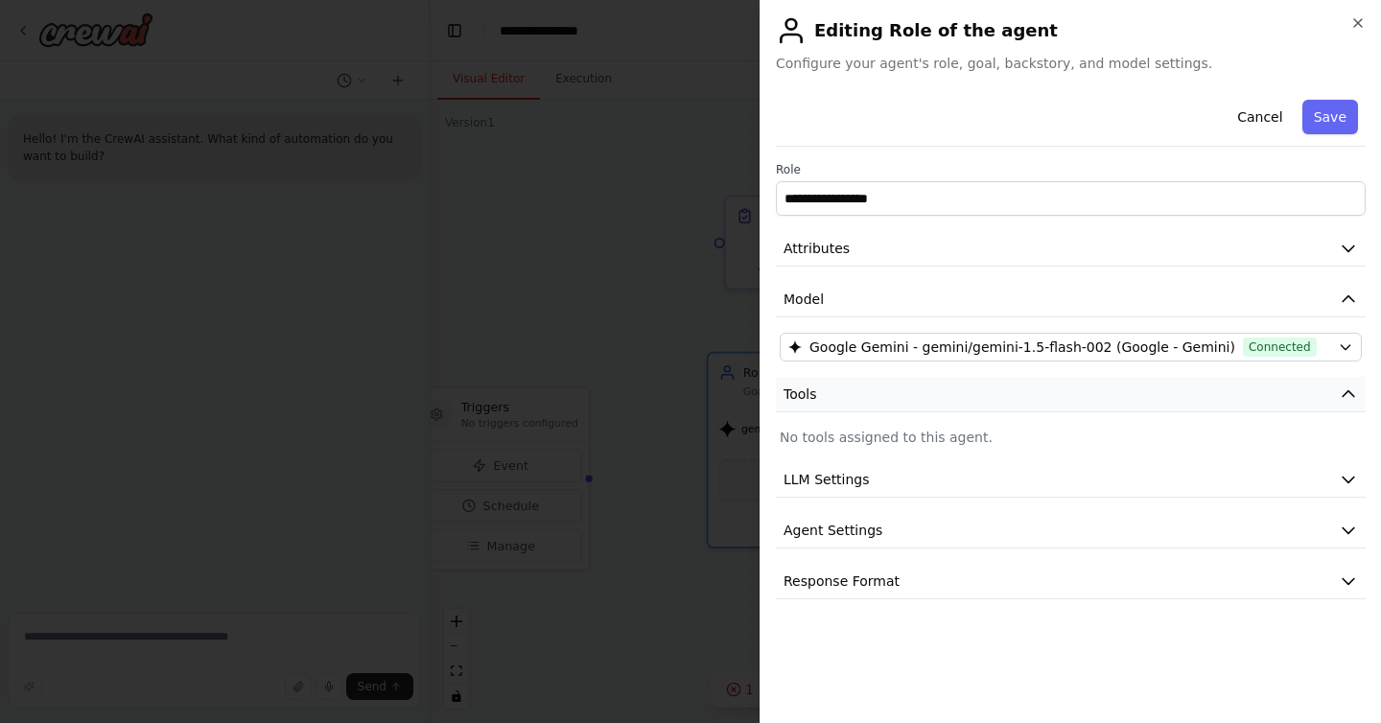
click at [1197, 396] on button "Tools" at bounding box center [1071, 394] width 590 height 35
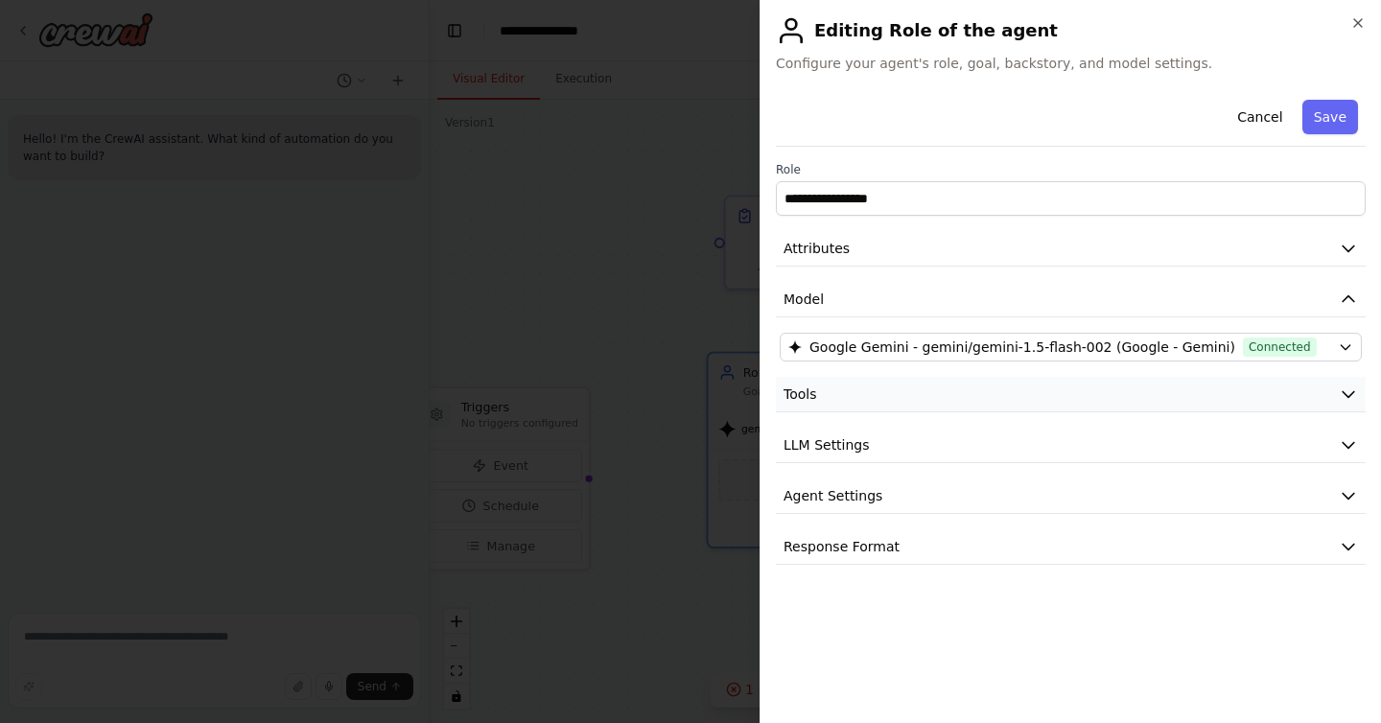
click at [1197, 396] on button "Tools" at bounding box center [1071, 394] width 590 height 35
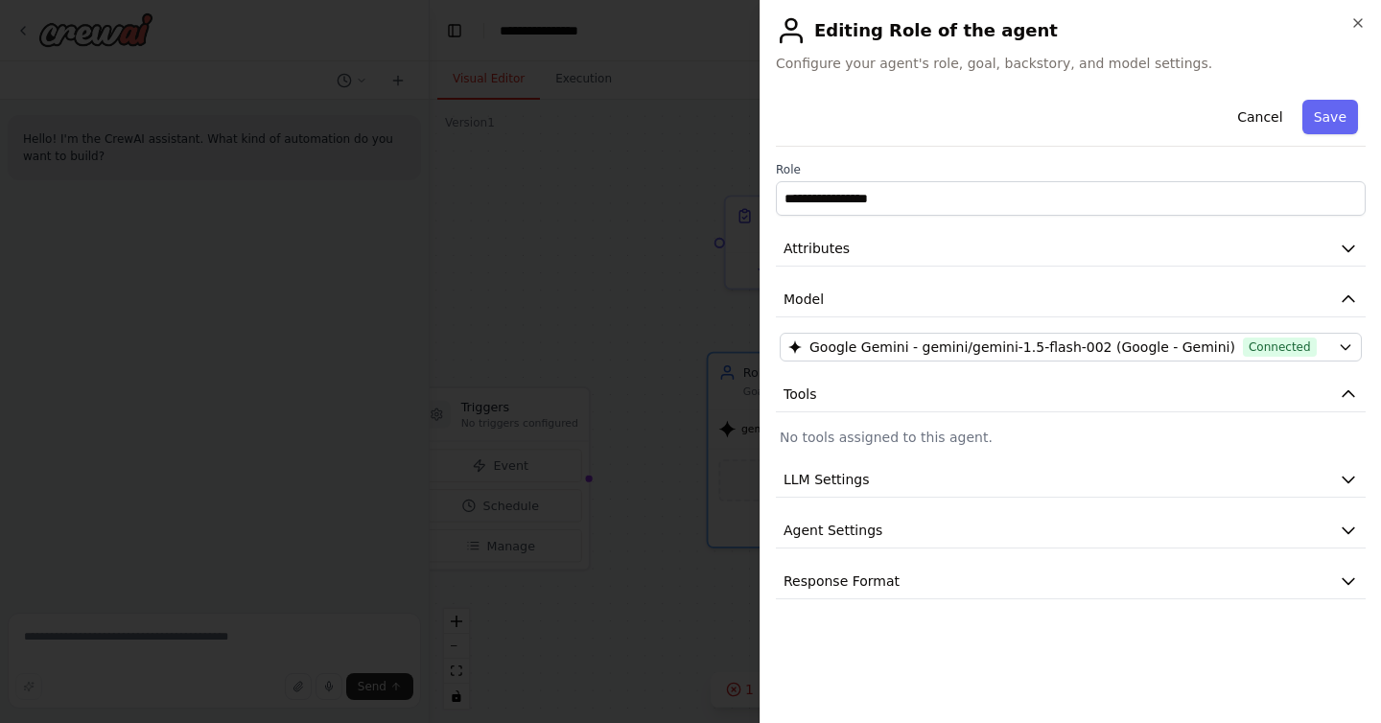
click at [945, 423] on div "**********" at bounding box center [1071, 345] width 590 height 507
click at [944, 430] on p "No tools assigned to this agent." at bounding box center [1070, 437] width 582 height 19
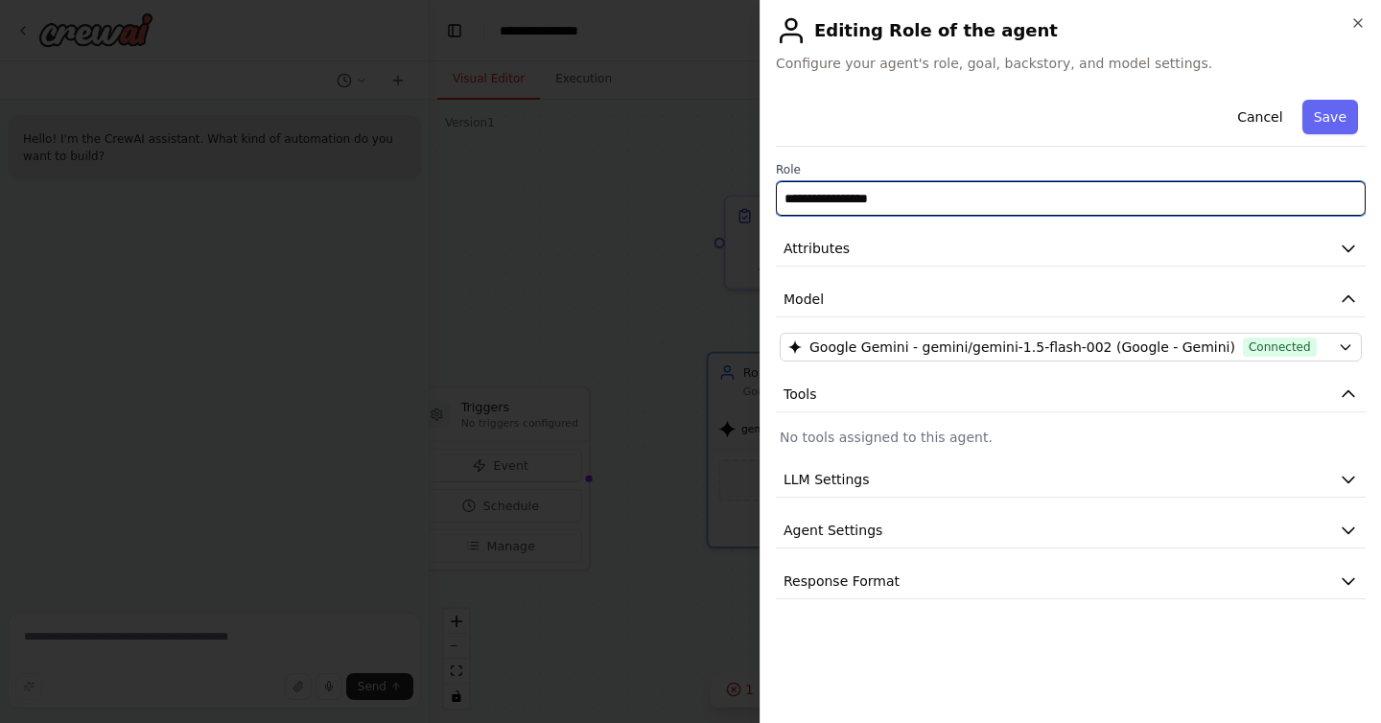
click at [1010, 195] on input "**********" at bounding box center [1071, 198] width 590 height 35
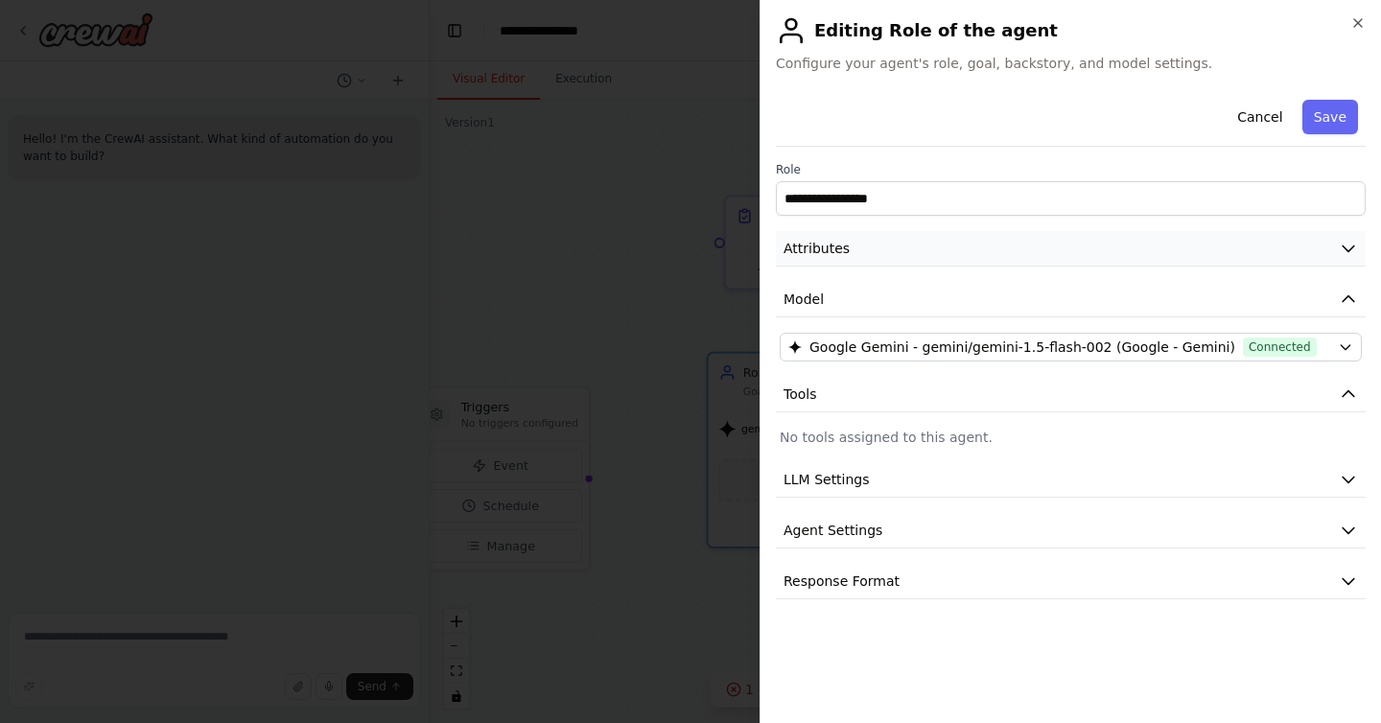
click at [998, 234] on button "Attributes" at bounding box center [1071, 248] width 590 height 35
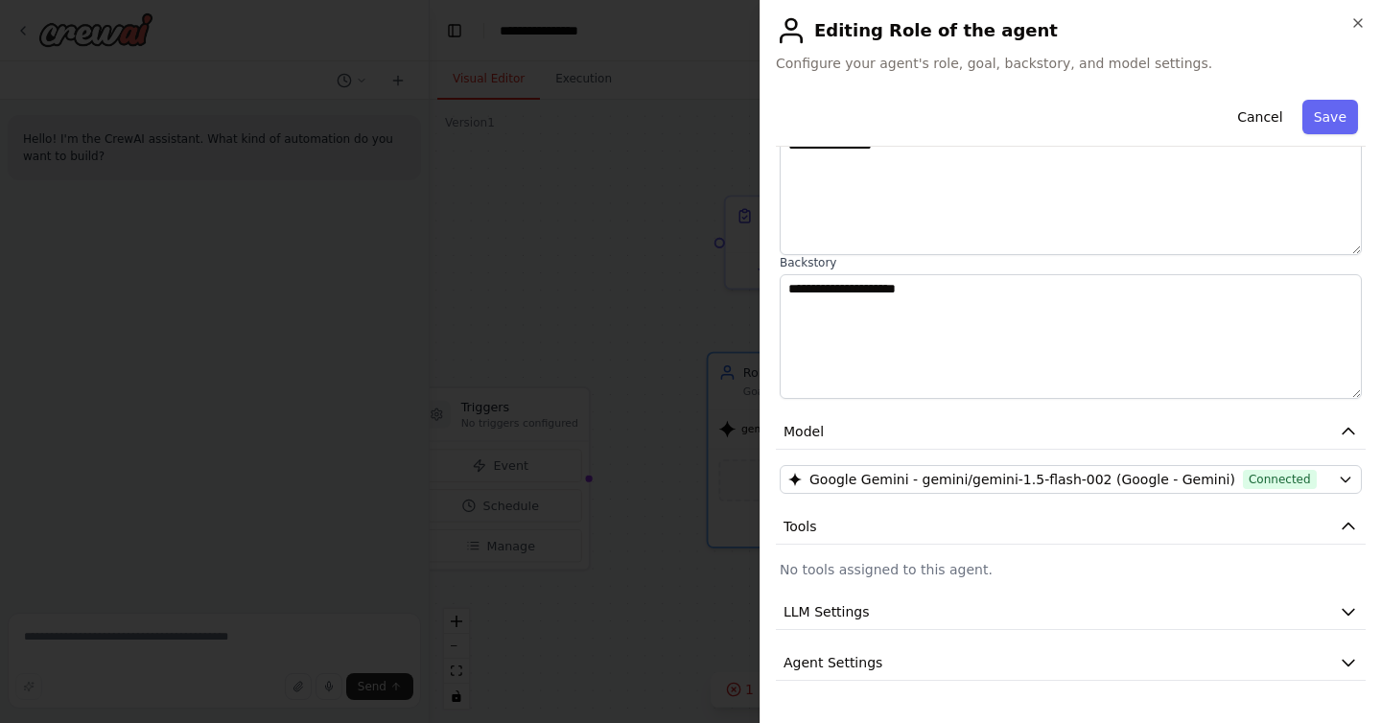
scroll to position [210, 0]
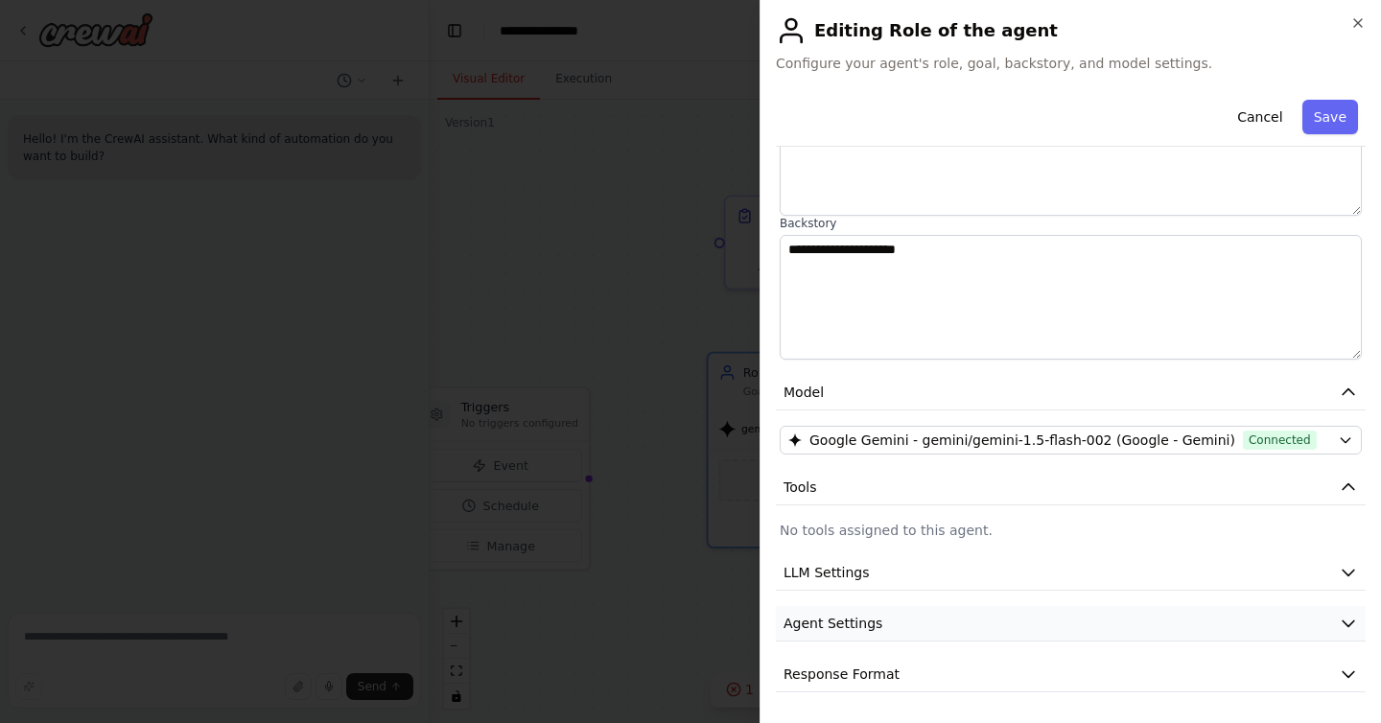
click at [1062, 614] on button "Agent Settings" at bounding box center [1071, 623] width 590 height 35
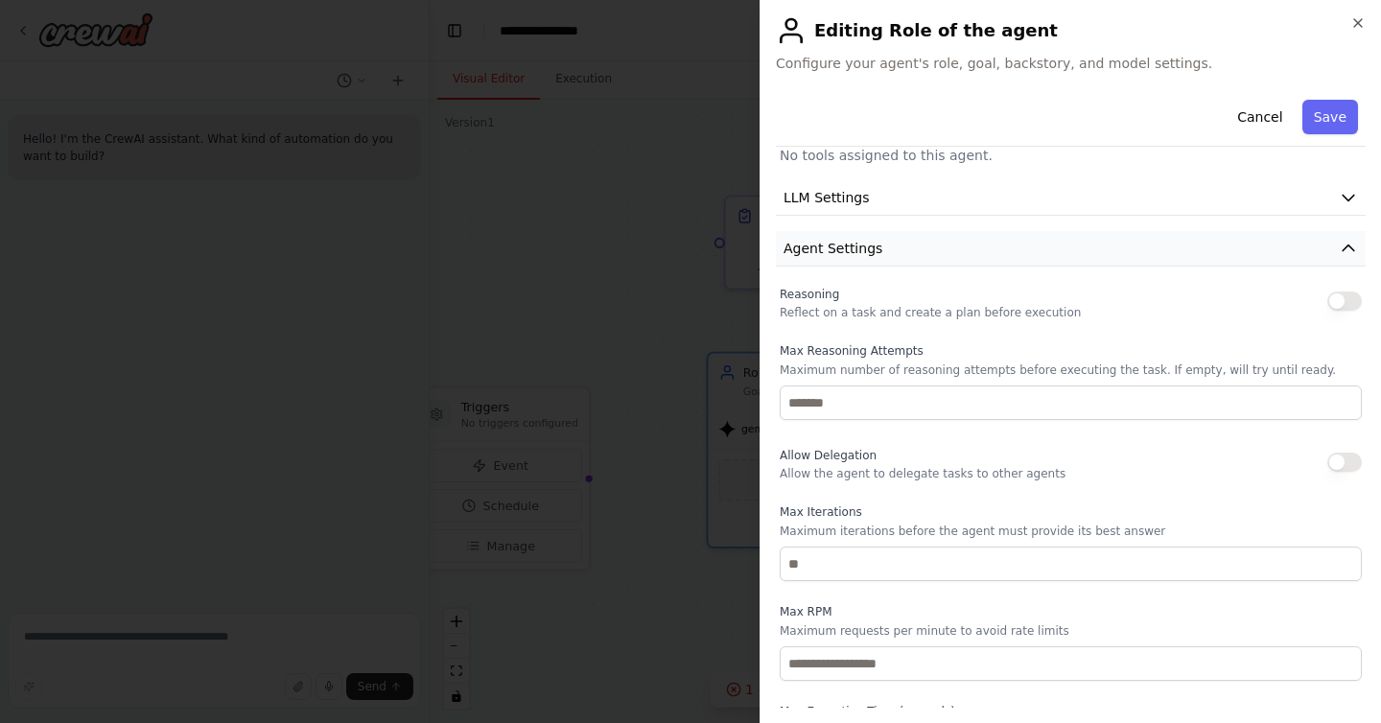
scroll to position [724, 0]
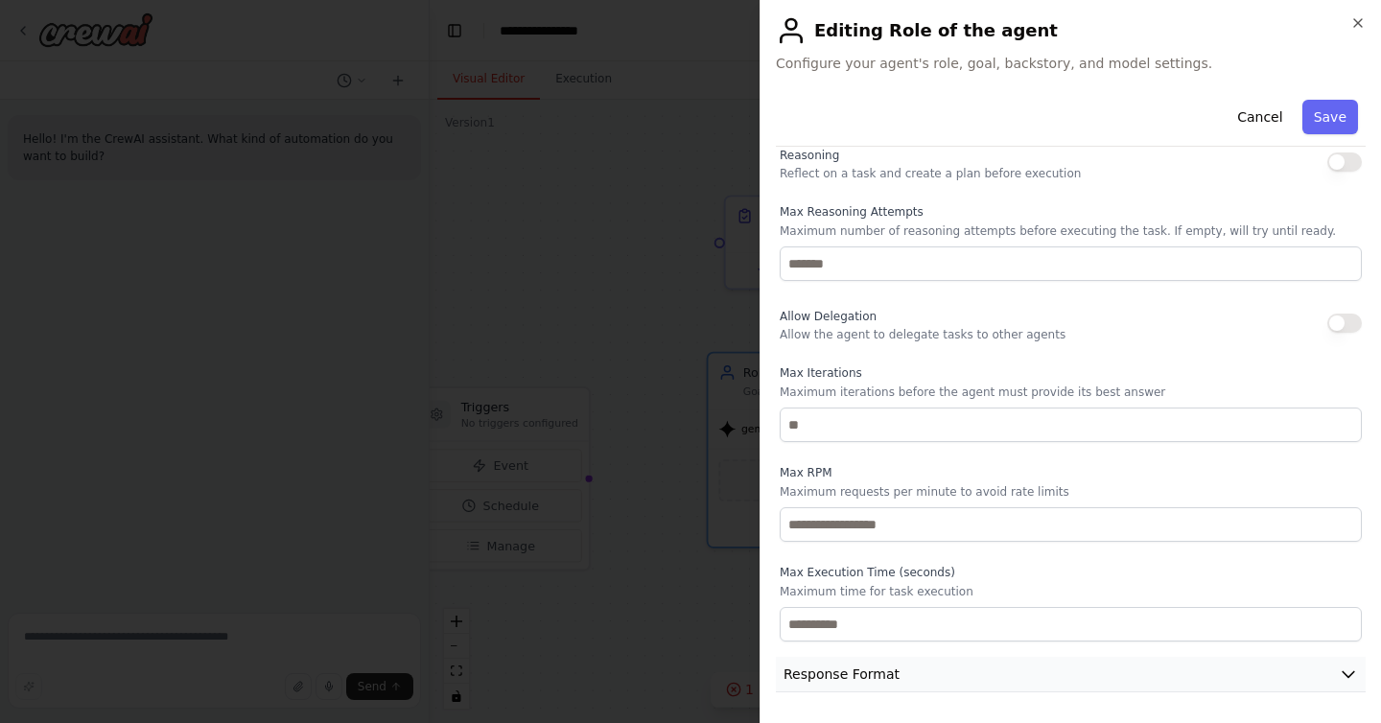
click at [1050, 664] on button "Response Format" at bounding box center [1071, 674] width 590 height 35
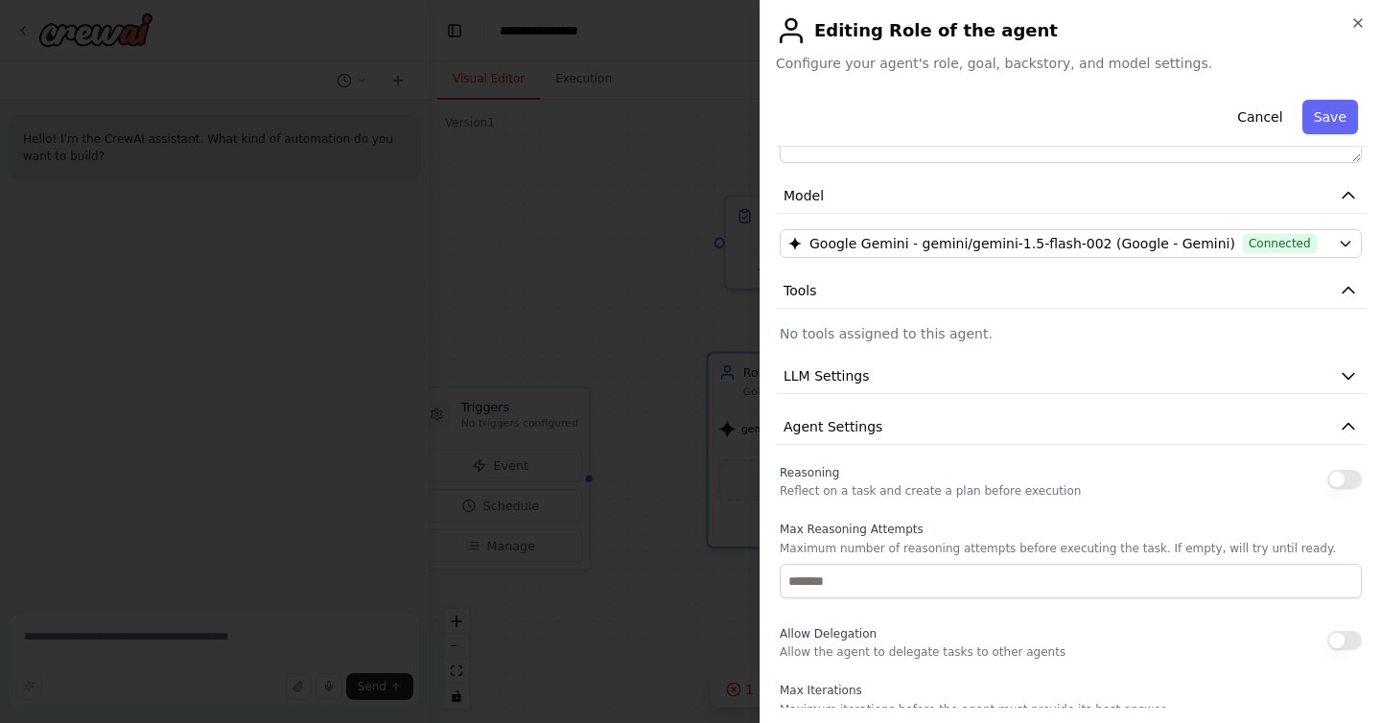
scroll to position [65, 0]
